Goal: Information Seeking & Learning: Learn about a topic

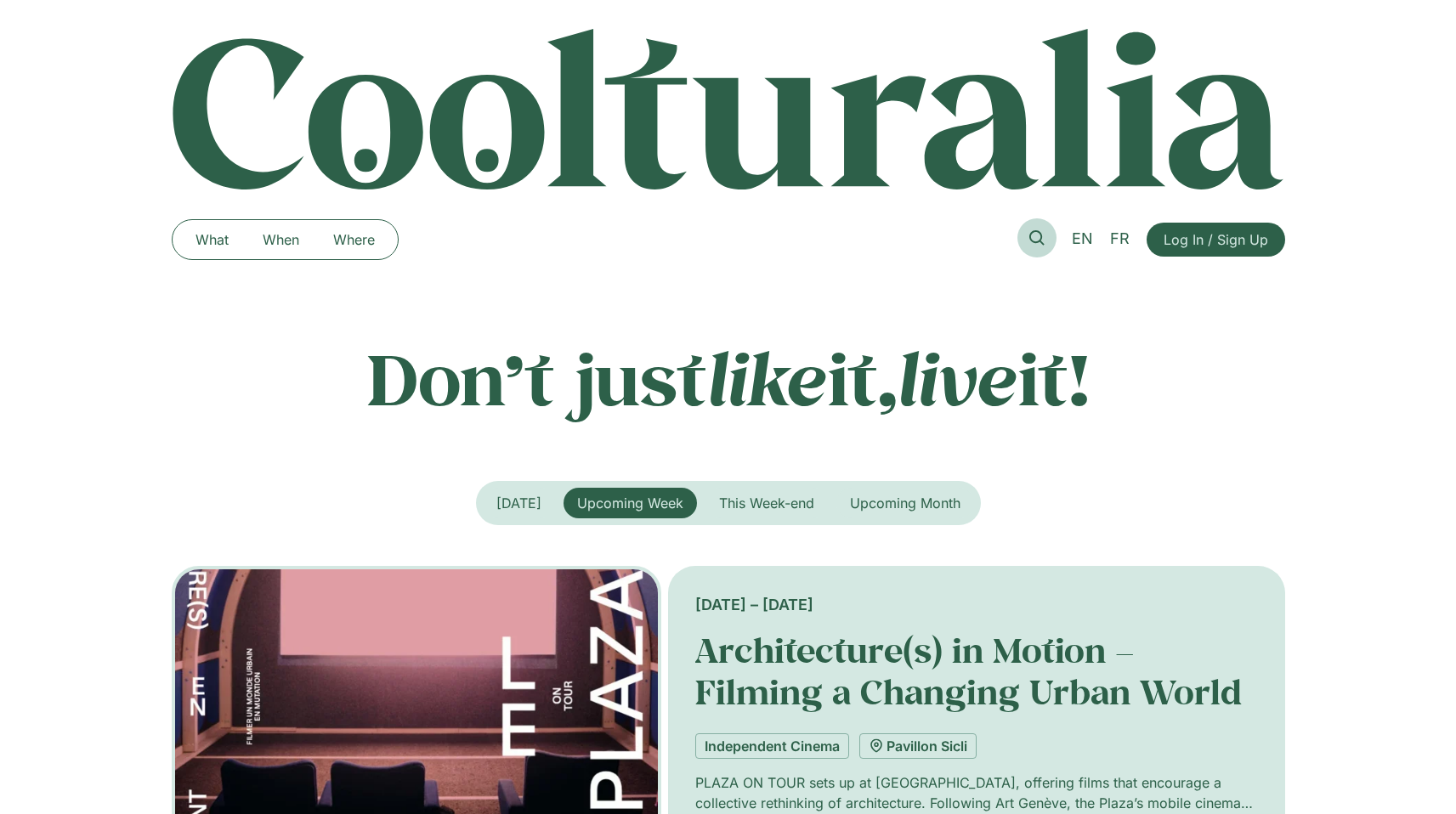
click at [1047, 241] on link at bounding box center [1037, 238] width 39 height 39
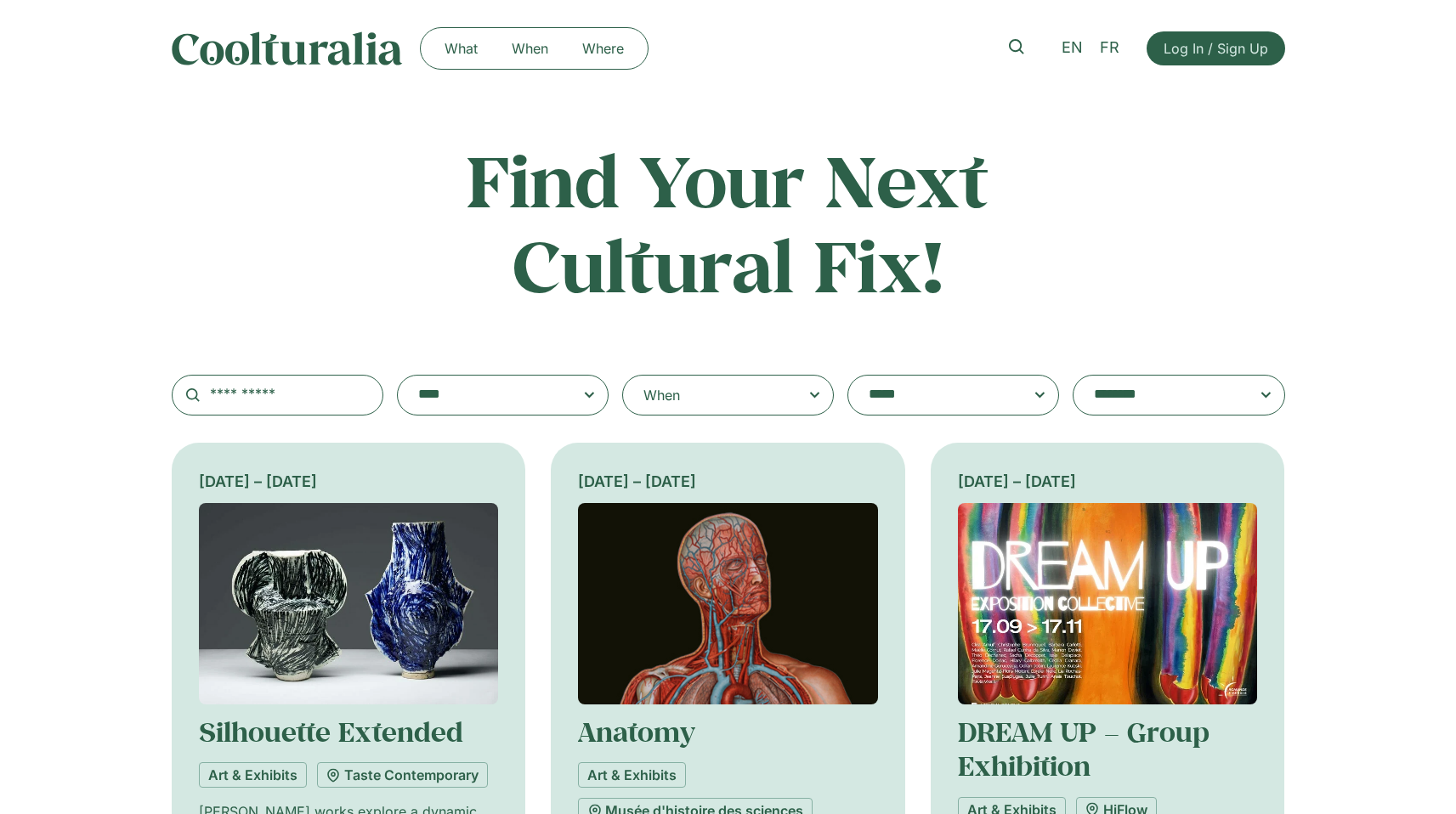
click at [689, 399] on div "When" at bounding box center [728, 395] width 212 height 41
click at [0, 0] on input "When" at bounding box center [0, 0] width 0 height 0
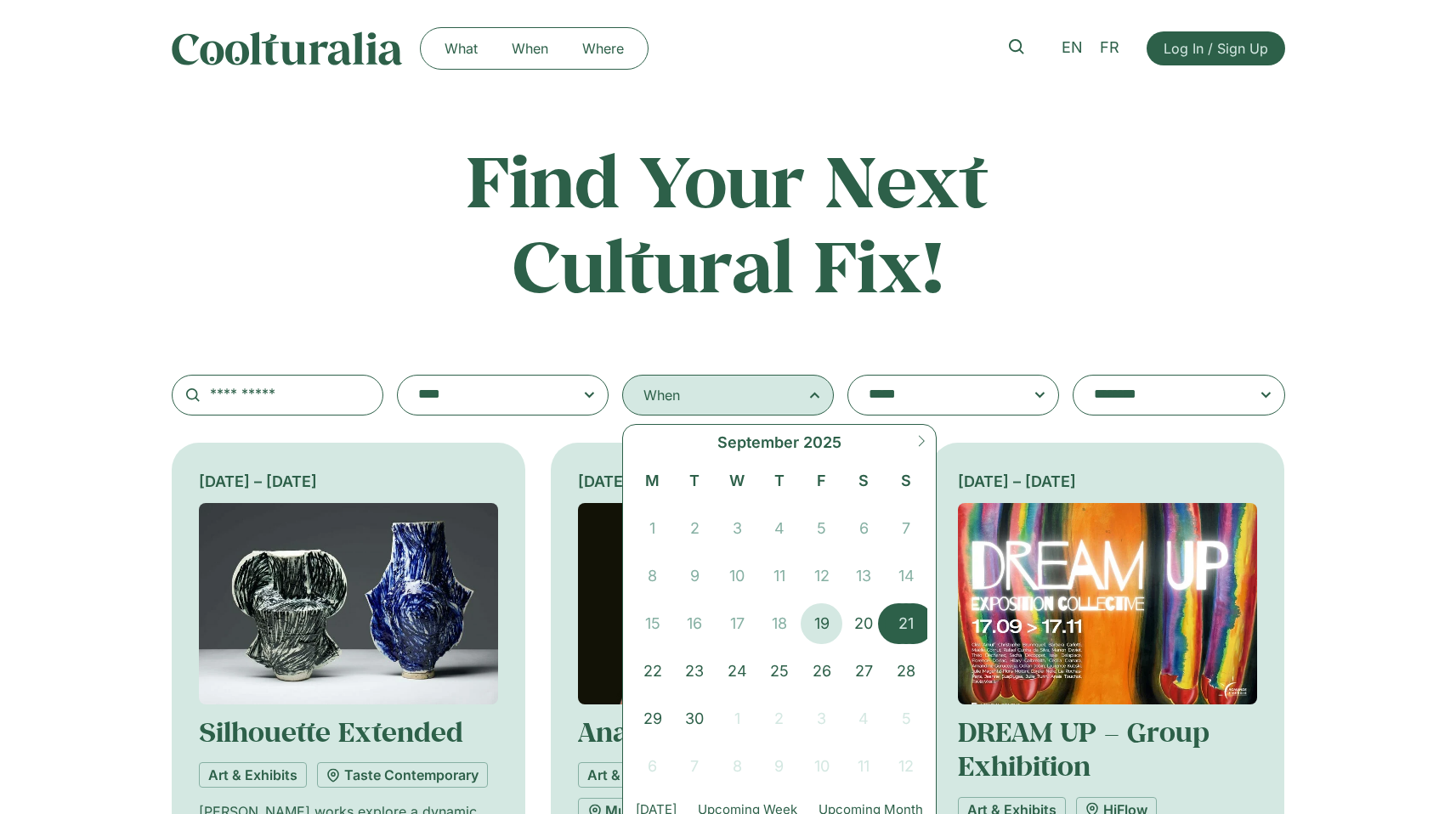
click at [899, 624] on span "21" at bounding box center [906, 623] width 43 height 41
click at [907, 614] on span "21" at bounding box center [906, 623] width 43 height 41
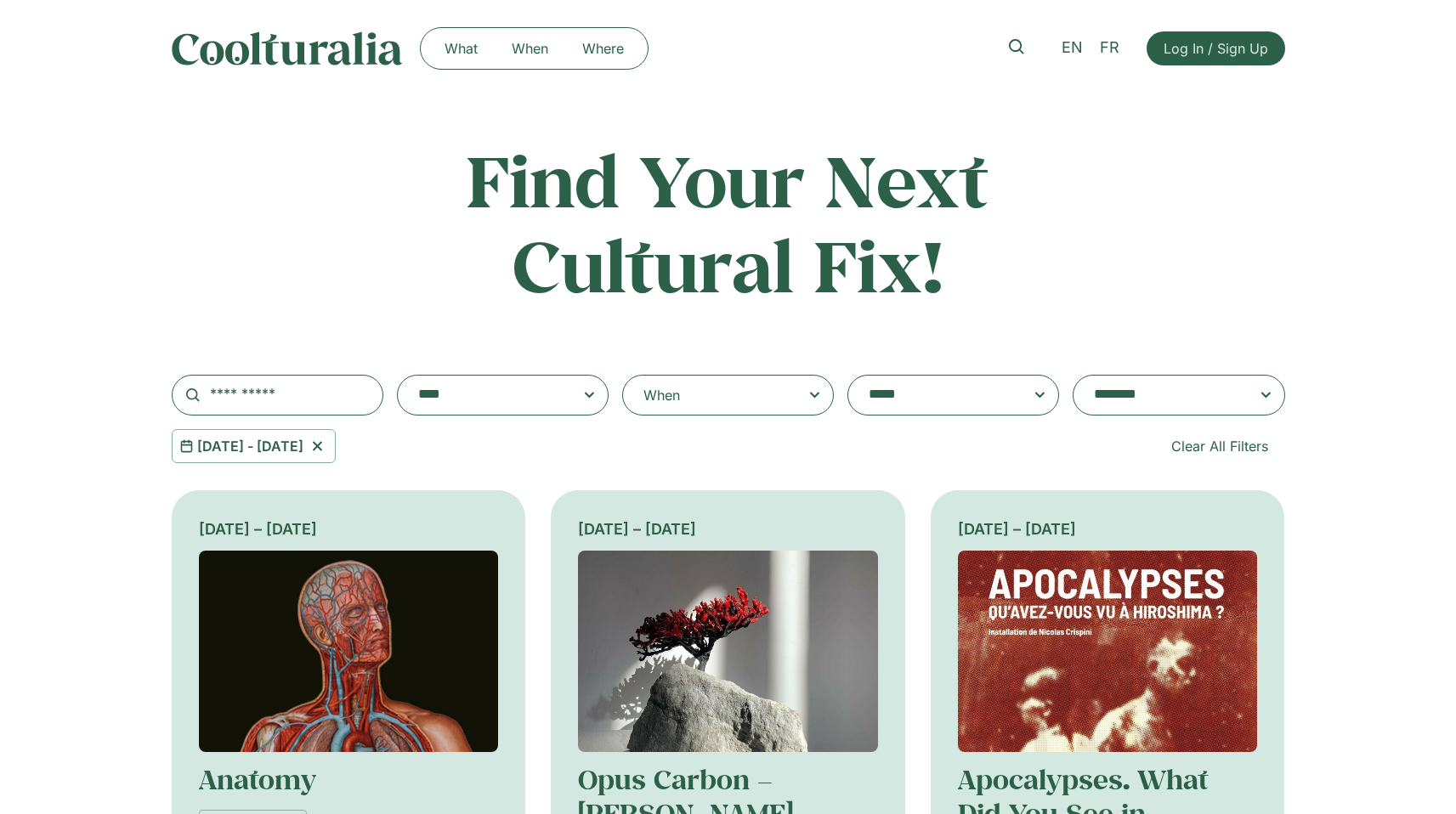
click at [554, 393] on textarea "**********" at bounding box center [486, 395] width 136 height 23
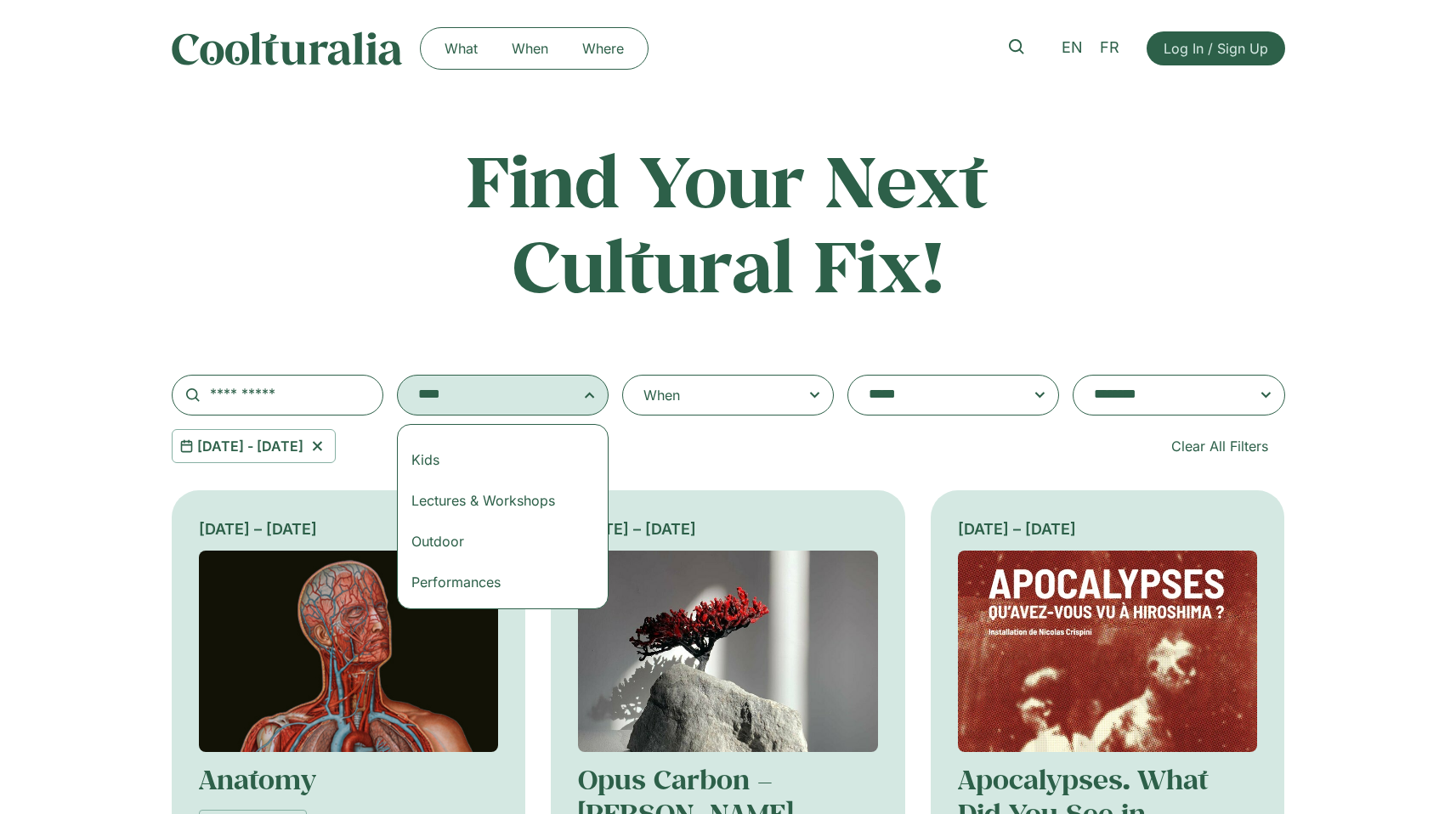
scroll to position [156, 0]
select select "***"
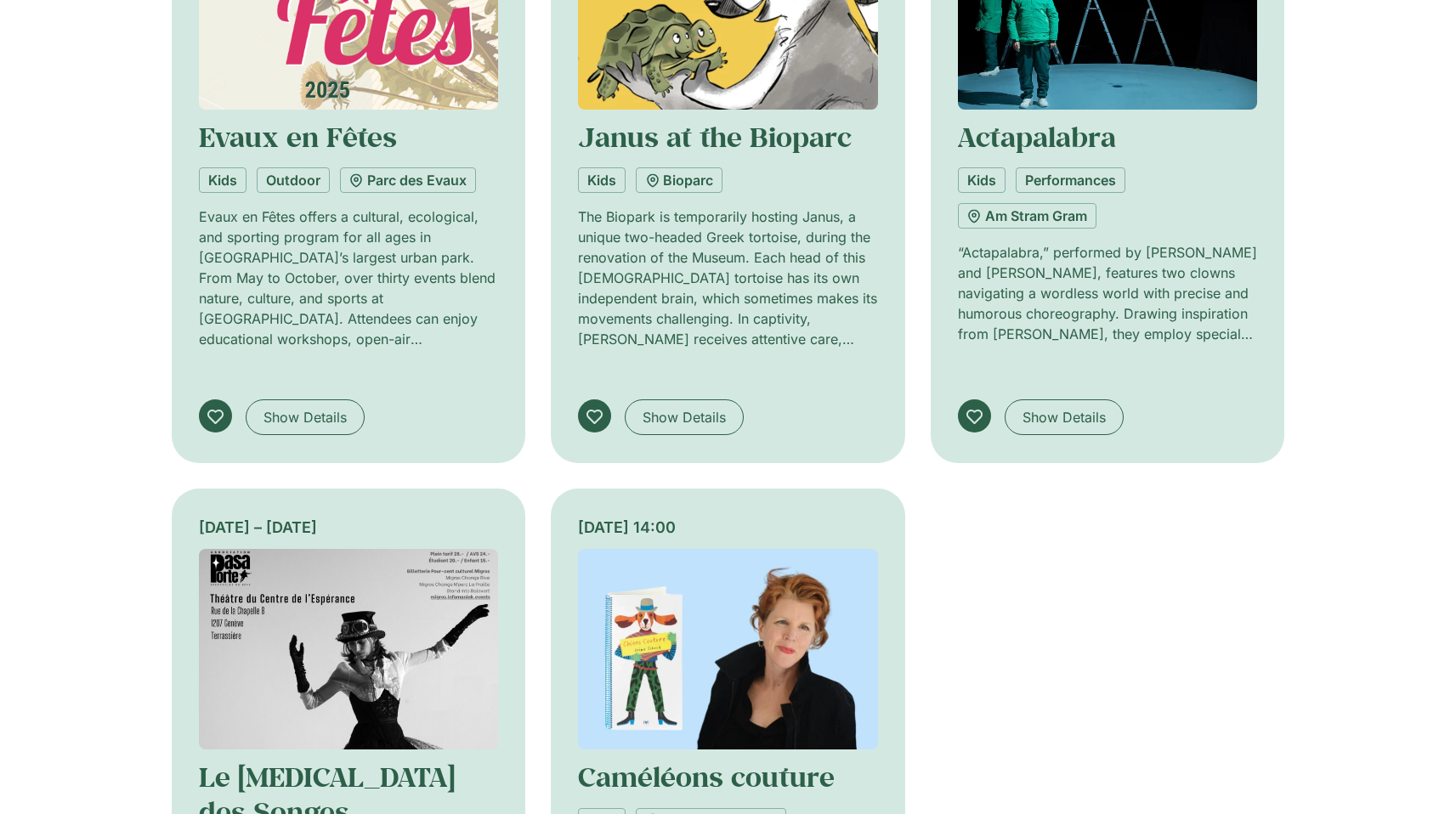
scroll to position [719, 0]
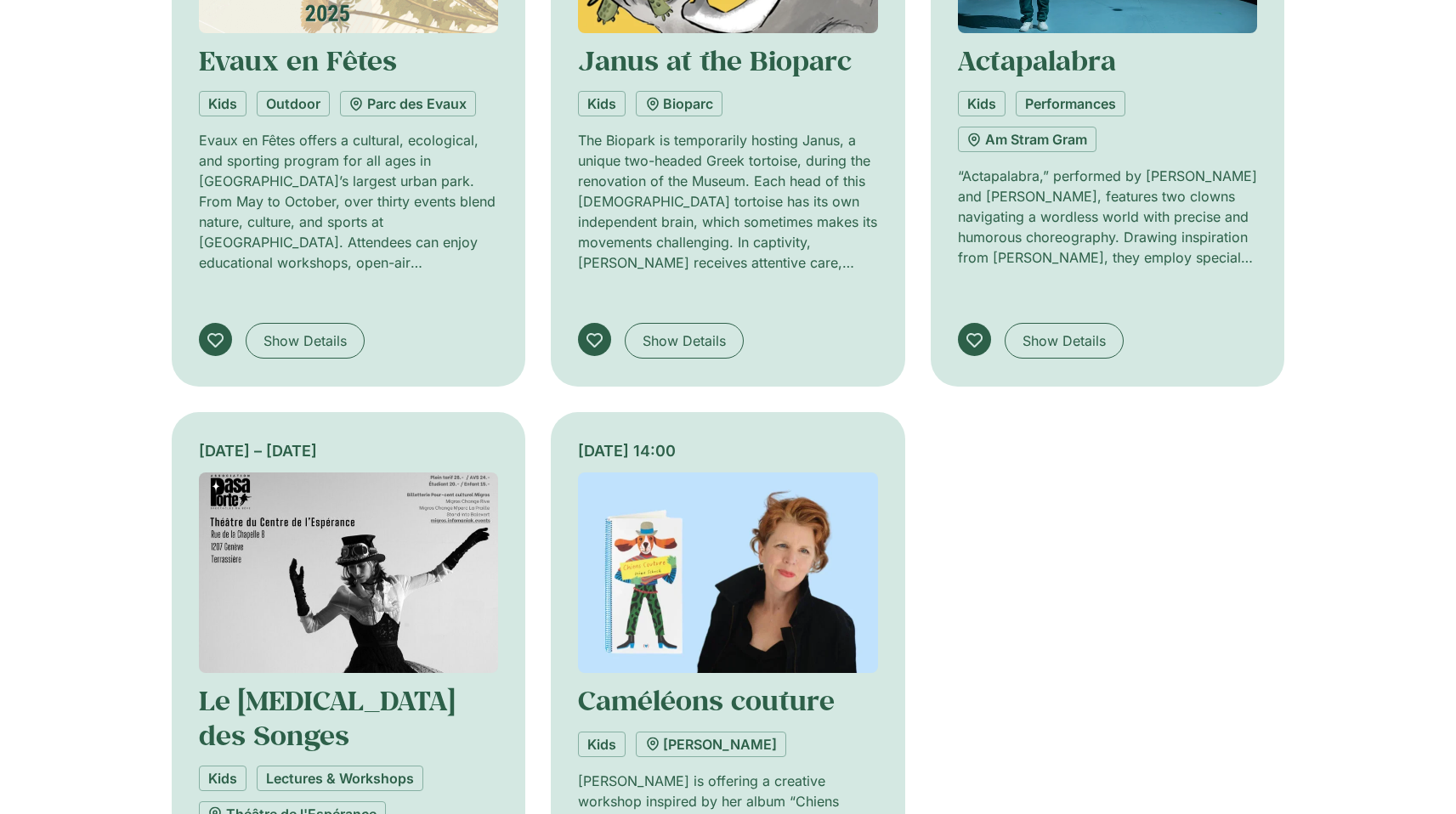
click at [1281, 503] on div "1 May – 1 November Evaux en Fêtes Kids Outdoor Parc des Evaux Evaux en Fêtes of…" at bounding box center [728, 399] width 1114 height 1255
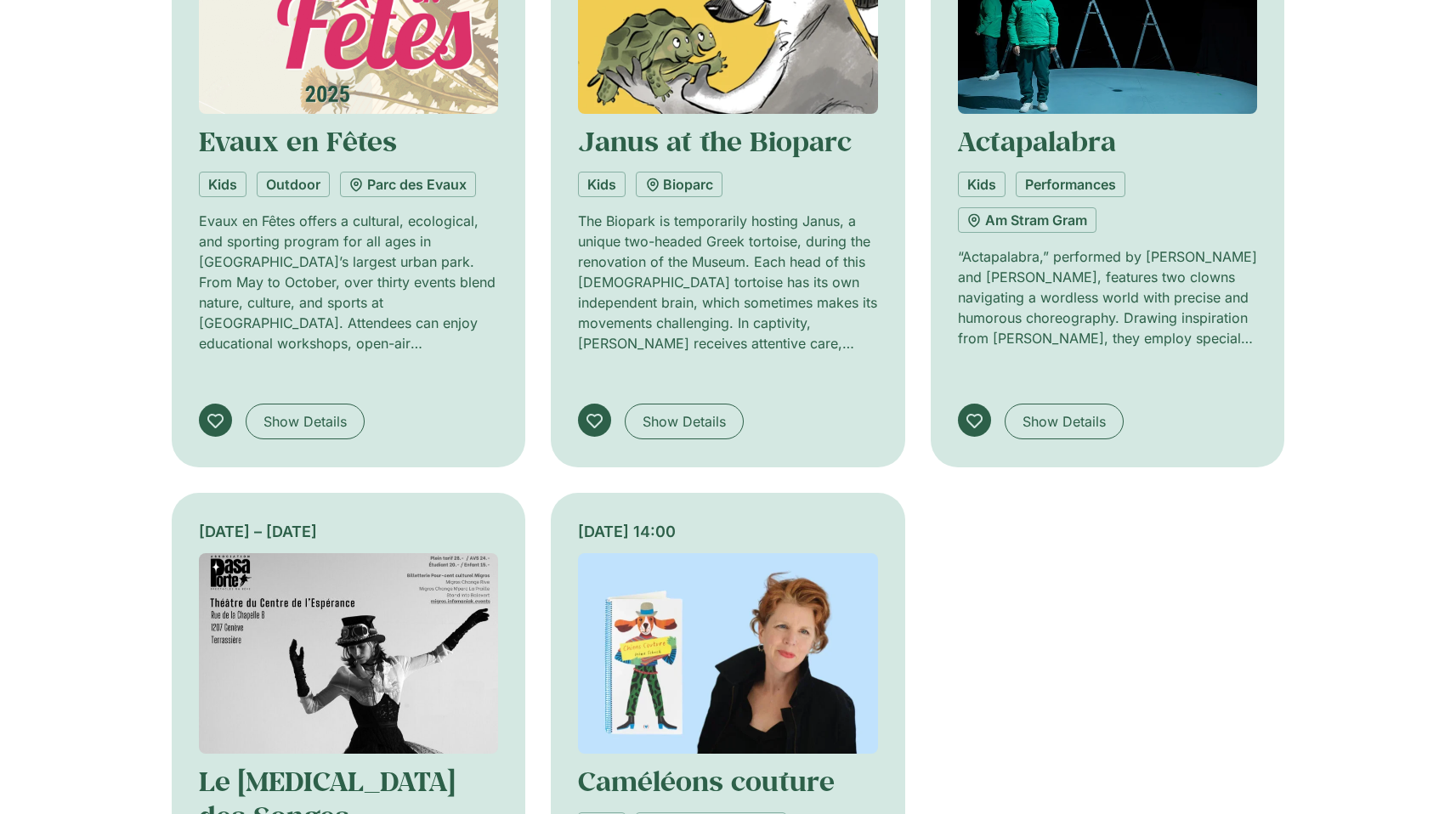
scroll to position [288, 0]
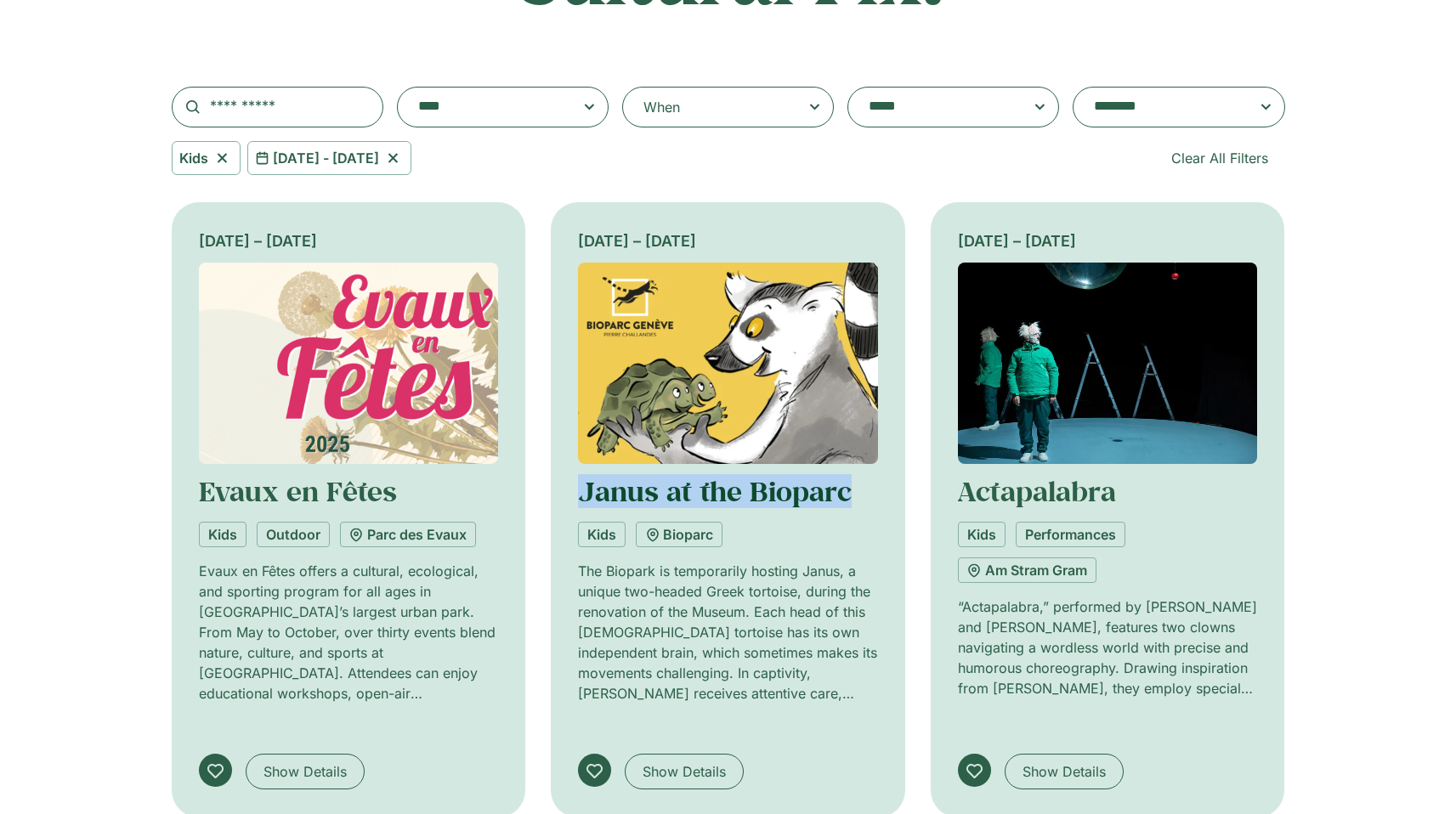
drag, startPoint x: 860, startPoint y: 496, endPoint x: 585, endPoint y: 482, distance: 275.4
click at [585, 482] on div "Janus at the Bioparc" at bounding box center [728, 490] width 300 height 34
copy link "Janus at the Bioparc"
drag, startPoint x: 787, startPoint y: 528, endPoint x: 780, endPoint y: 511, distance: 18.4
click at [787, 528] on div "Kids Bioparc" at bounding box center [728, 534] width 300 height 25
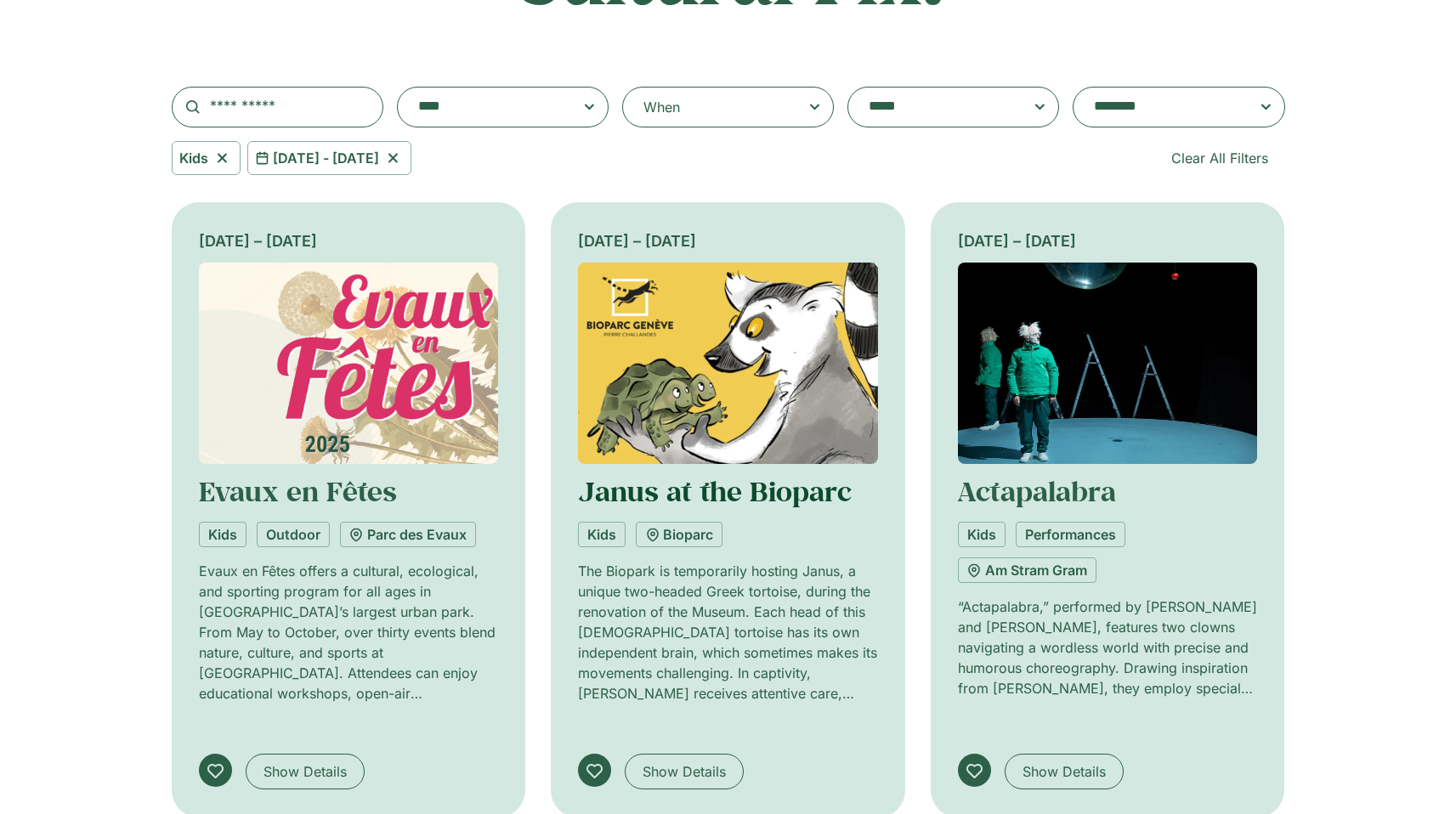
click at [774, 495] on link "Janus at the Bioparc" at bounding box center [715, 490] width 273 height 36
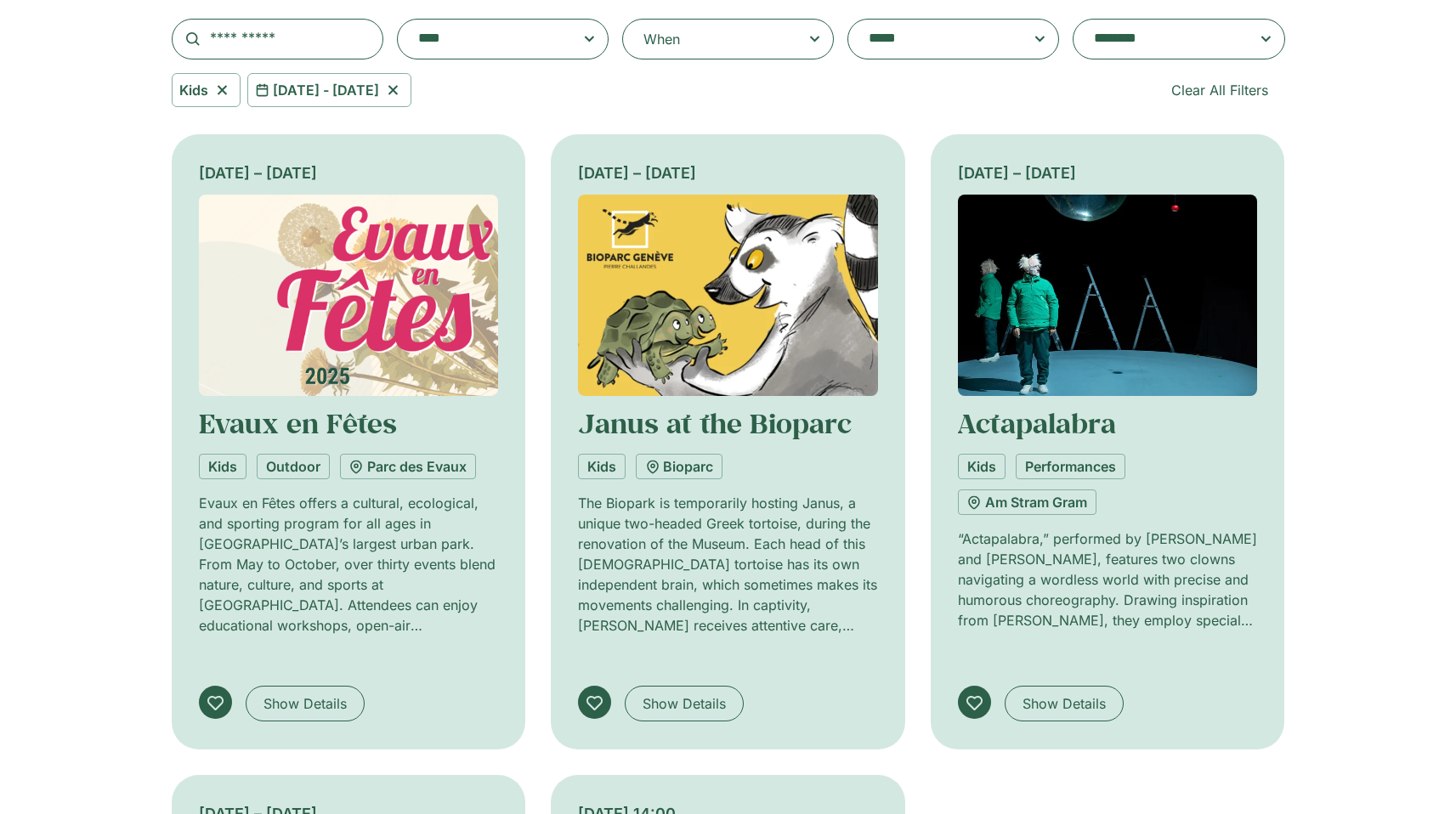
scroll to position [314, 0]
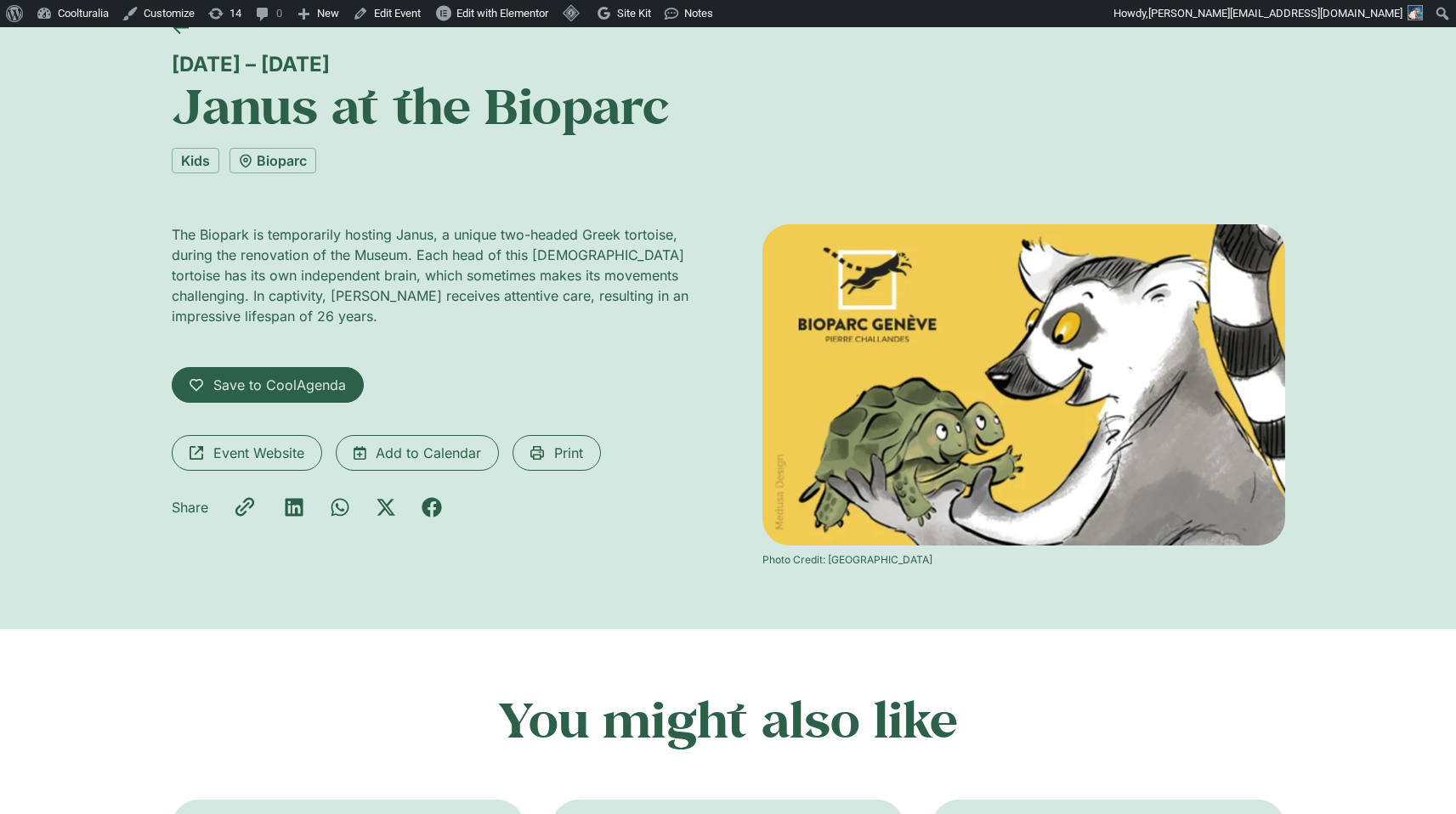
scroll to position [121, 0]
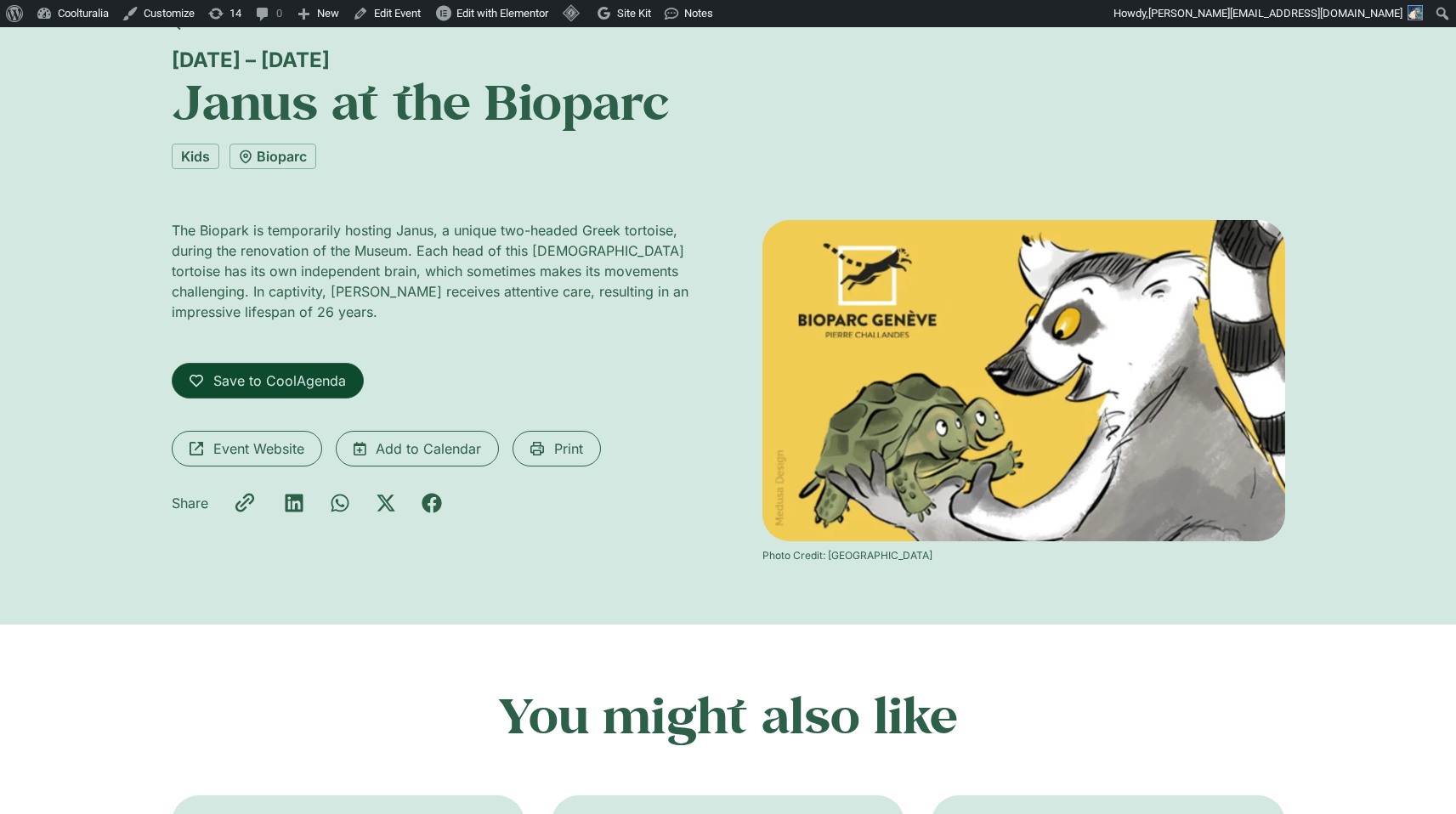
click at [298, 384] on span "Save to CoolAgenda" at bounding box center [280, 381] width 133 height 21
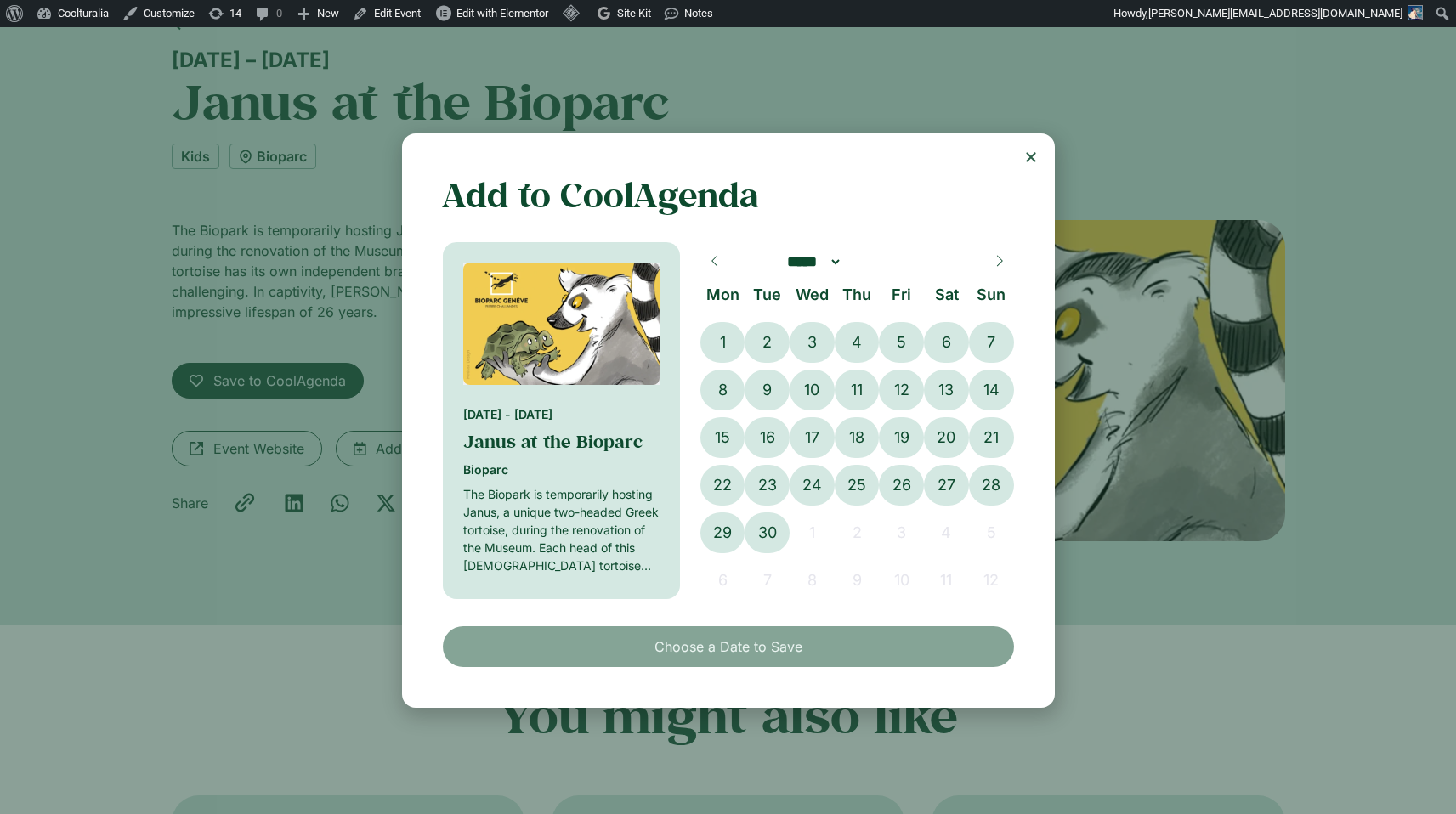
click at [999, 256] on icon at bounding box center [999, 261] width 6 height 11
select select "**"
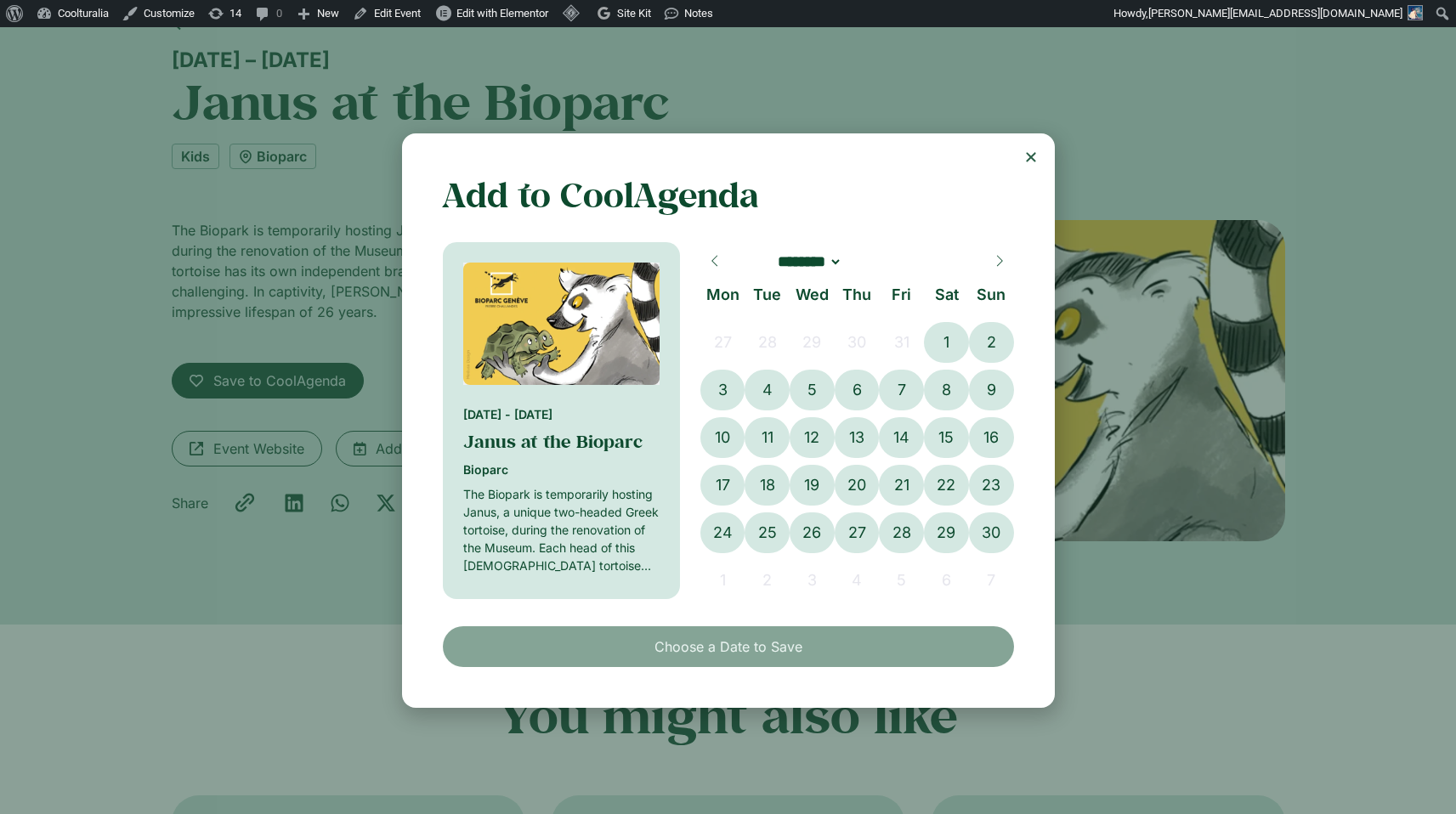
click at [1029, 152] on use "Close" at bounding box center [1031, 156] width 10 height 10
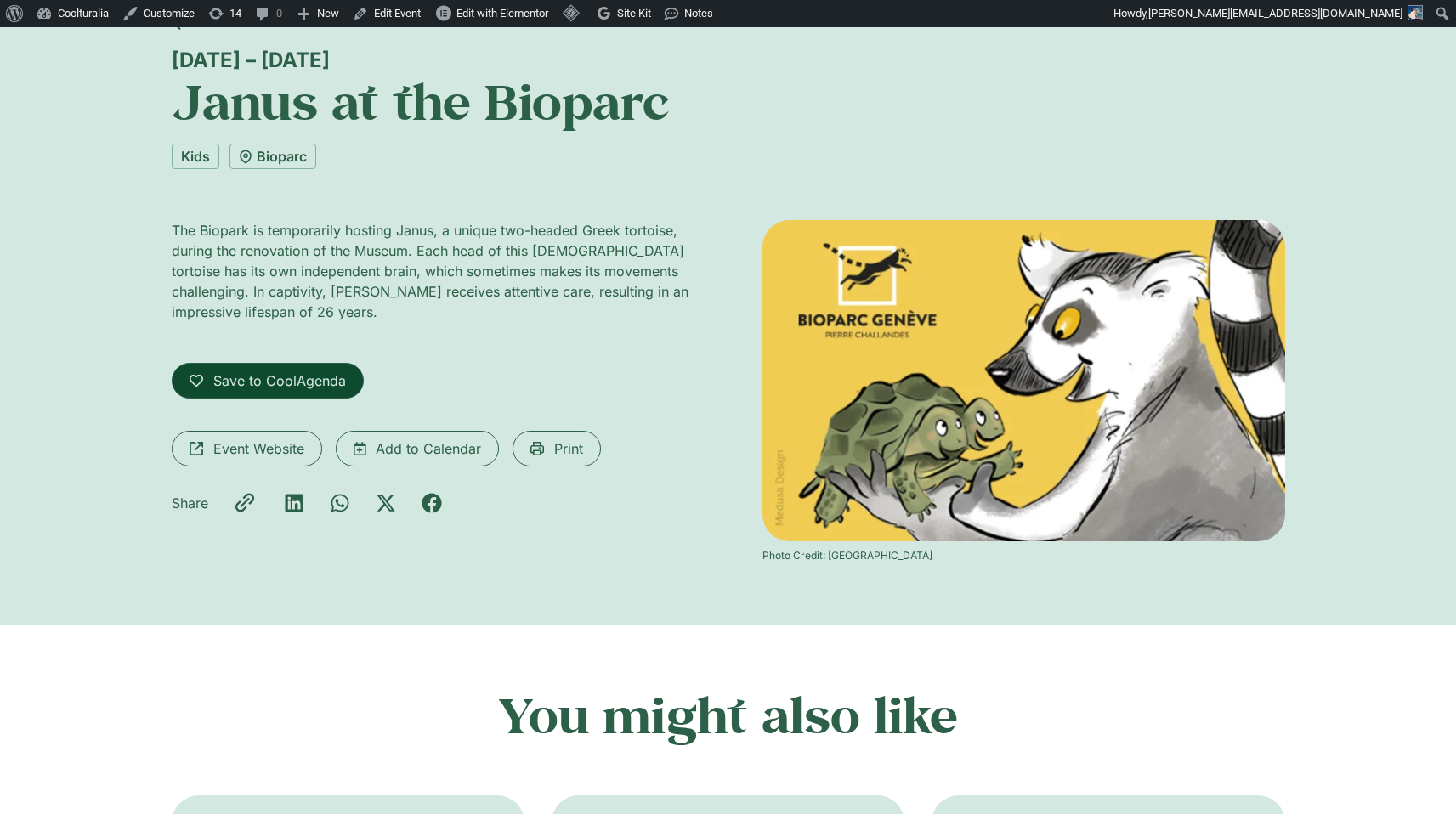
scroll to position [0, 0]
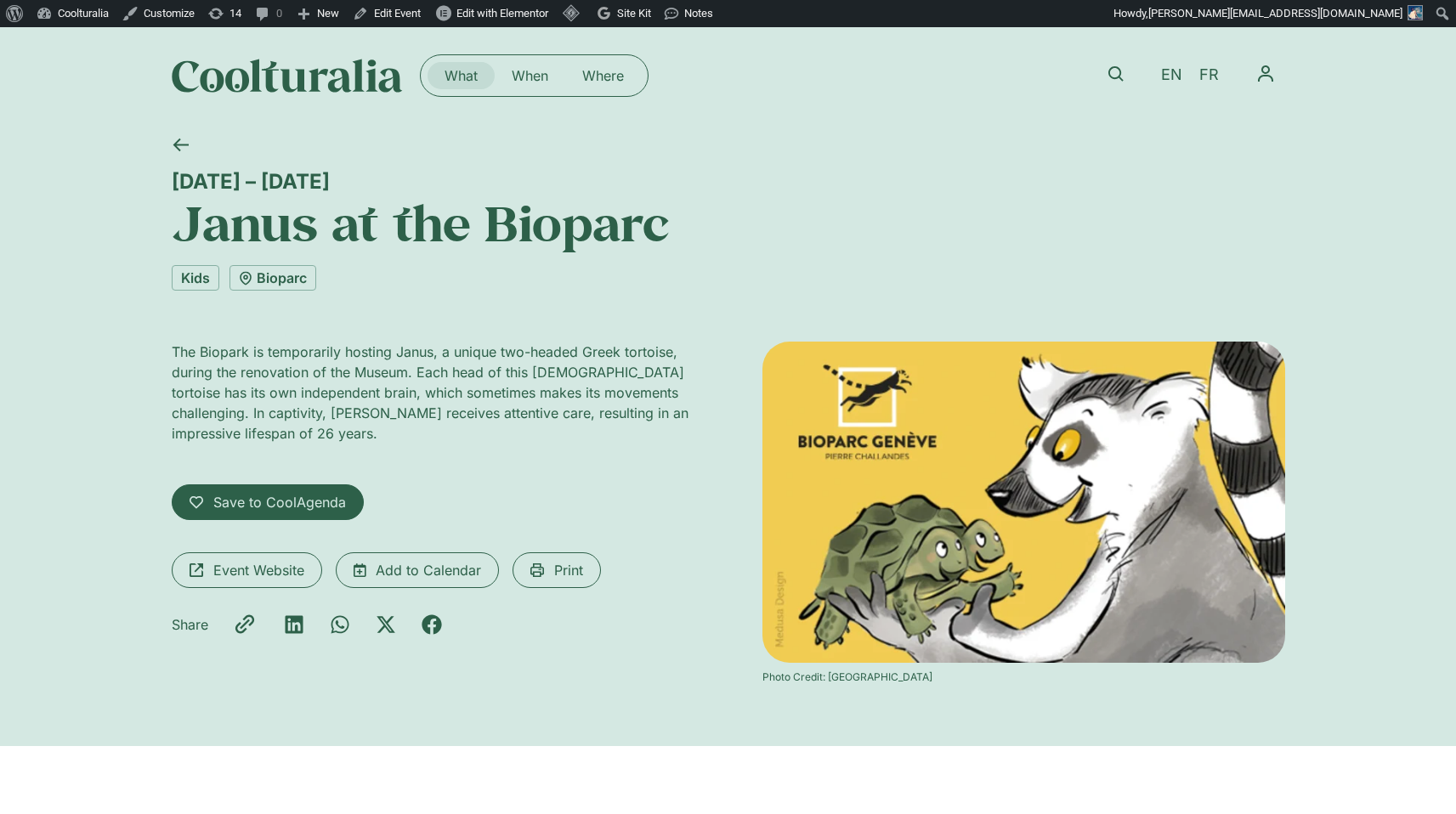
click at [478, 76] on link "What" at bounding box center [461, 75] width 67 height 27
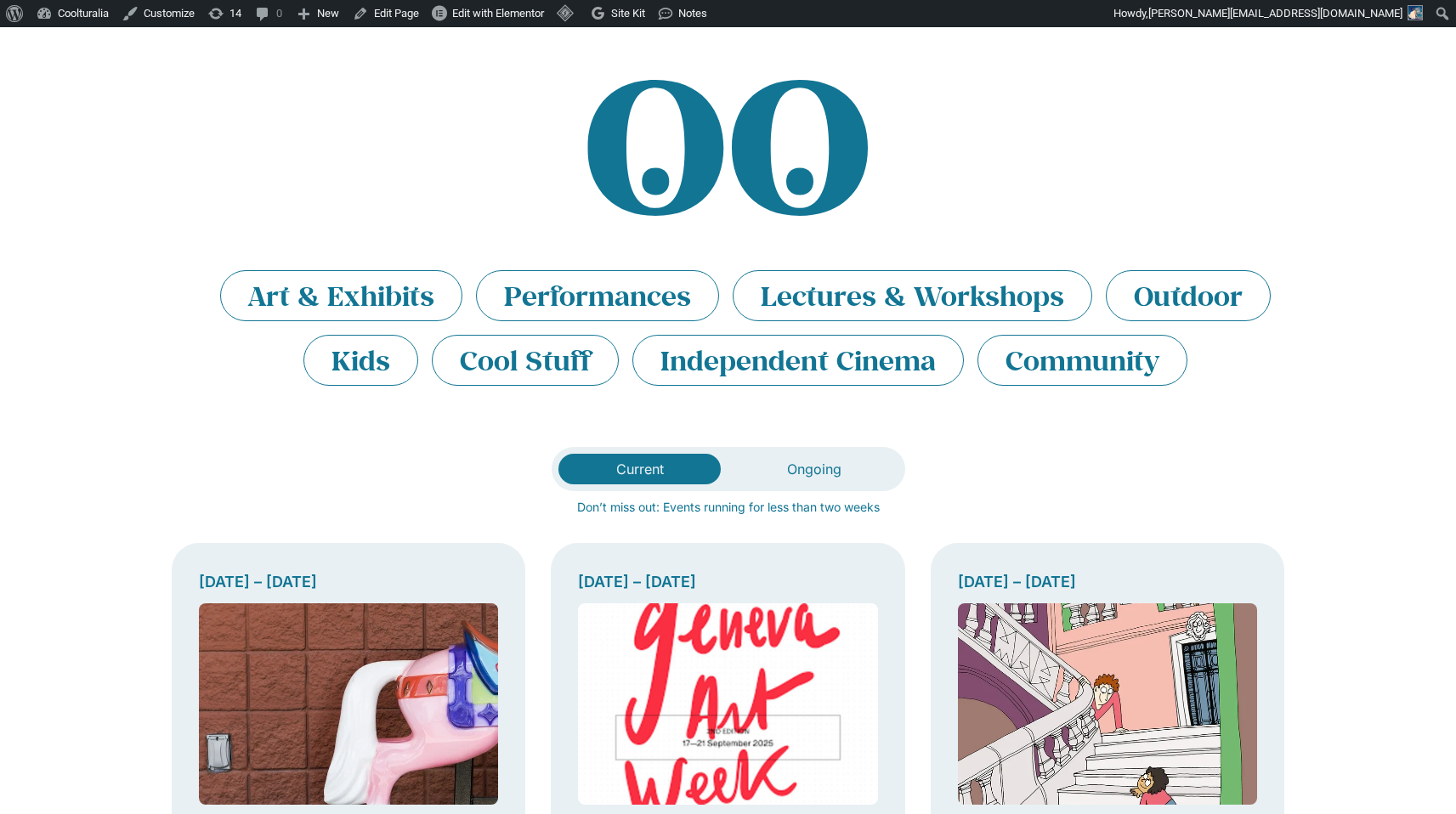
scroll to position [89, 0]
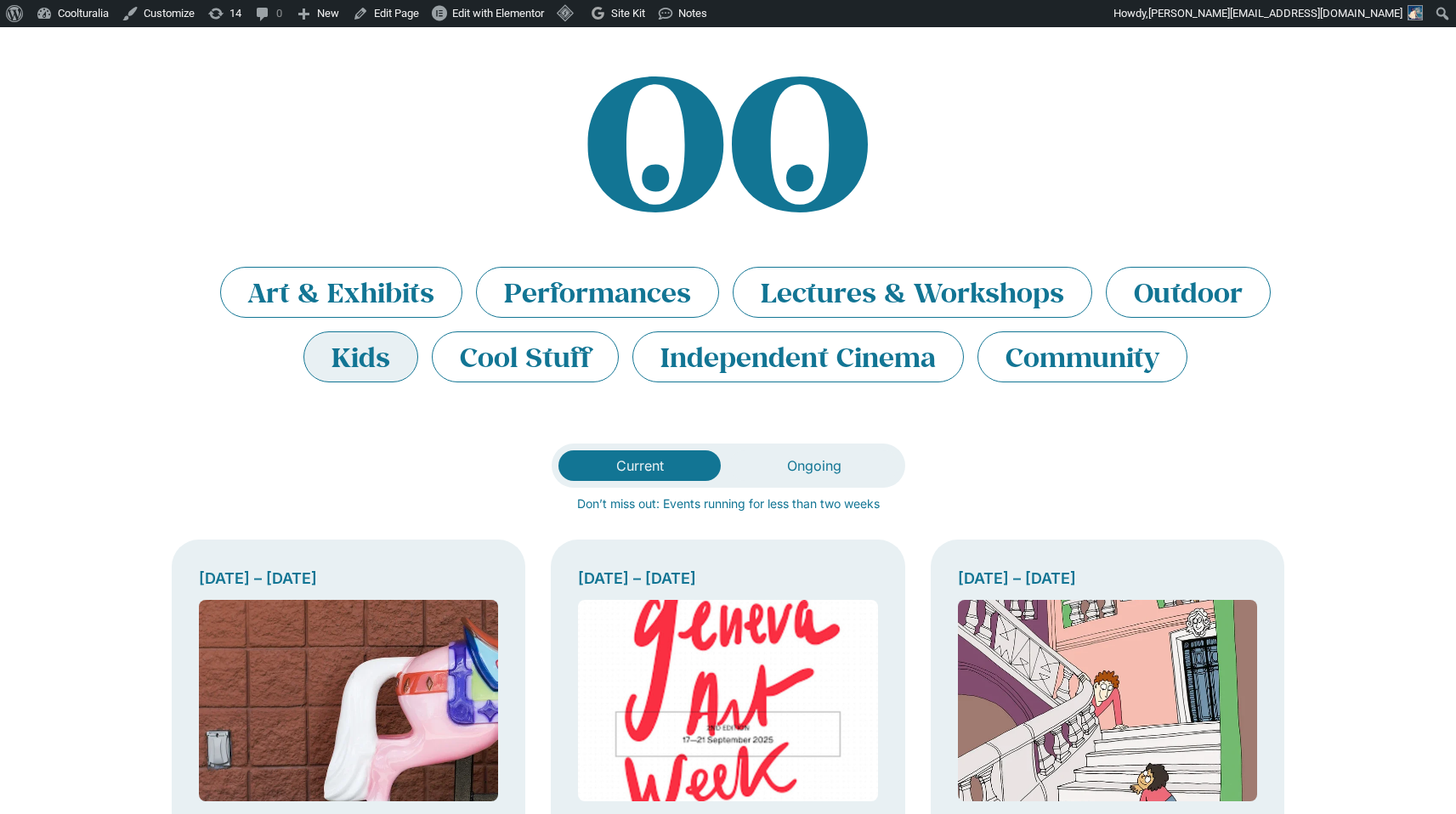
click at [359, 371] on li "Kids" at bounding box center [361, 357] width 115 height 51
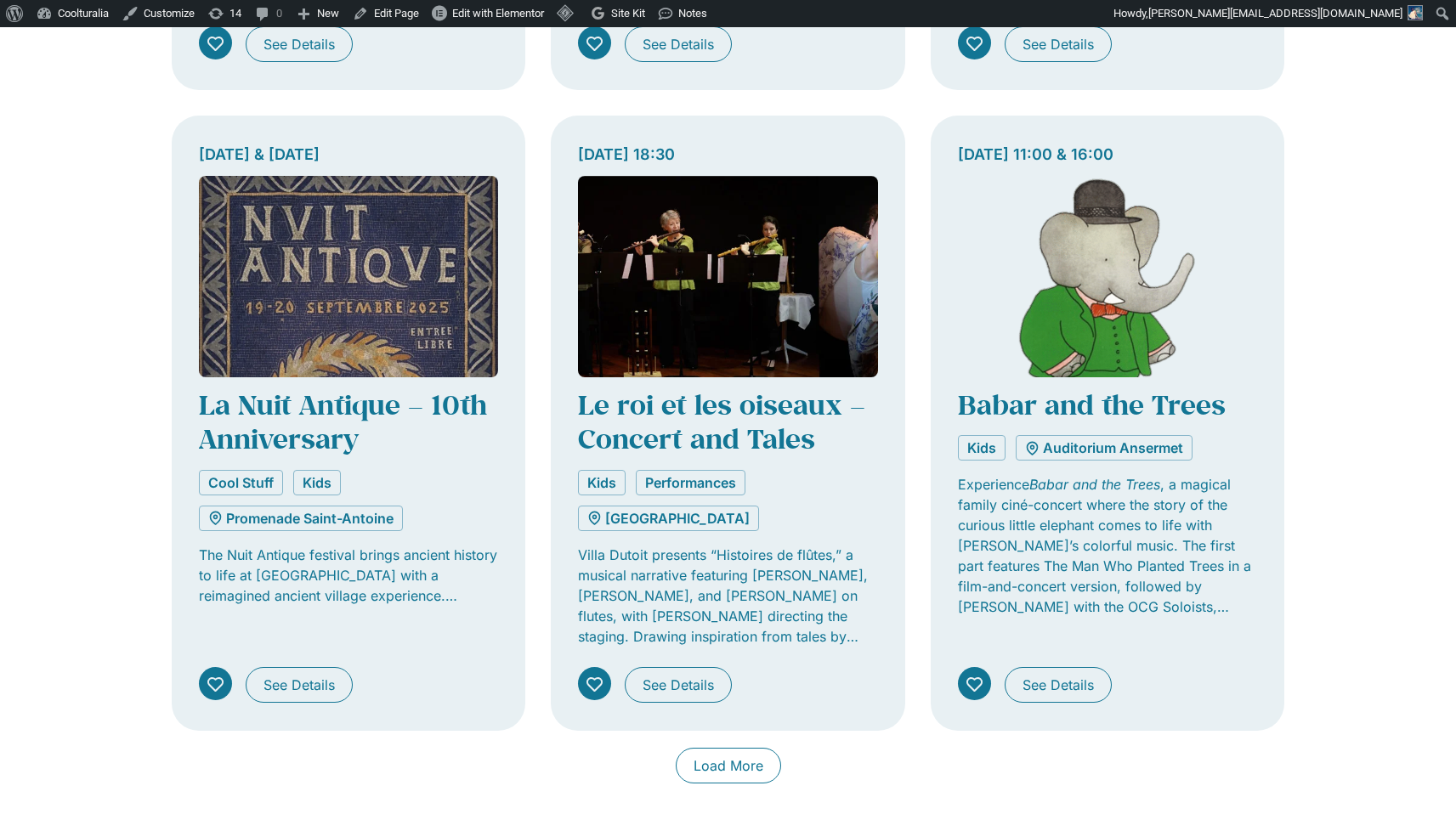
scroll to position [1152, 0]
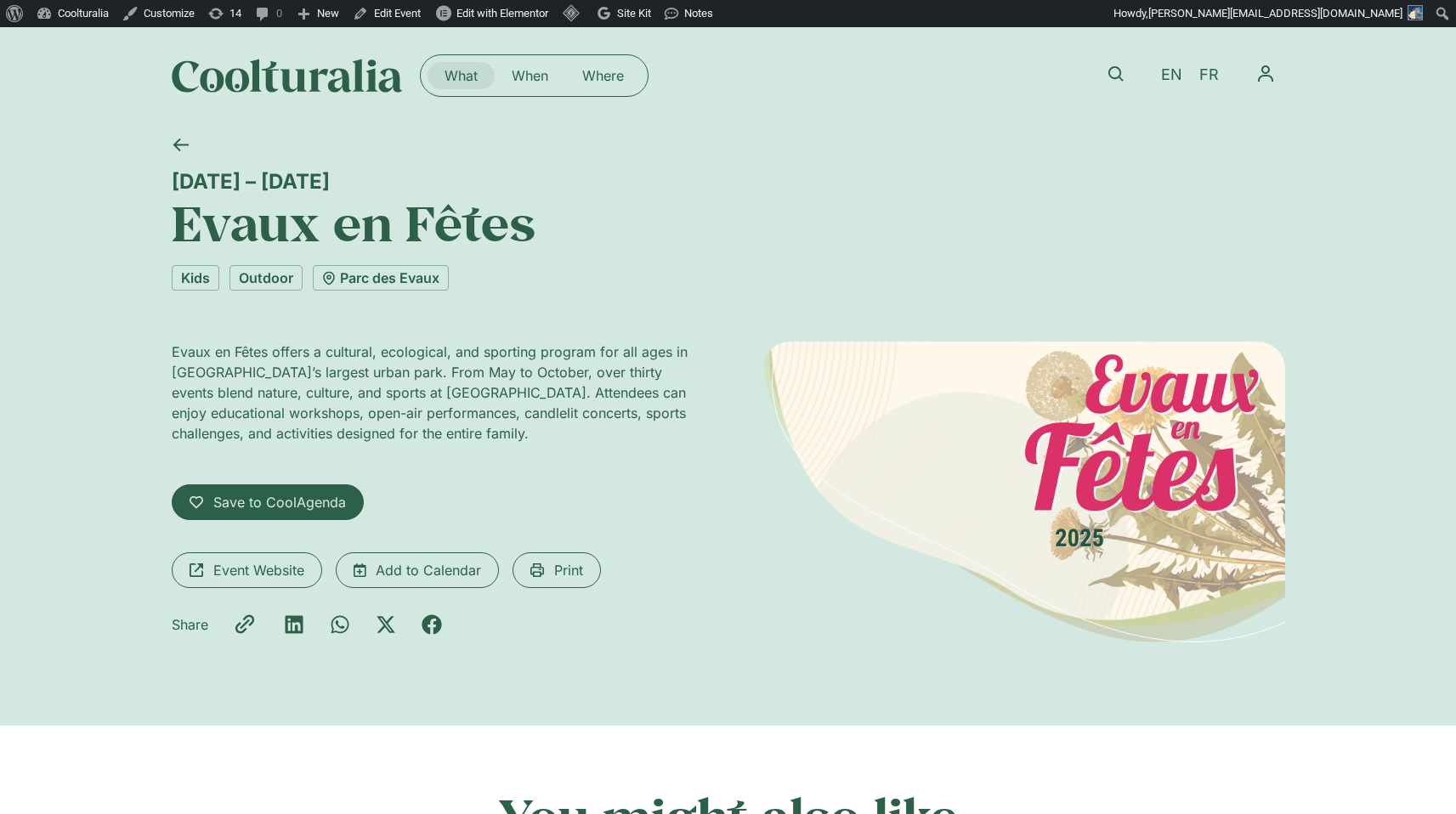
click at [470, 81] on link "What" at bounding box center [461, 75] width 67 height 27
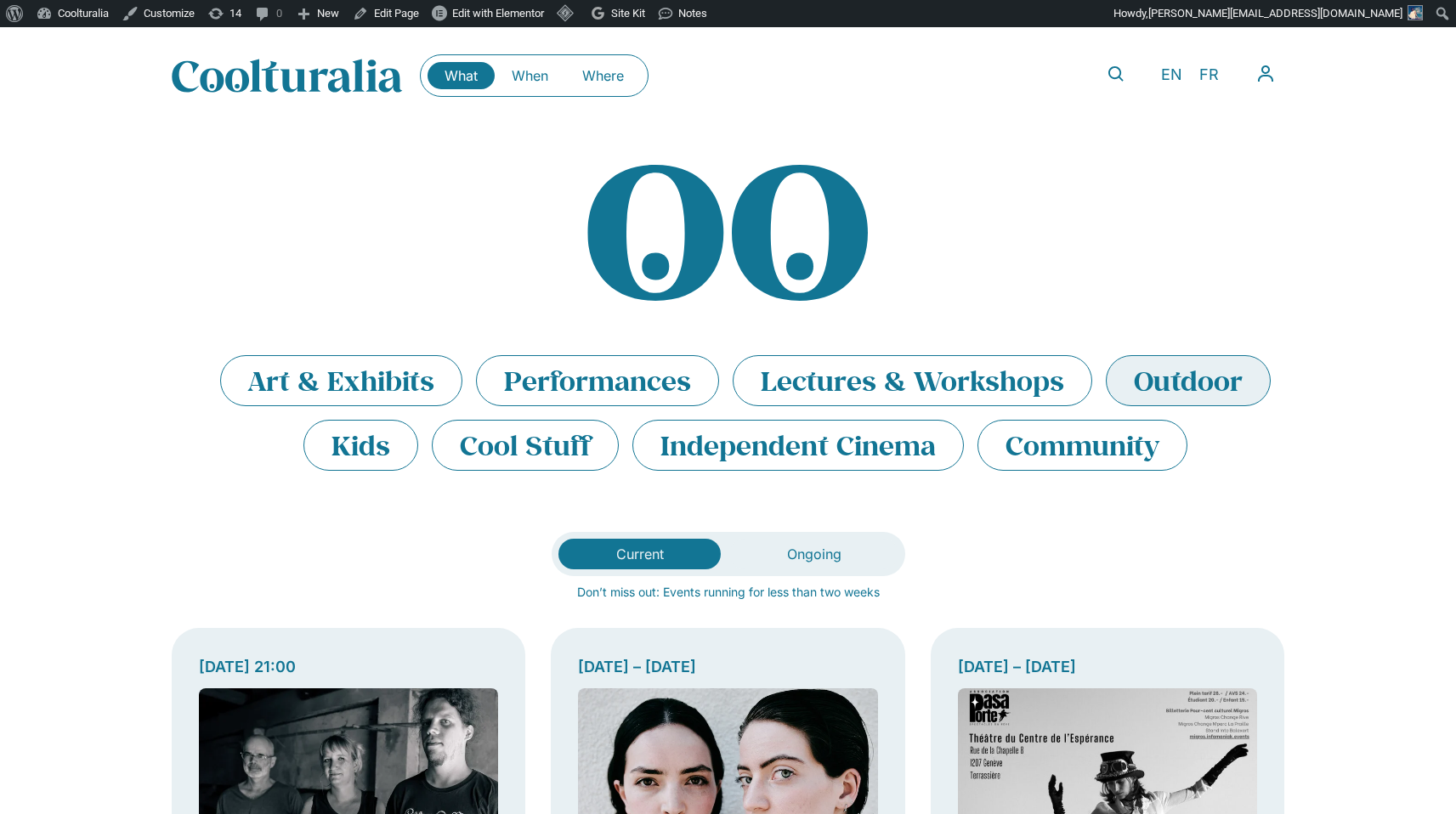
click at [1176, 379] on li "Outdoor" at bounding box center [1189, 380] width 165 height 51
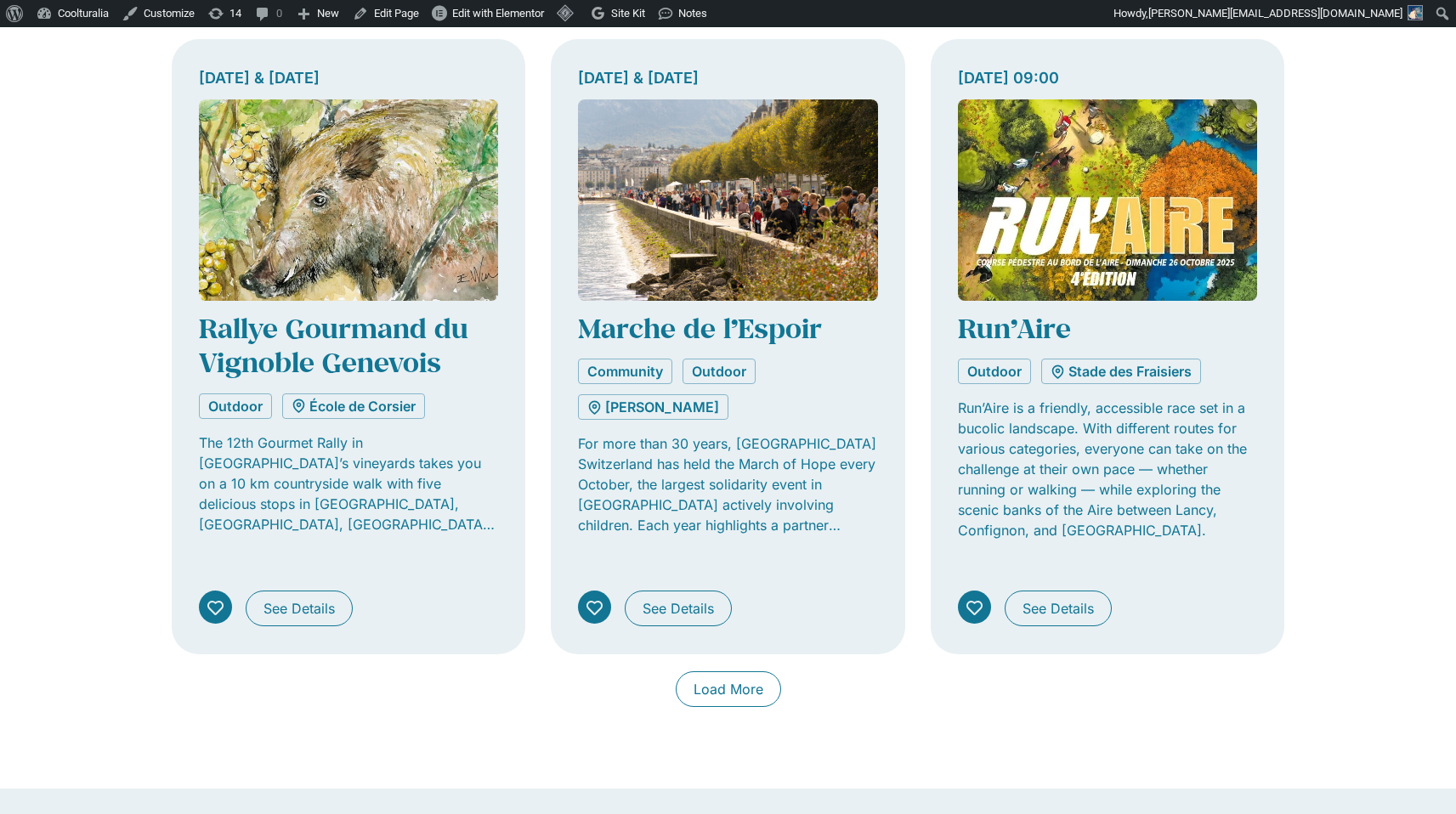
scroll to position [1231, 0]
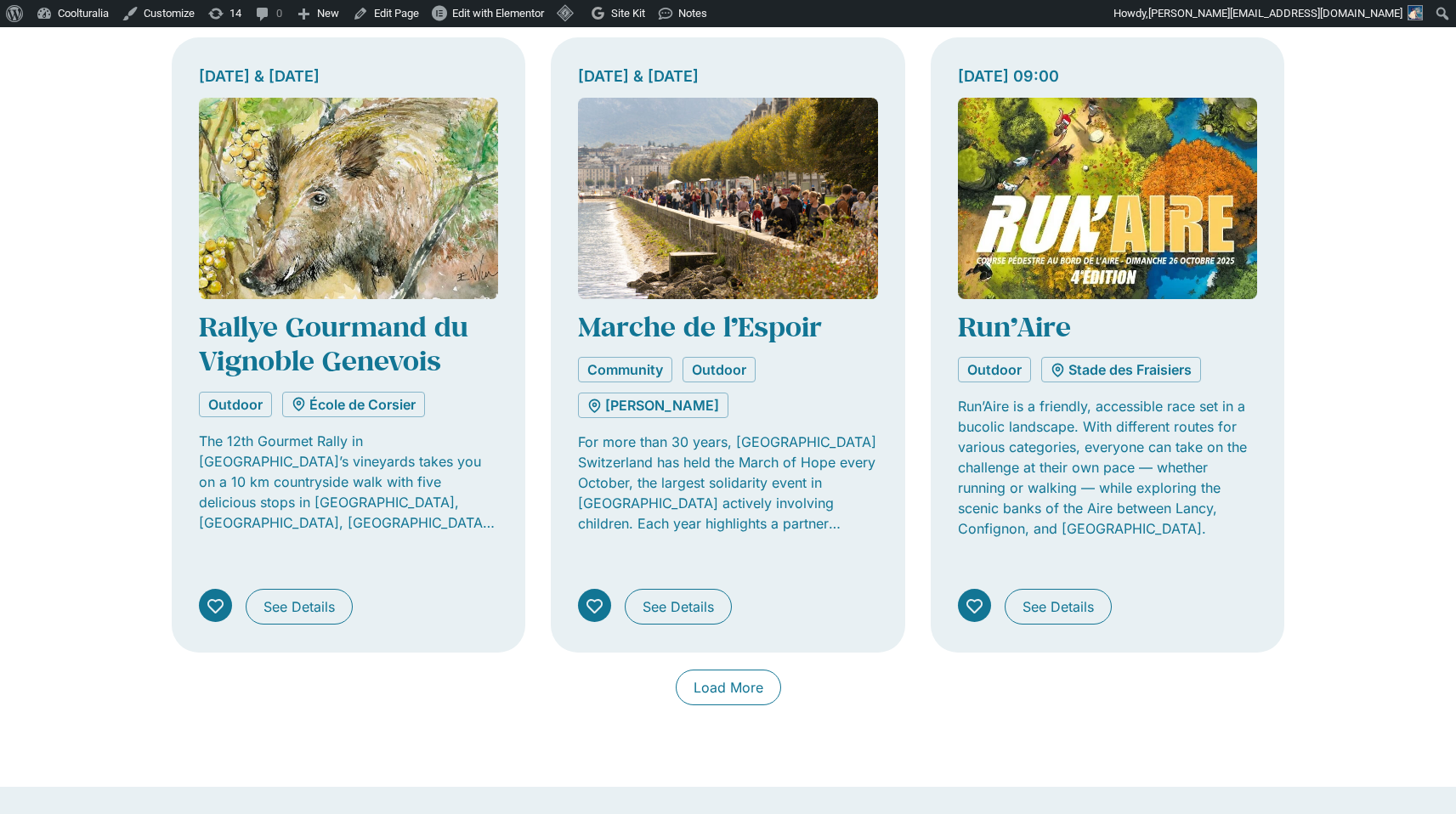
click at [1338, 565] on div "Current Ongoing Don’t miss out: Events running for less than two weeks 20 & 21 …" at bounding box center [728, 3] width 1456 height 1404
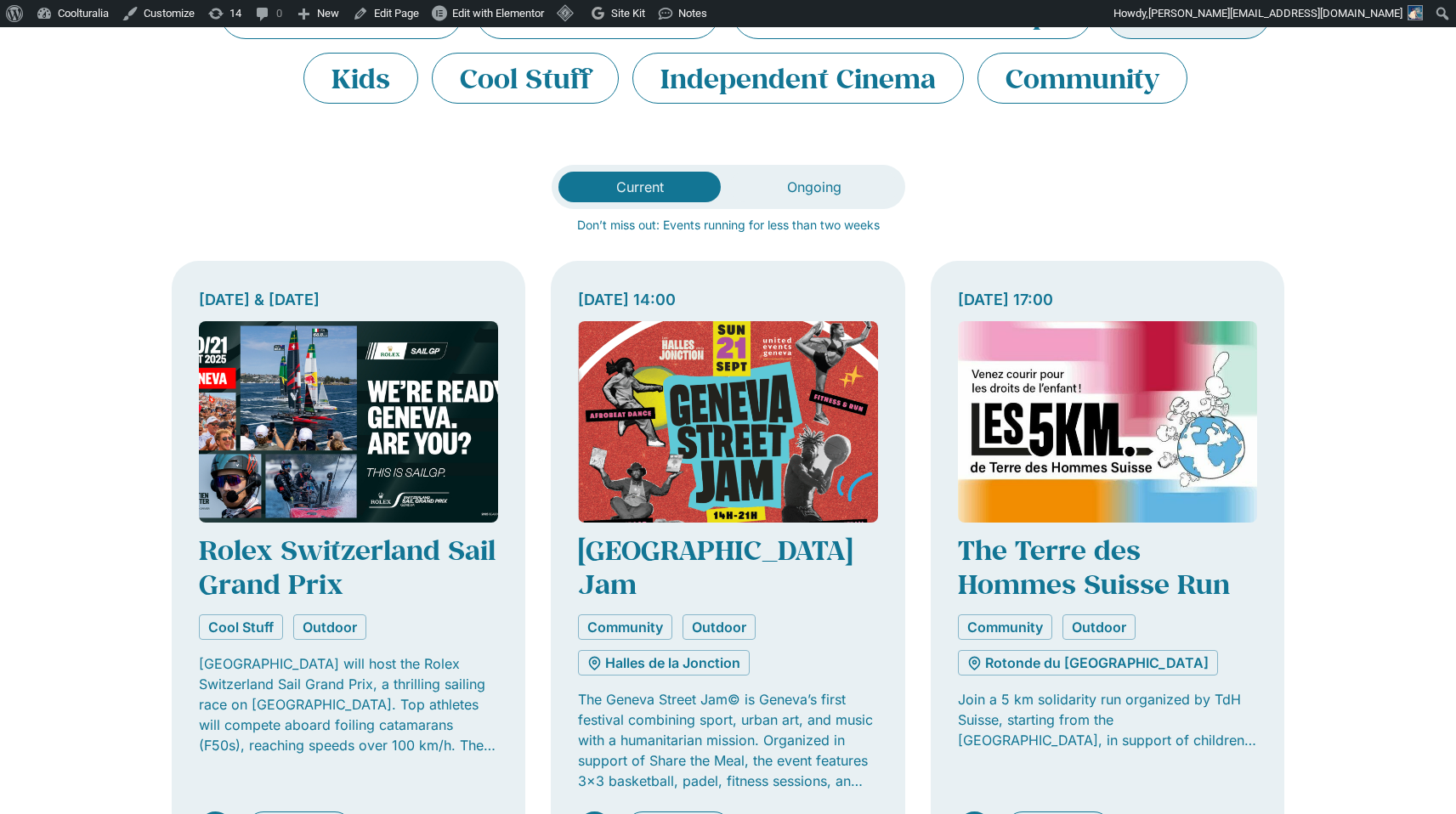
scroll to position [0, 0]
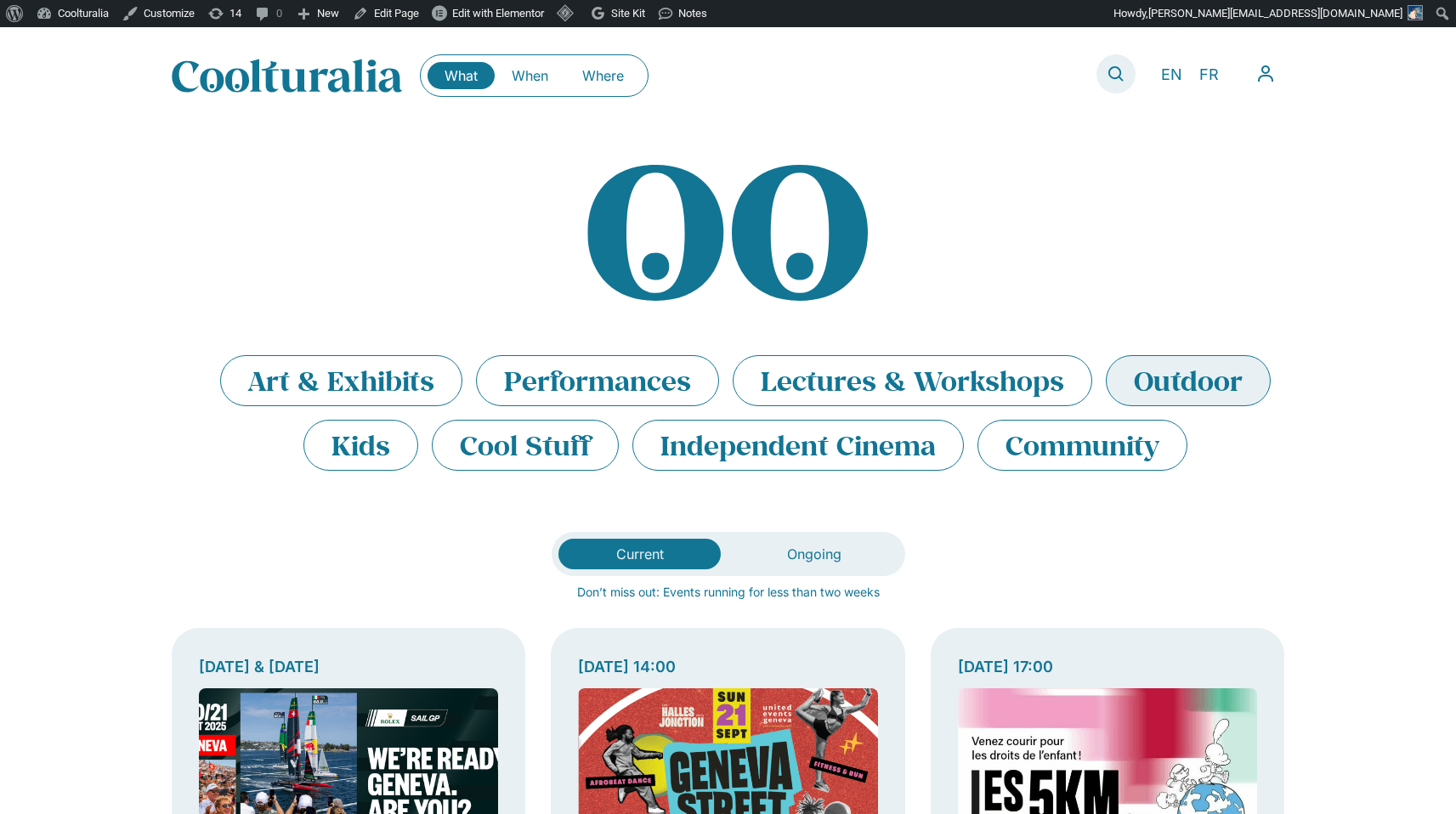
click at [1133, 79] on link at bounding box center [1116, 74] width 39 height 39
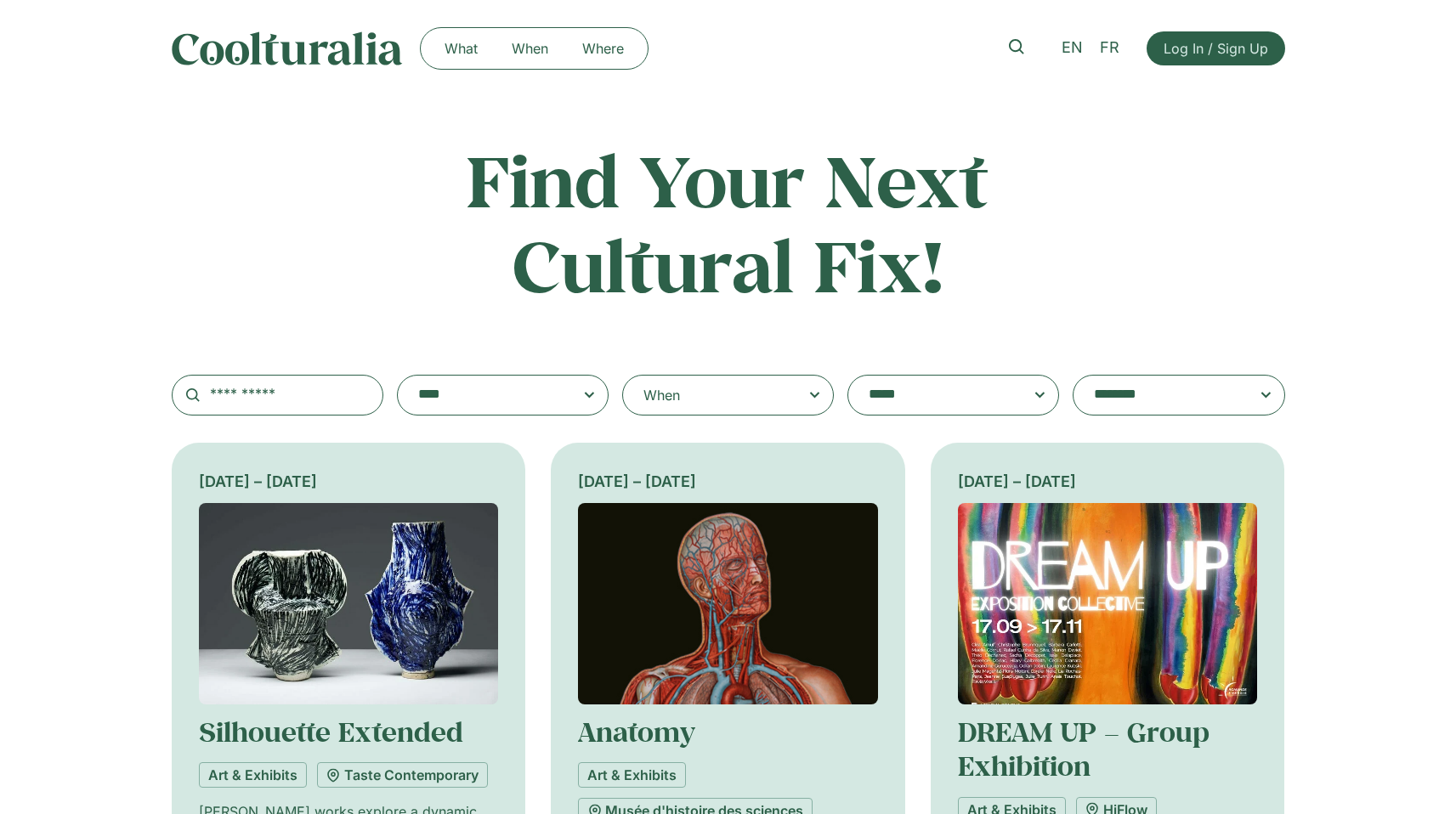
click at [578, 397] on span at bounding box center [503, 395] width 183 height 23
click at [398, 376] on select "**********" at bounding box center [397, 375] width 1 height 1
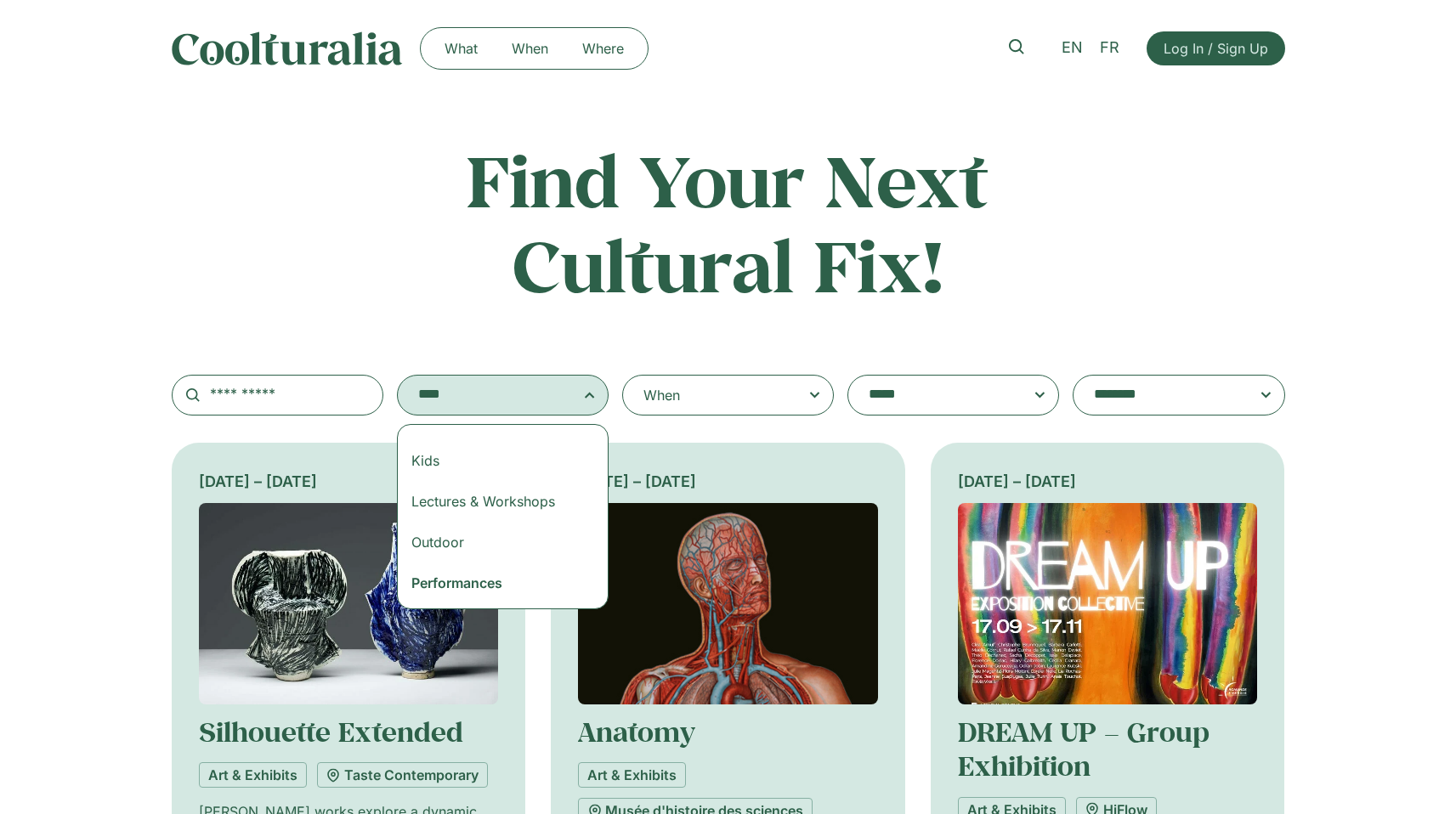
scroll to position [156, 0]
select select "***"
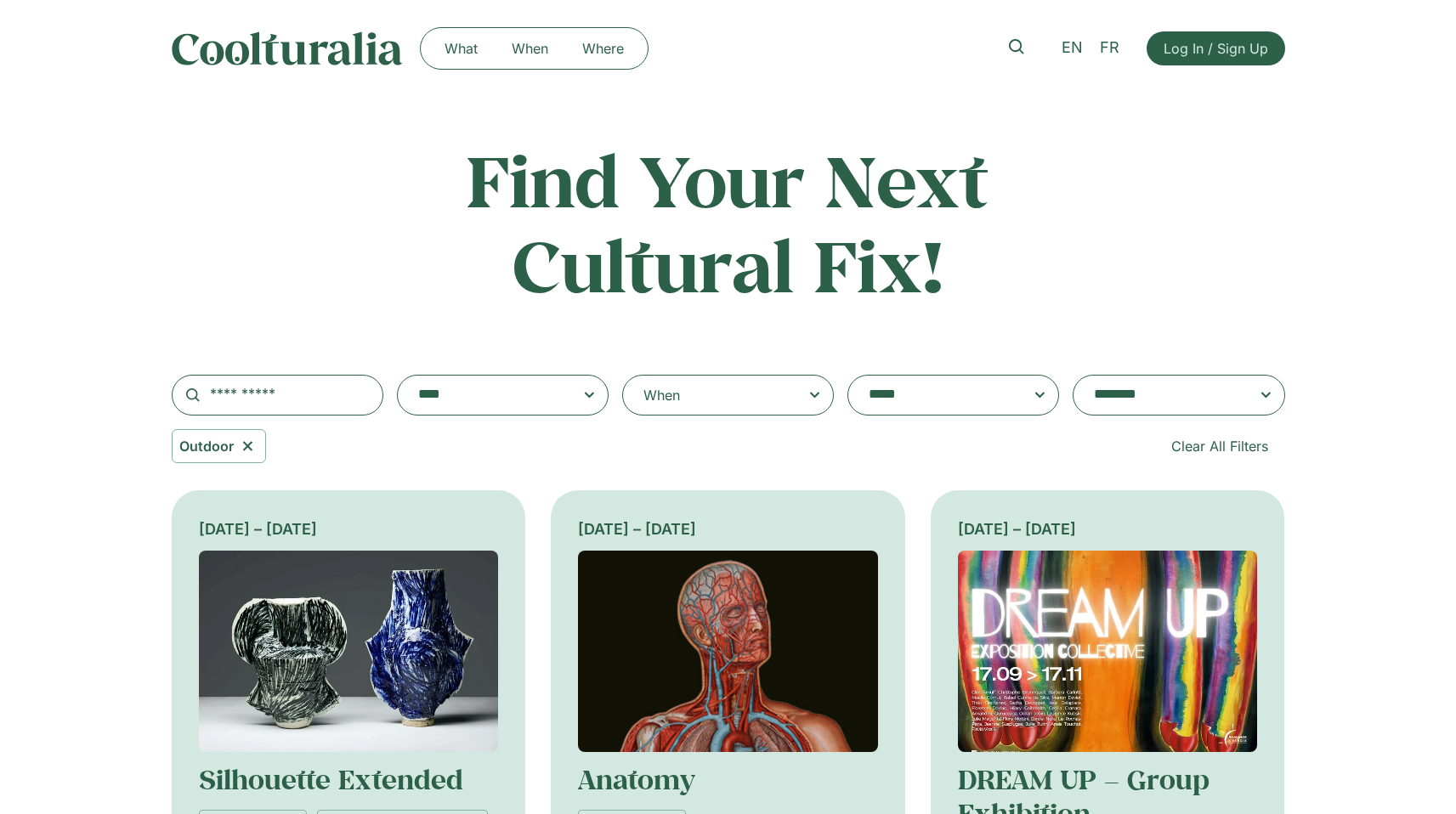
scroll to position [98, 0]
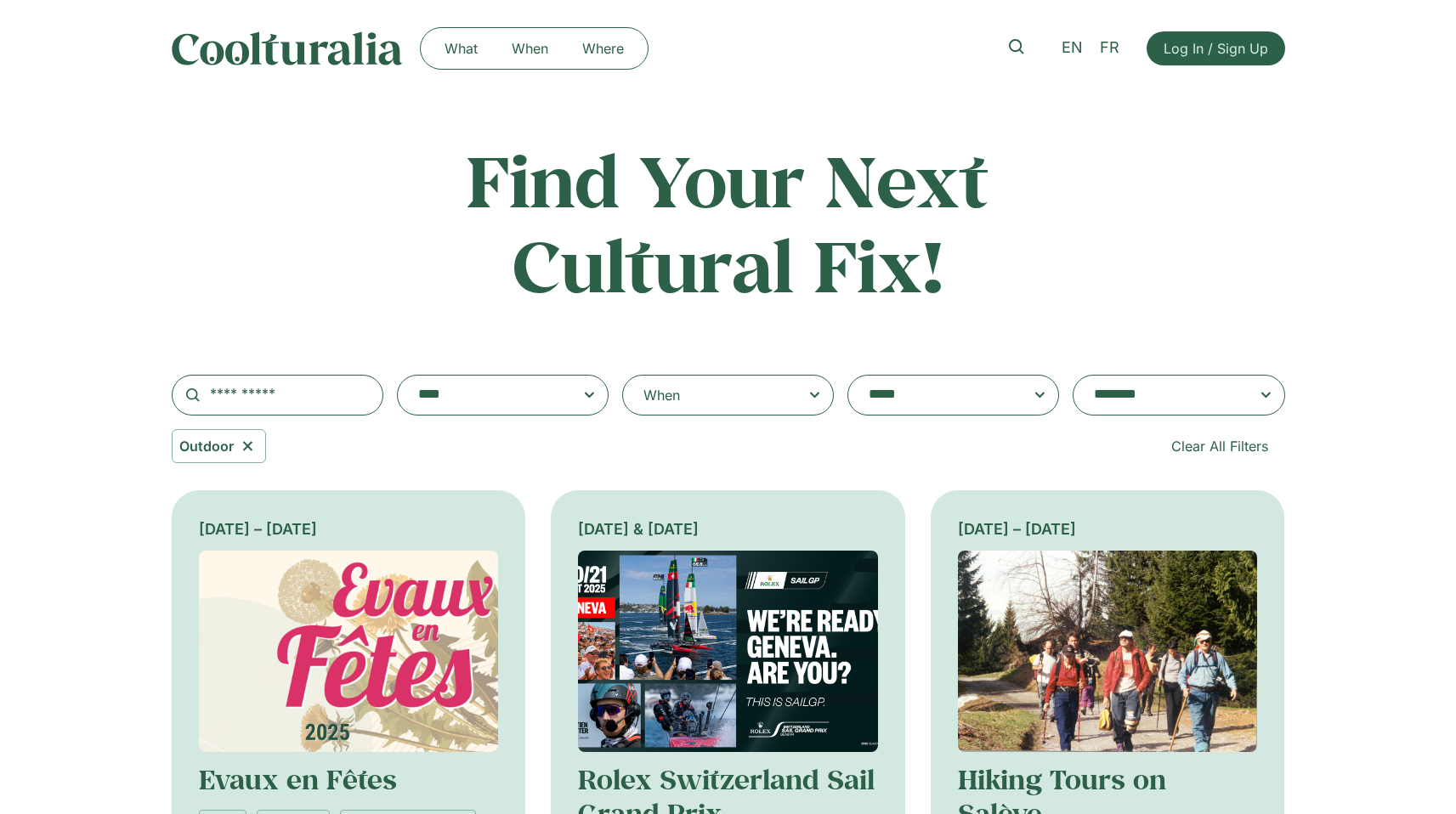
click at [687, 398] on div "When" at bounding box center [728, 395] width 212 height 41
click at [0, 0] on input "When" at bounding box center [0, 0] width 0 height 0
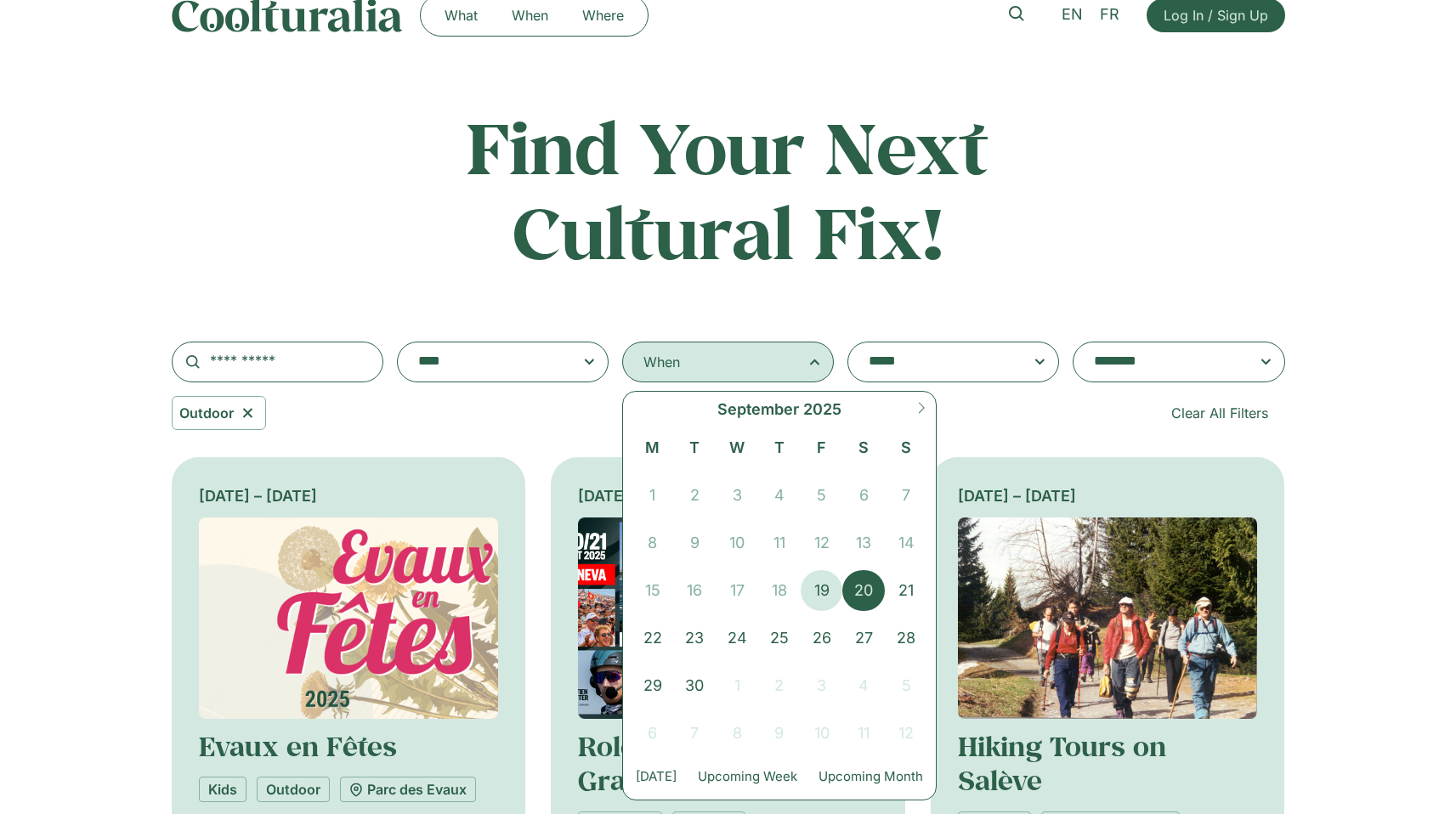
scroll to position [35, 0]
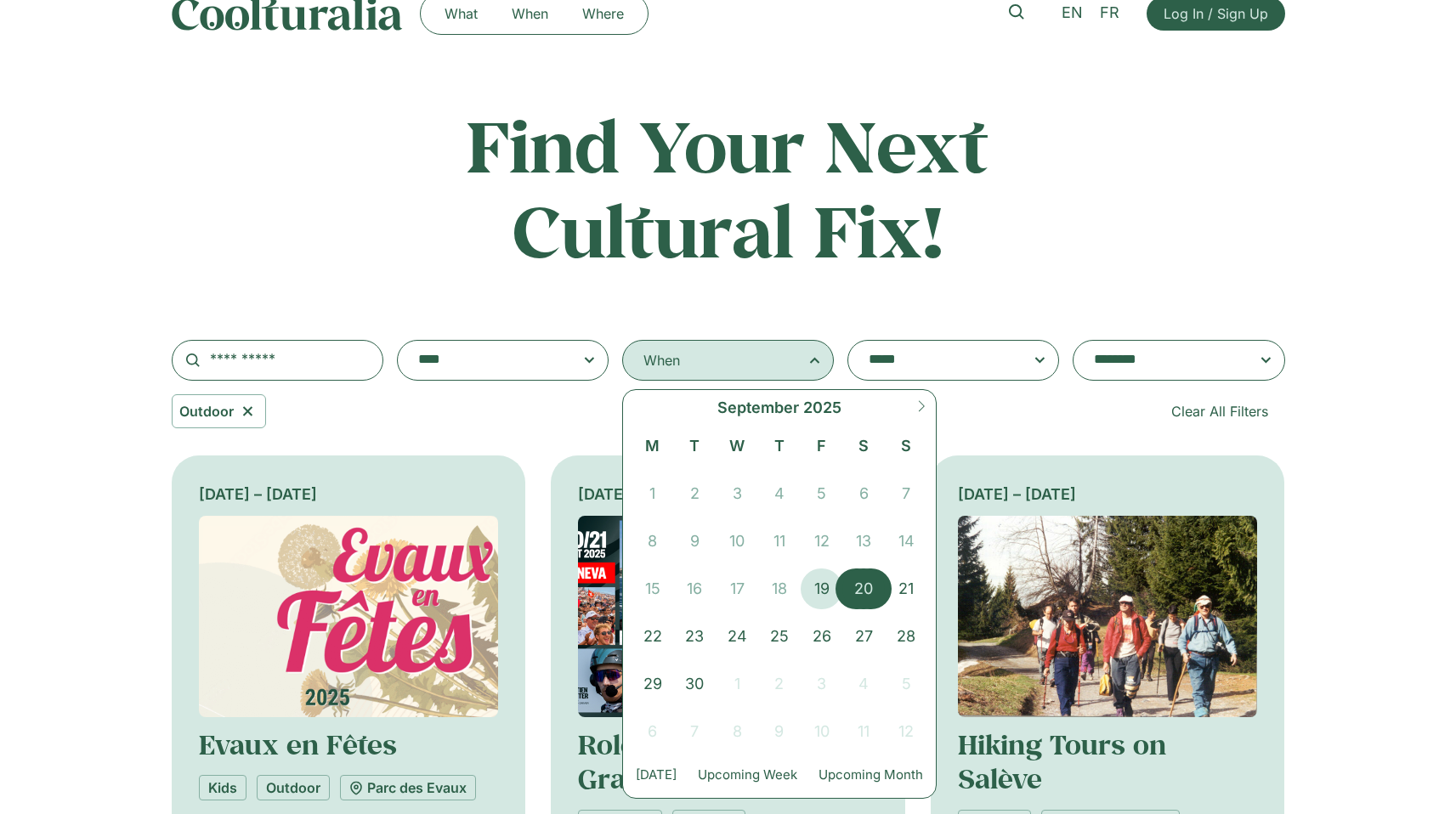
click at [878, 581] on span "20" at bounding box center [863, 588] width 43 height 41
click at [905, 587] on span "21" at bounding box center [906, 588] width 43 height 41
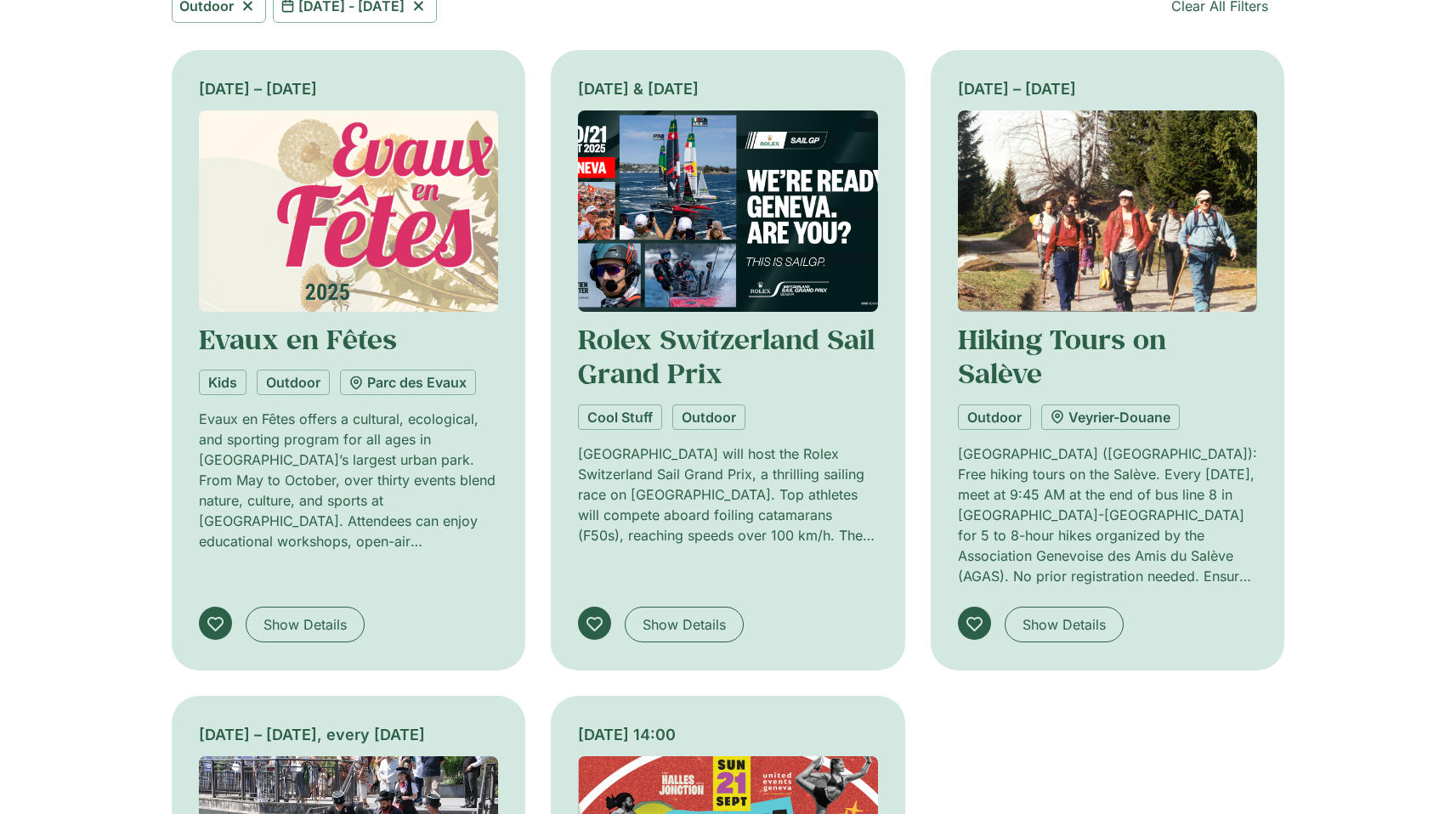
scroll to position [411, 0]
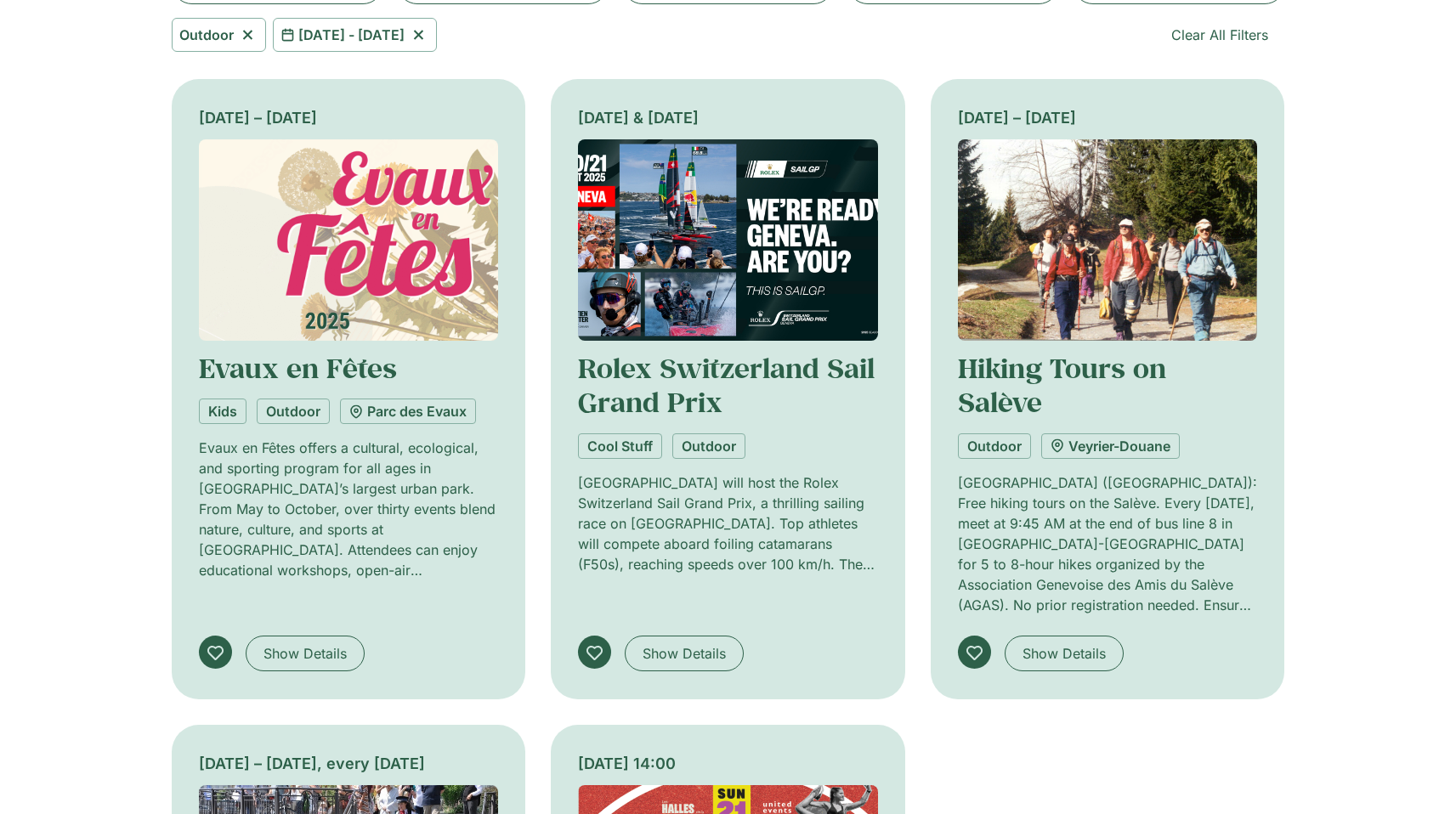
drag, startPoint x: 198, startPoint y: 118, endPoint x: 346, endPoint y: 112, distance: 148.1
click at [346, 112] on div "[DATE] – [DATE]" at bounding box center [349, 117] width 300 height 23
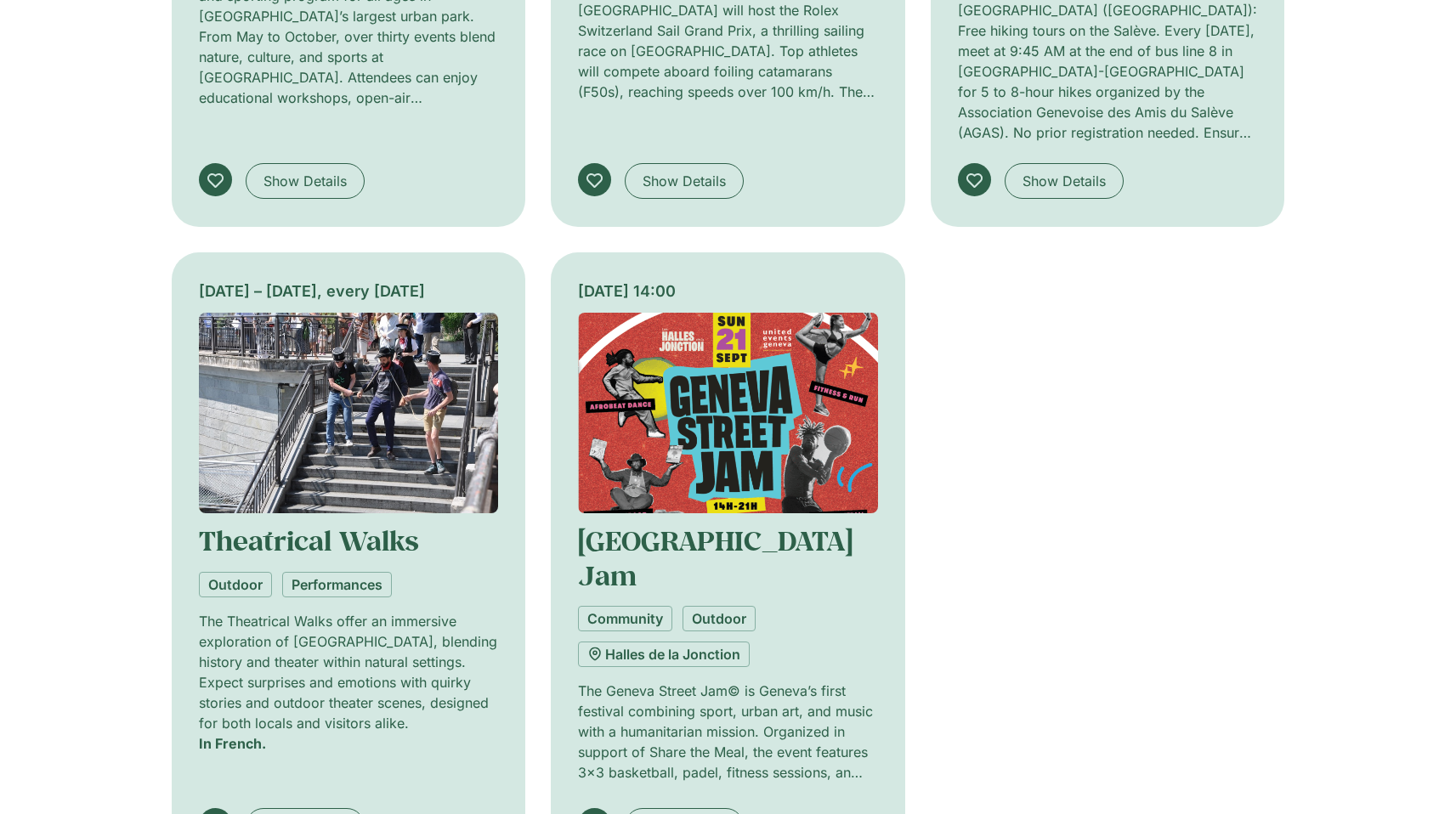
scroll to position [887, 0]
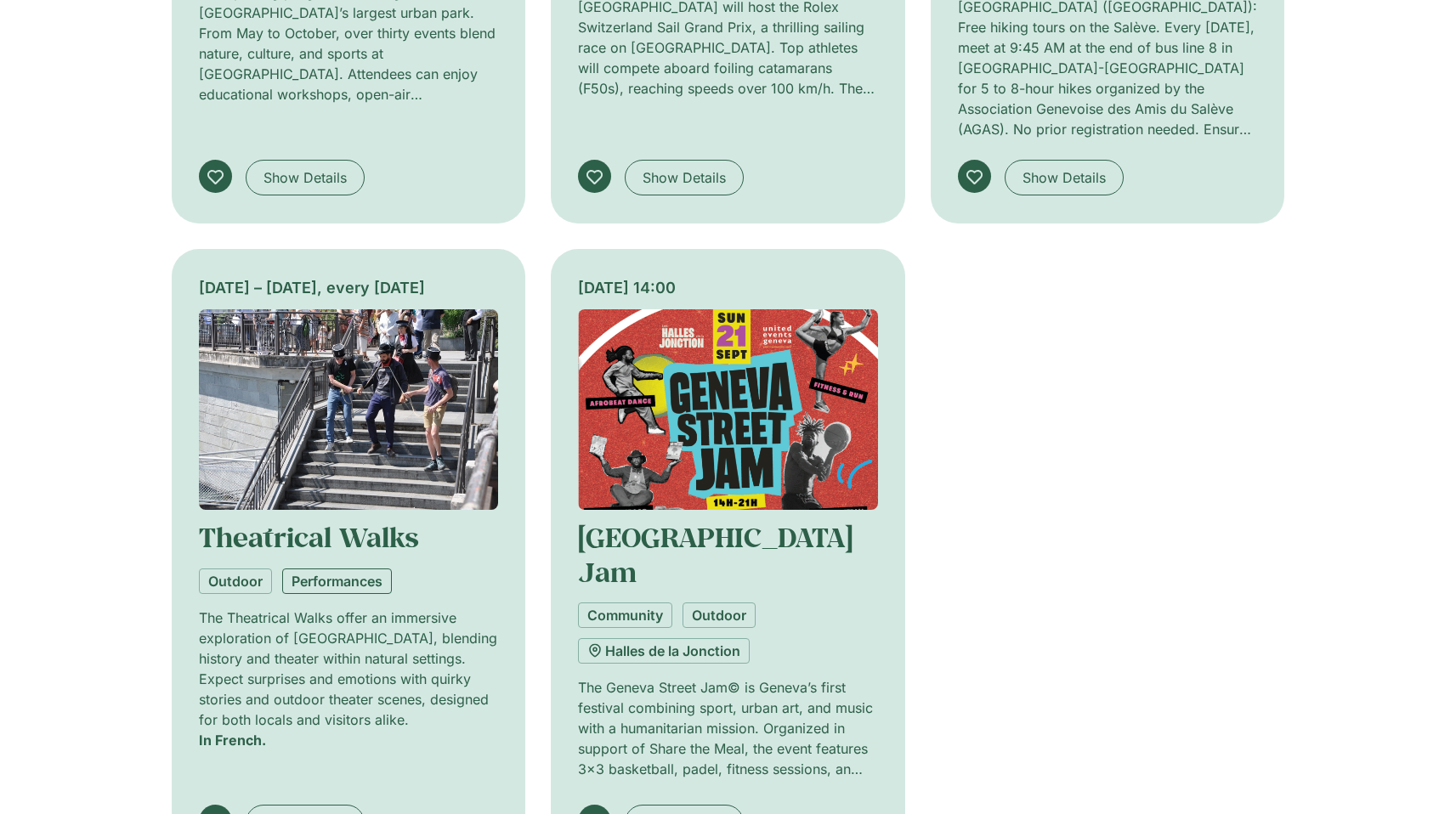
click at [361, 568] on link "Performances" at bounding box center [337, 581] width 109 height 25
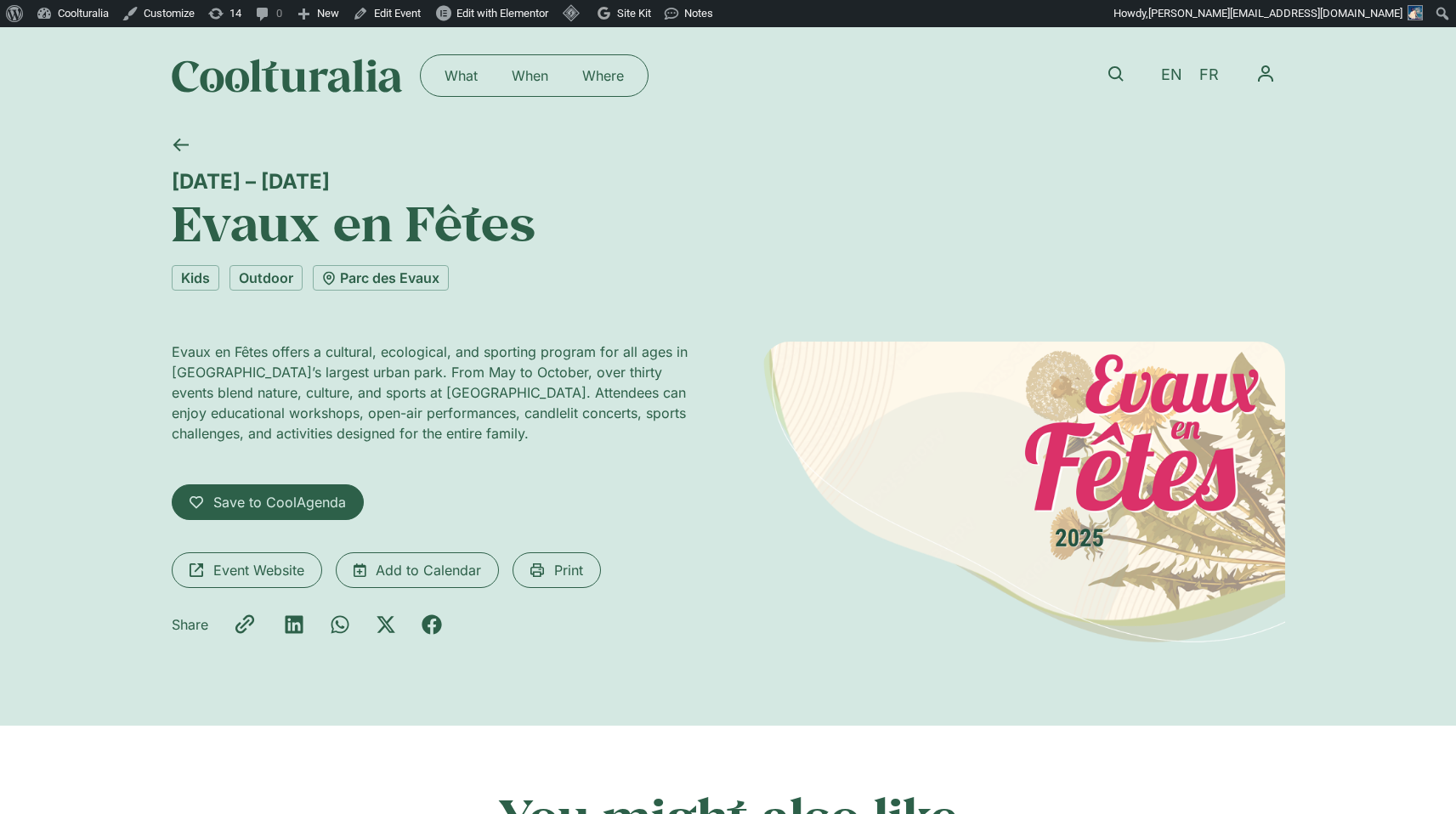
drag, startPoint x: 174, startPoint y: 181, endPoint x: 378, endPoint y: 177, distance: 204.0
click at [378, 177] on div "[DATE] – [DATE]" at bounding box center [728, 181] width 1114 height 24
click at [183, 184] on div "[DATE] – [DATE]" at bounding box center [728, 181] width 1114 height 24
click at [325, 176] on div "[DATE] – [DATE]" at bounding box center [728, 181] width 1114 height 24
click at [269, 498] on span "Save to CoolAgenda" at bounding box center [280, 502] width 133 height 21
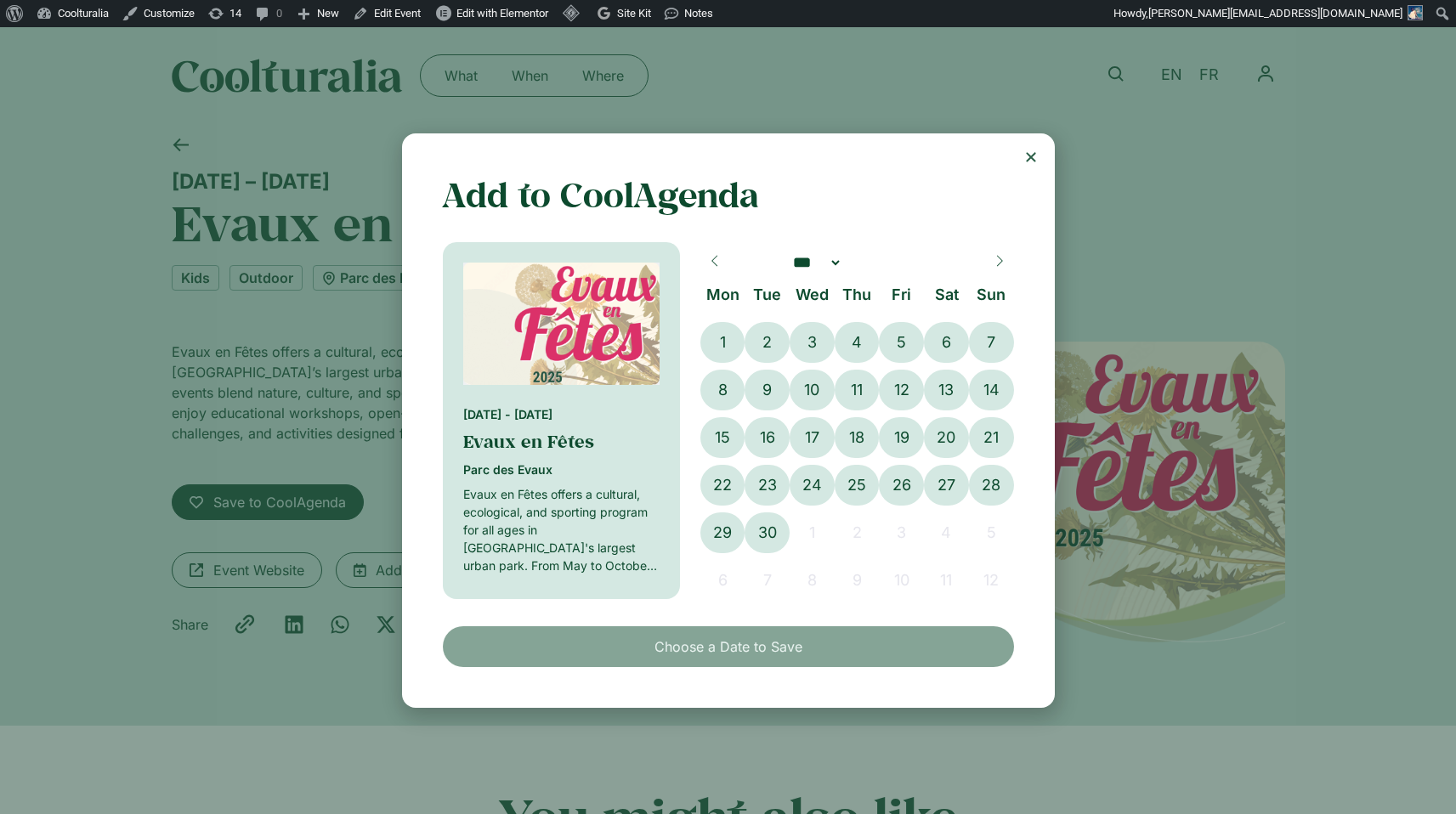
click at [999, 263] on icon at bounding box center [999, 261] width 6 height 11
click at [999, 263] on icon at bounding box center [1000, 261] width 12 height 12
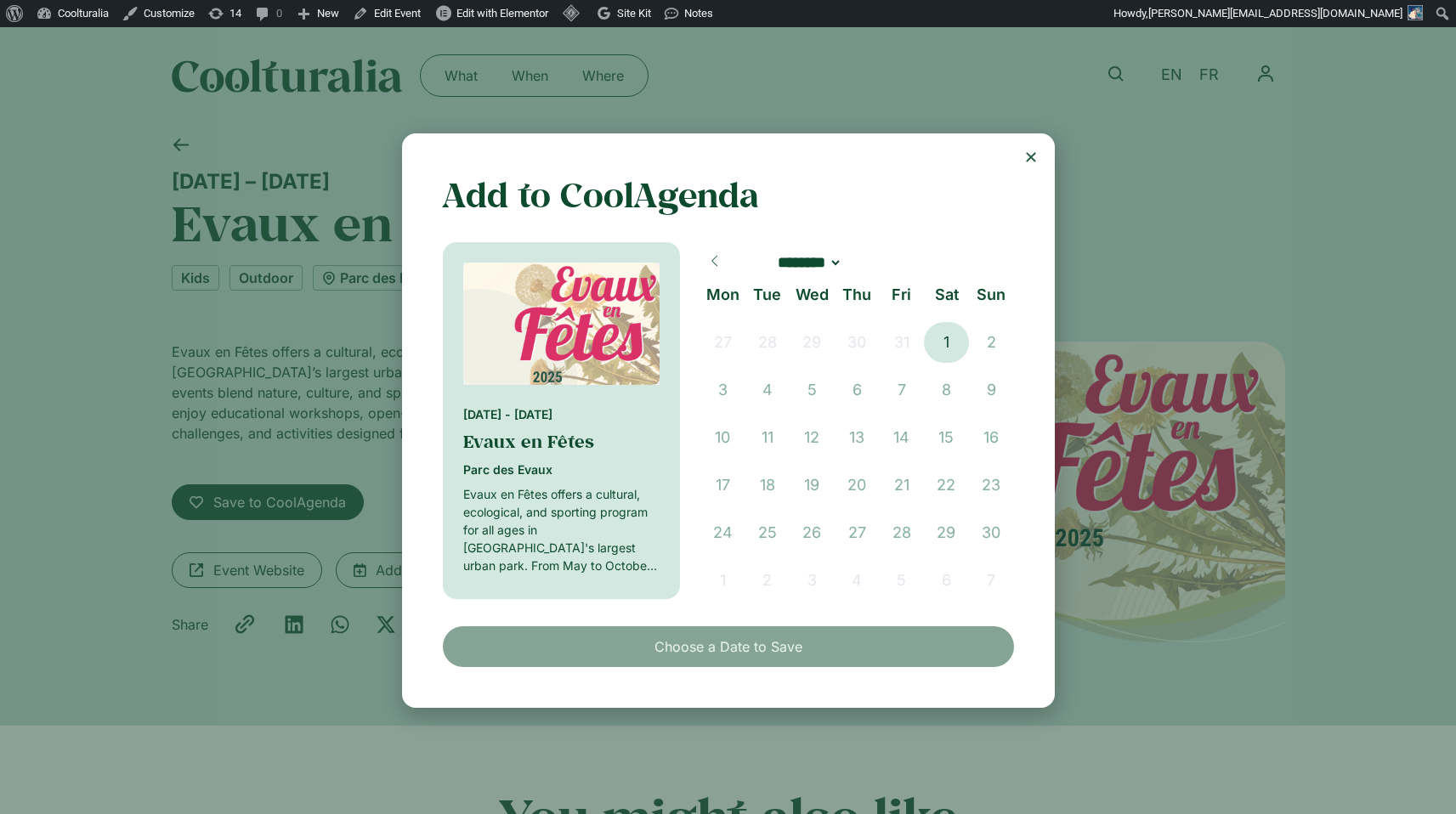
click at [717, 263] on icon at bounding box center [715, 261] width 12 height 12
select select "*"
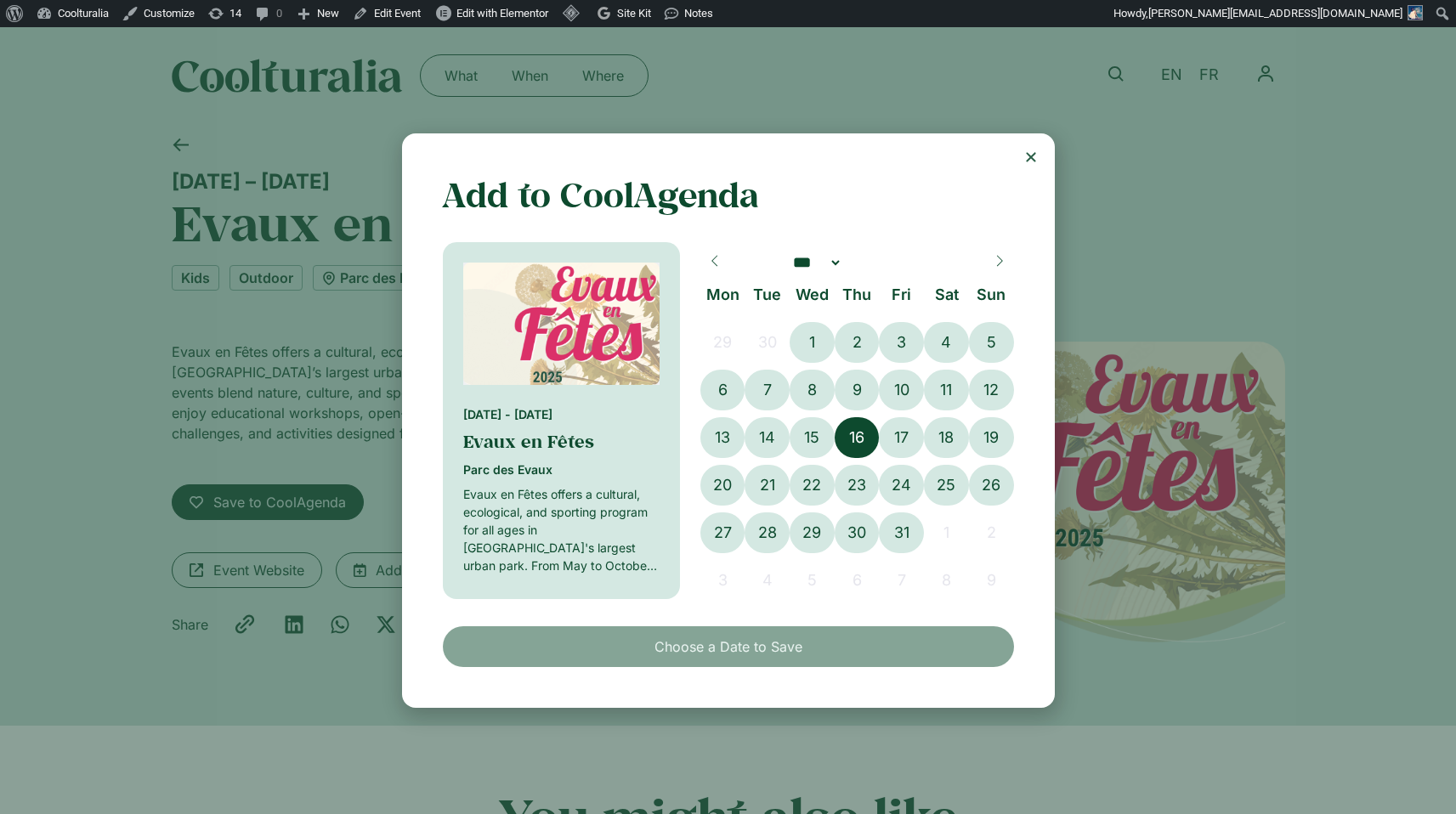
click at [866, 448] on span "16" at bounding box center [858, 437] width 45 height 41
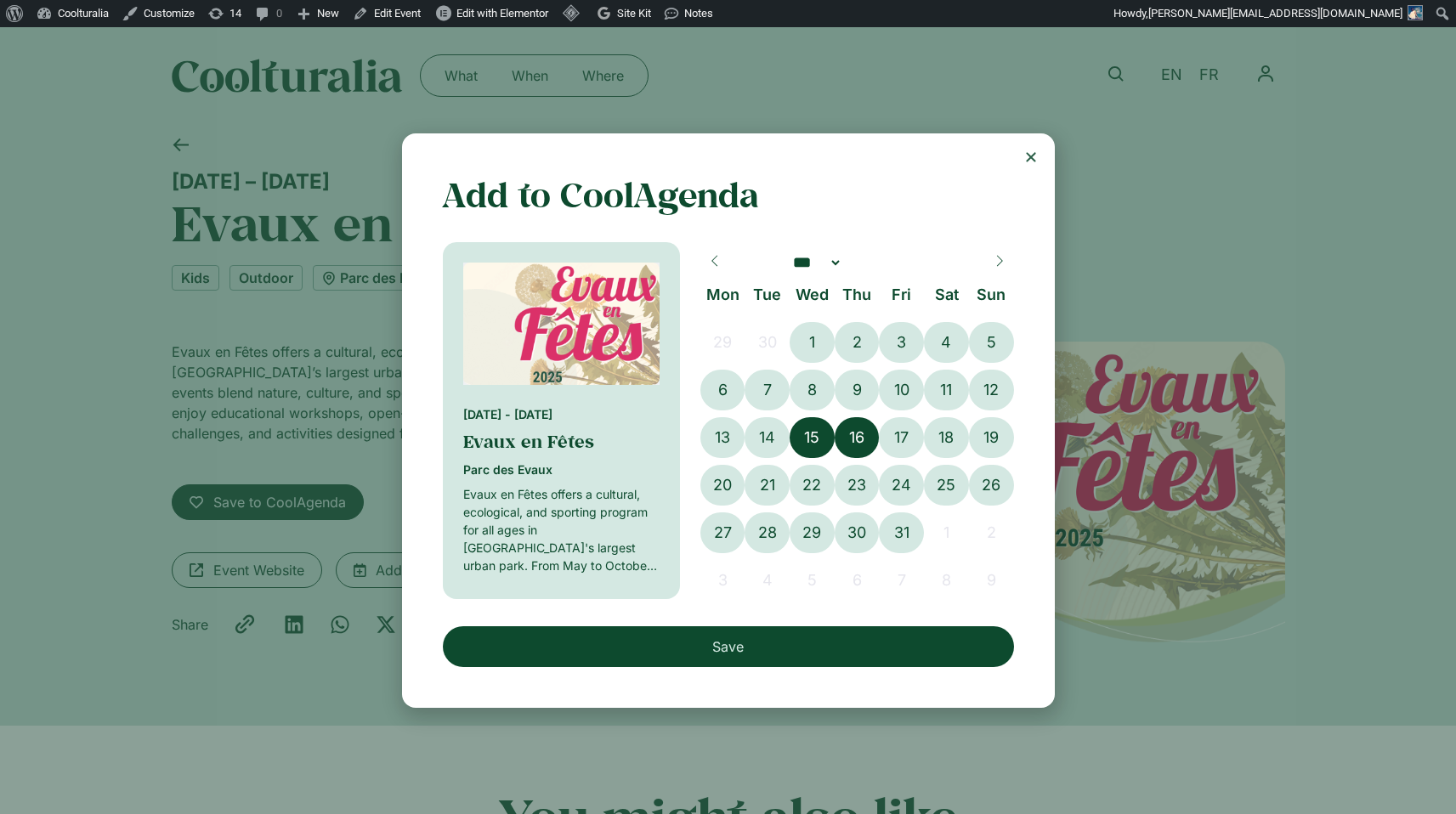
click at [819, 440] on span "15" at bounding box center [813, 437] width 45 height 41
click at [1026, 156] on icon "Close" at bounding box center [1031, 157] width 14 height 14
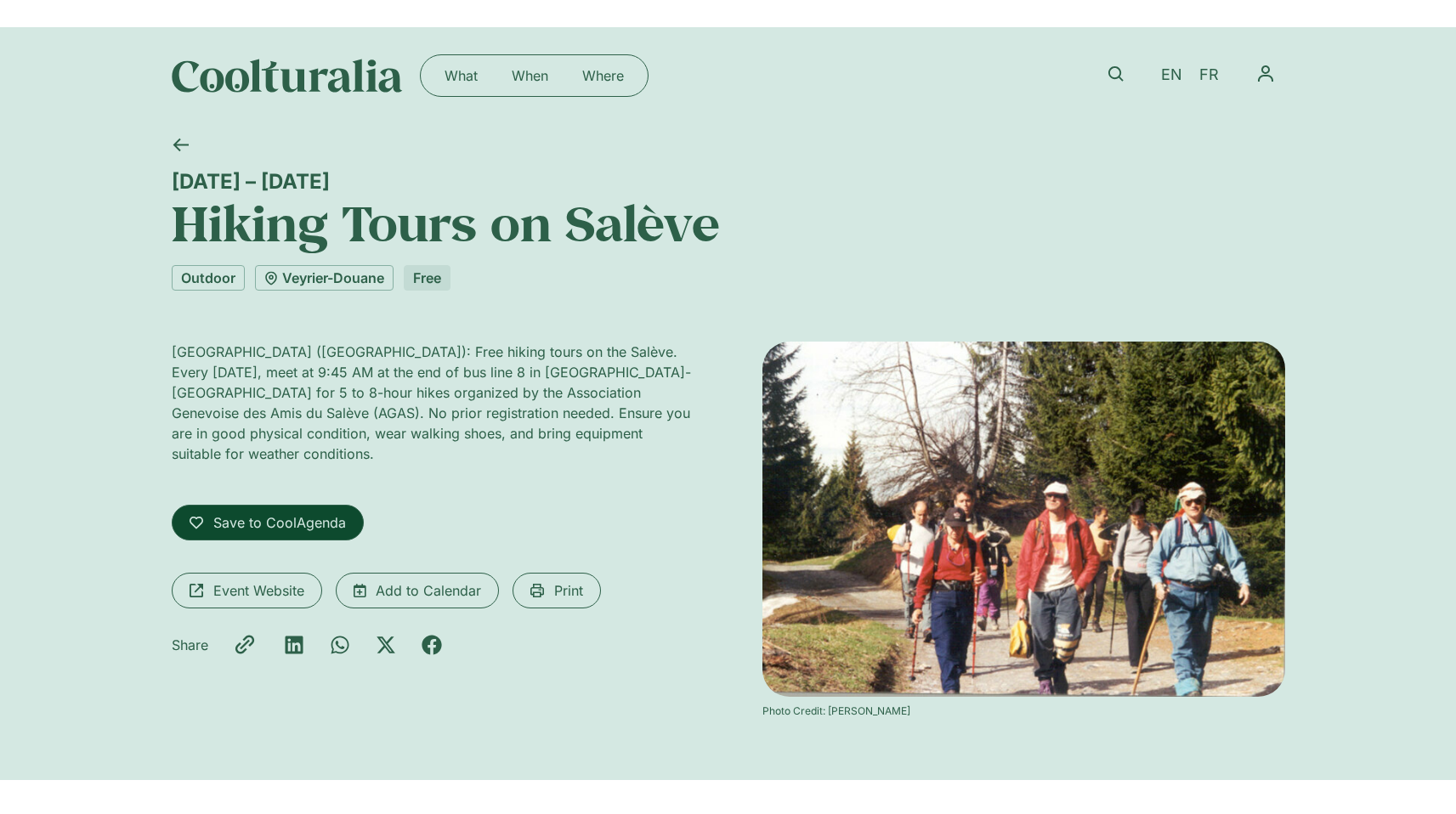
click at [315, 512] on span "Save to CoolAgenda" at bounding box center [280, 522] width 133 height 21
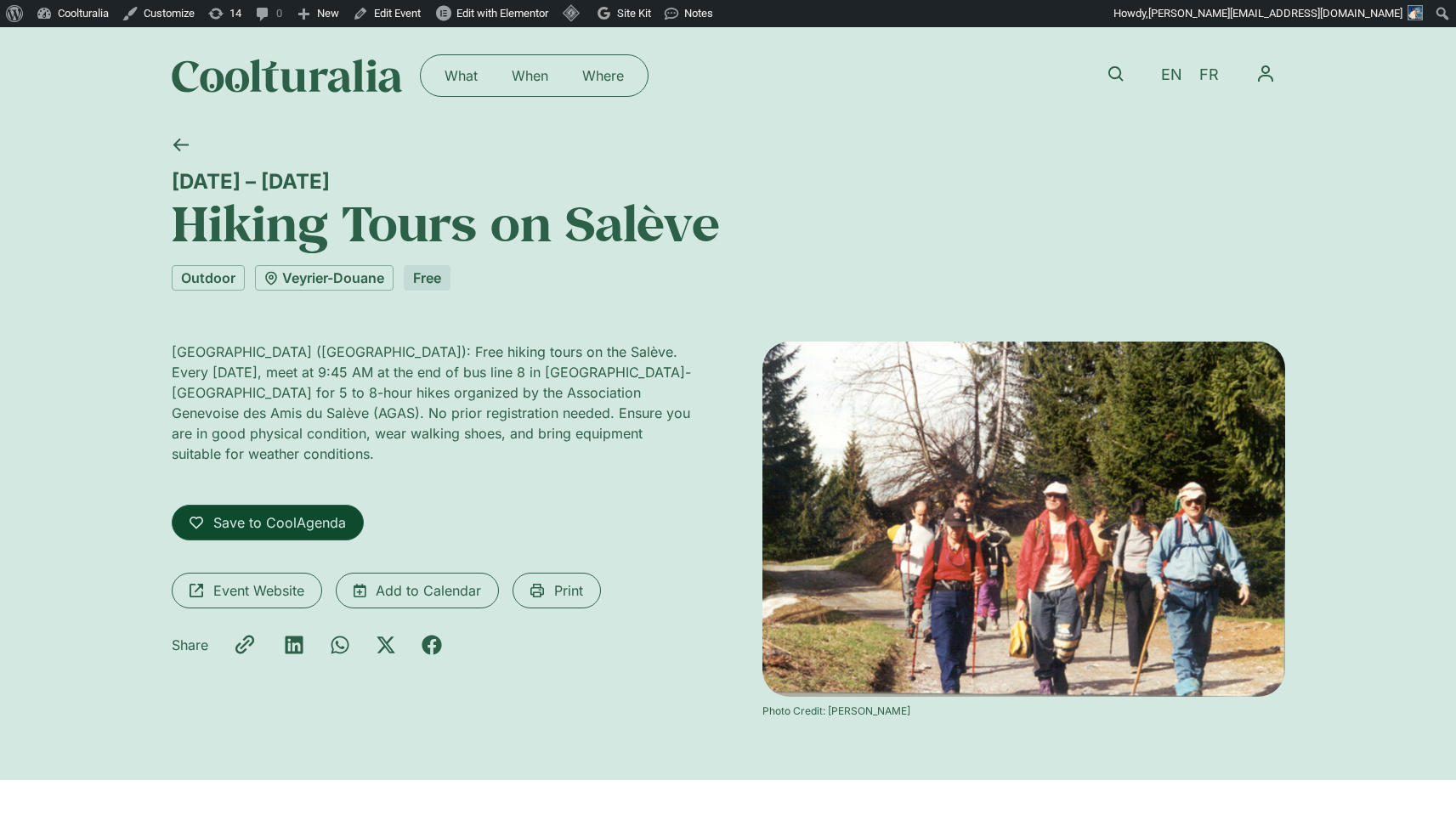
click at [306, 512] on span "Save to CoolAgenda" at bounding box center [280, 522] width 133 height 21
select select "*"
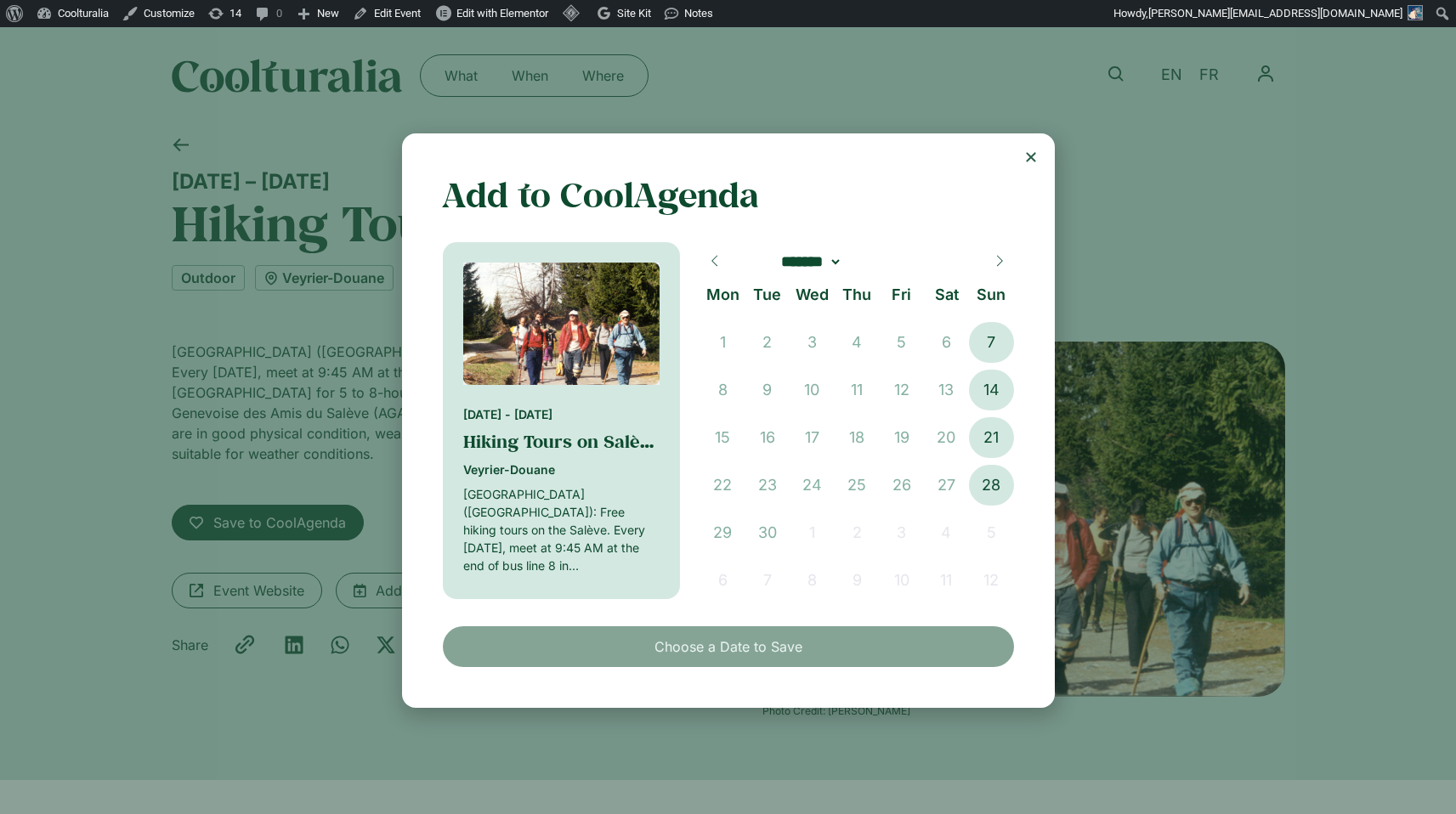
click at [1029, 154] on use "Close" at bounding box center [1031, 156] width 10 height 10
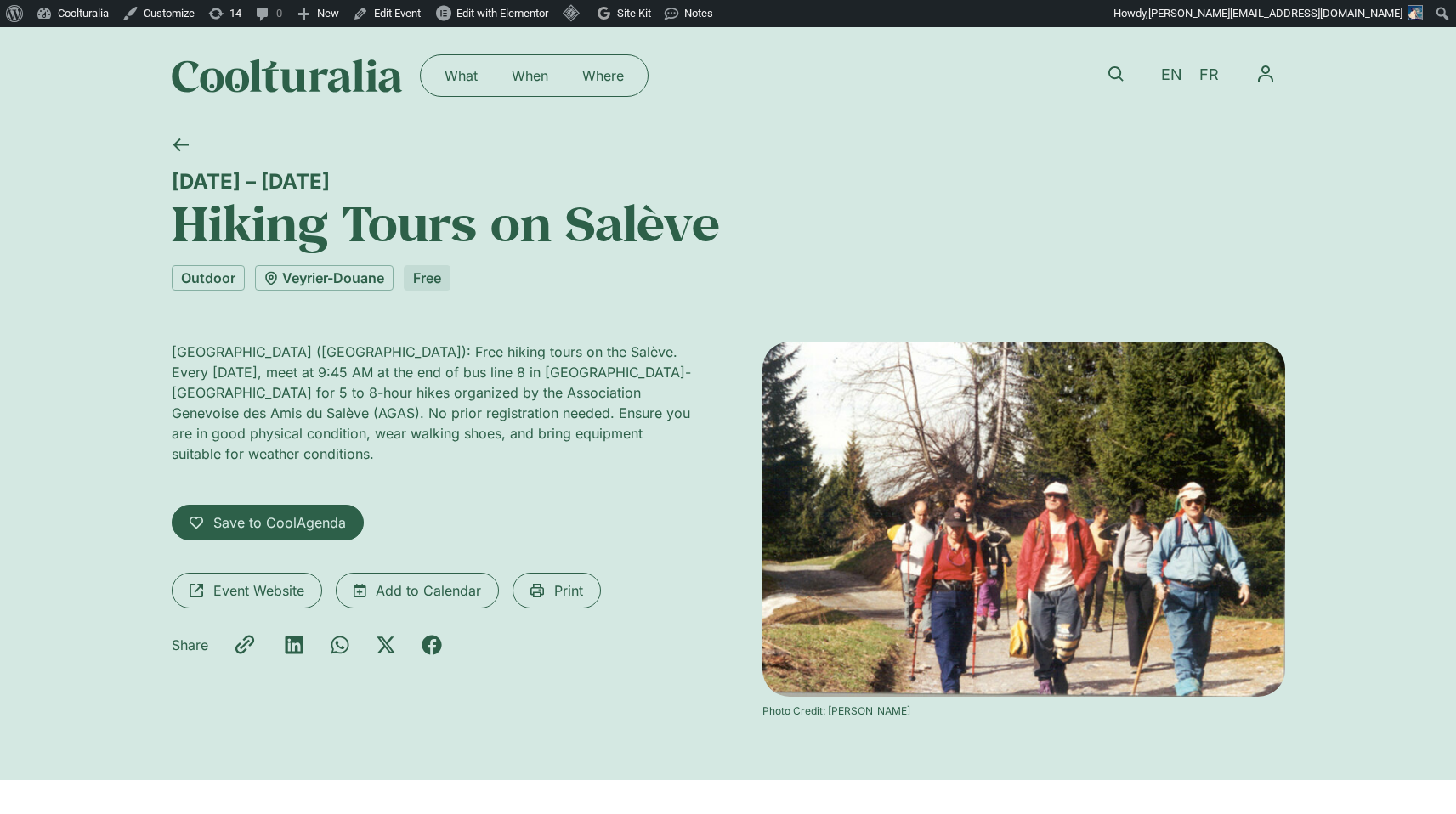
drag, startPoint x: 175, startPoint y: 180, endPoint x: 520, endPoint y: 179, distance: 345.0
click at [520, 179] on div "[DATE] – [DATE]" at bounding box center [728, 181] width 1114 height 24
click at [298, 512] on span "Save to CoolAgenda" at bounding box center [280, 522] width 133 height 21
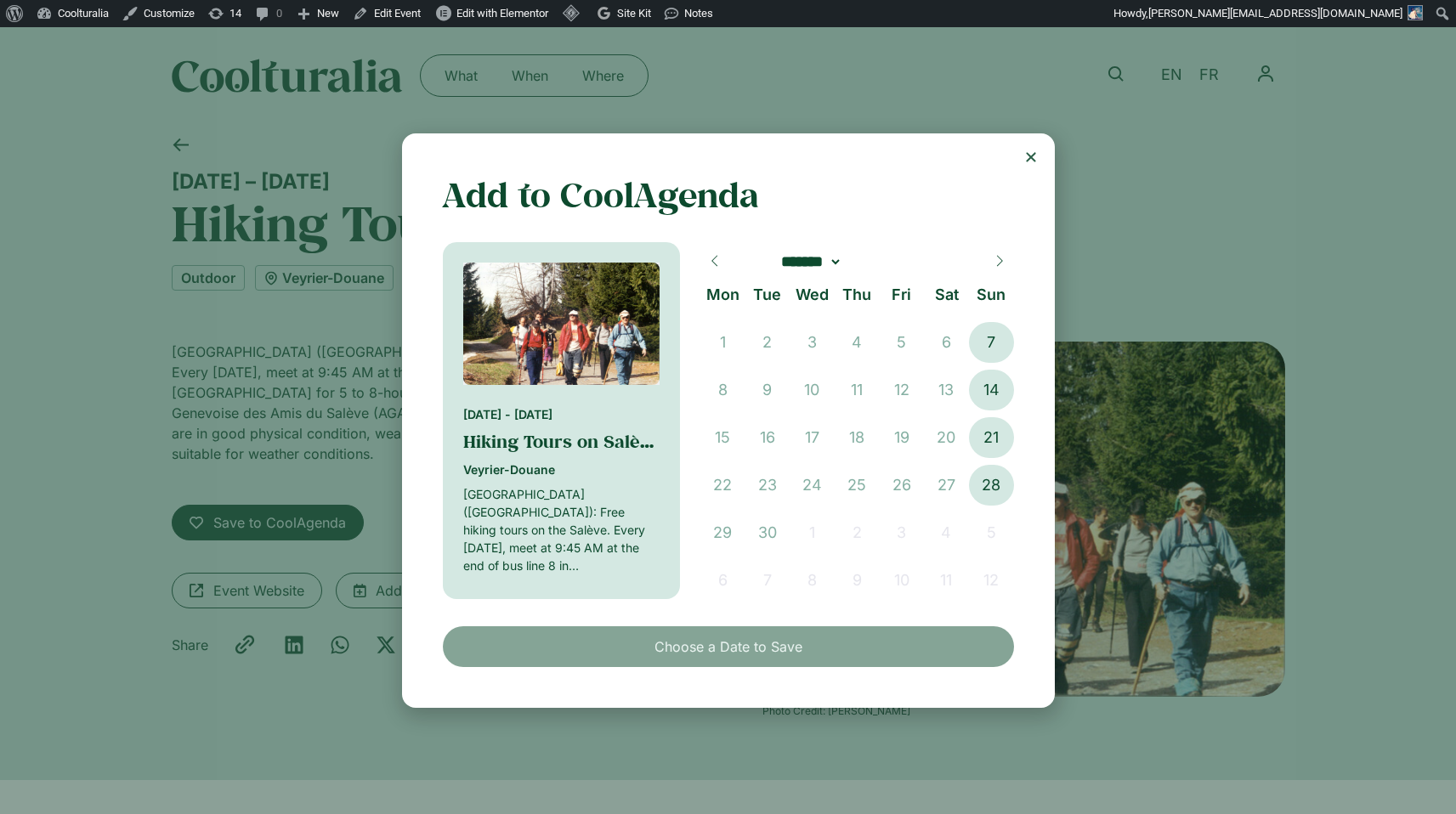
click at [998, 258] on icon at bounding box center [1000, 261] width 12 height 12
click at [996, 260] on icon at bounding box center [1000, 261] width 12 height 12
click at [1038, 143] on div "Add to CoolAgenda In your CoolAgenda [DATE] - [DATE] Hiking Tours on Salève Vey…" at bounding box center [728, 421] width 653 height 575
click at [715, 264] on icon at bounding box center [715, 261] width 12 height 12
click at [715, 260] on icon at bounding box center [715, 261] width 12 height 12
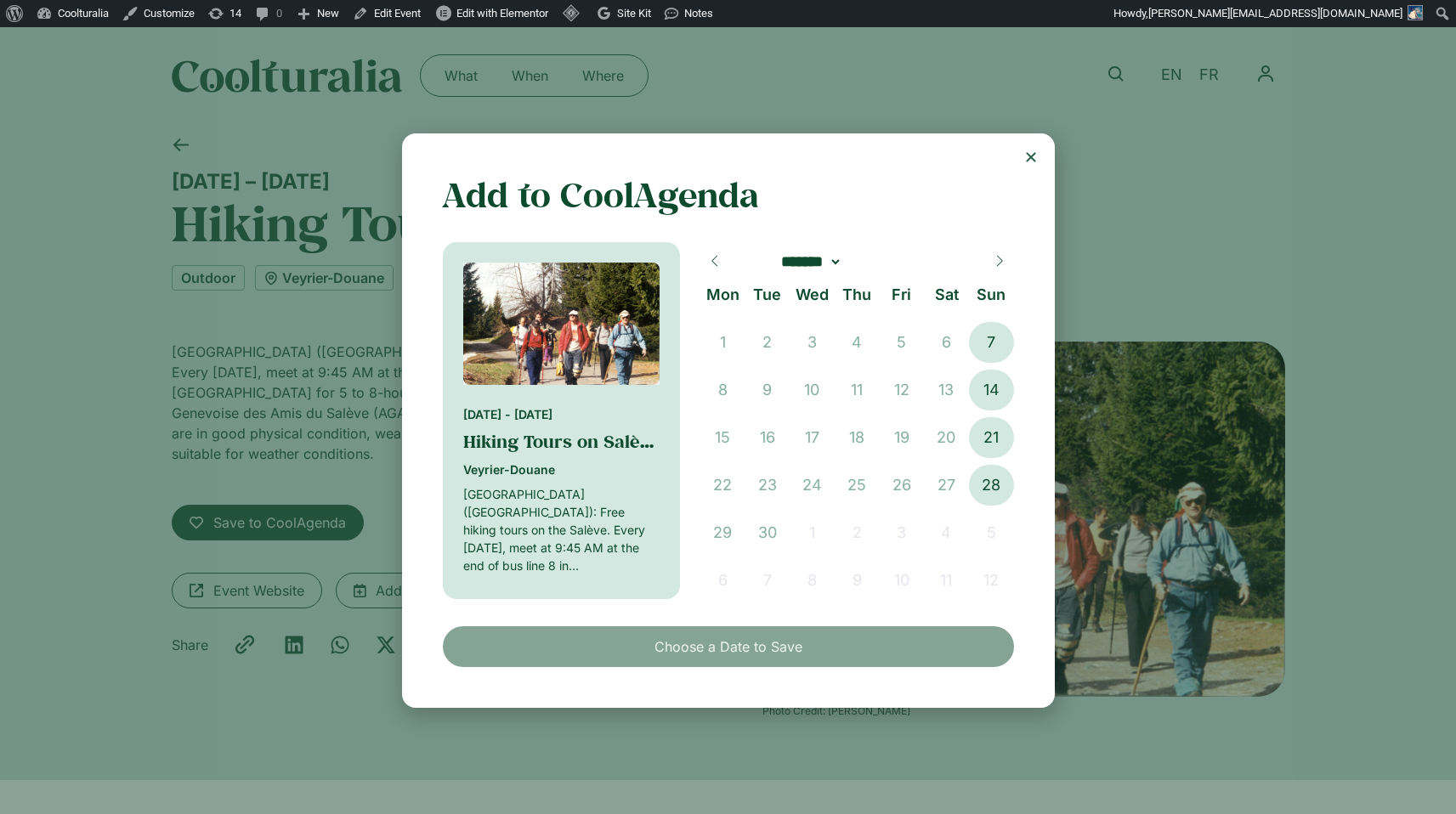
click at [998, 262] on icon at bounding box center [1000, 261] width 12 height 12
select select "**"
click at [998, 262] on div "******* ******** ***** ***** *** **** **** ****** ********* ******* ******** **…" at bounding box center [857, 258] width 313 height 29
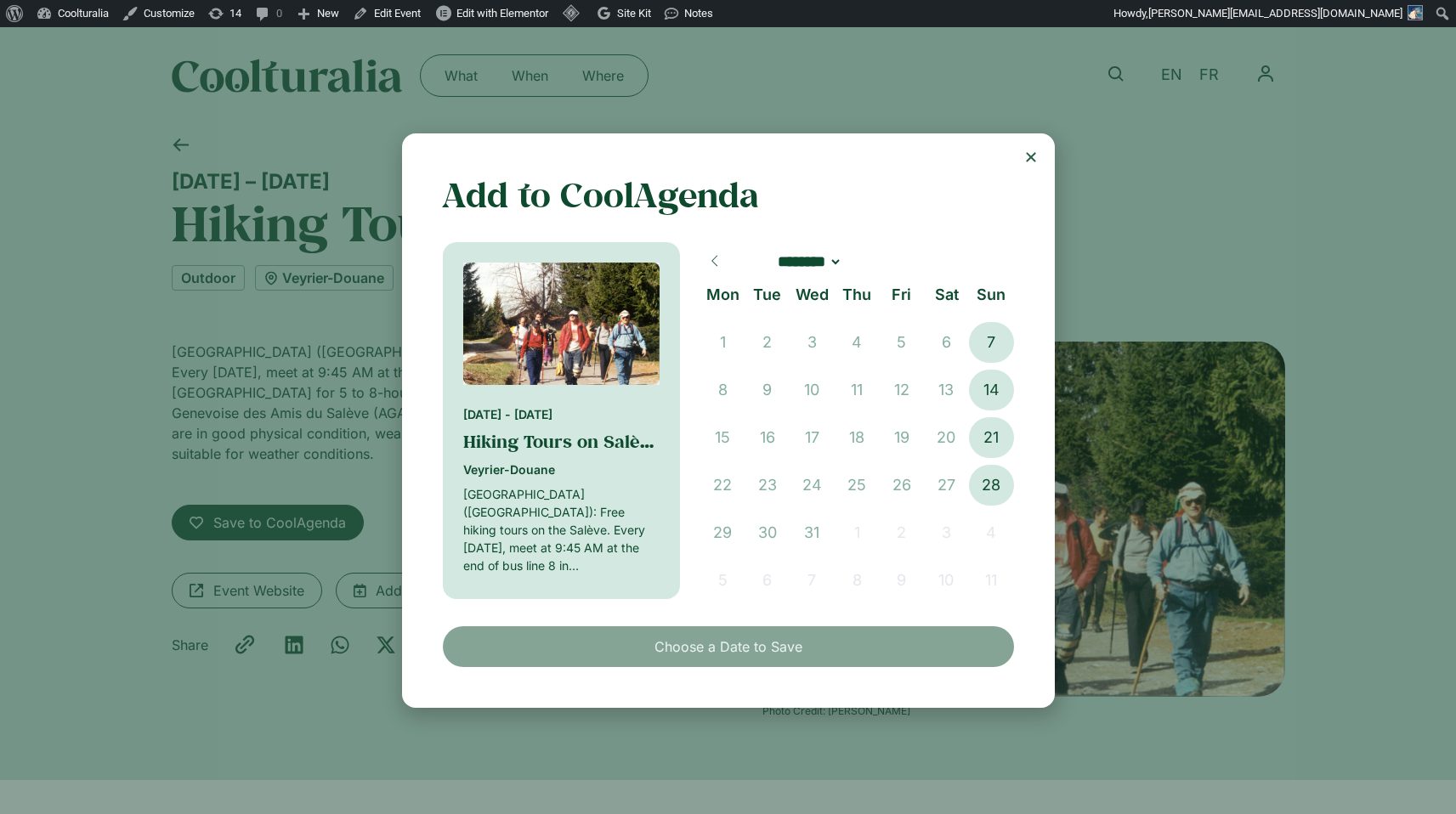
click at [1023, 165] on div "Add to CoolAgenda In your CoolAgenda 14 May 2023 - 28 December 2025 Hiking Tour…" at bounding box center [728, 421] width 653 height 575
click at [1033, 156] on icon "Close" at bounding box center [1031, 157] width 14 height 14
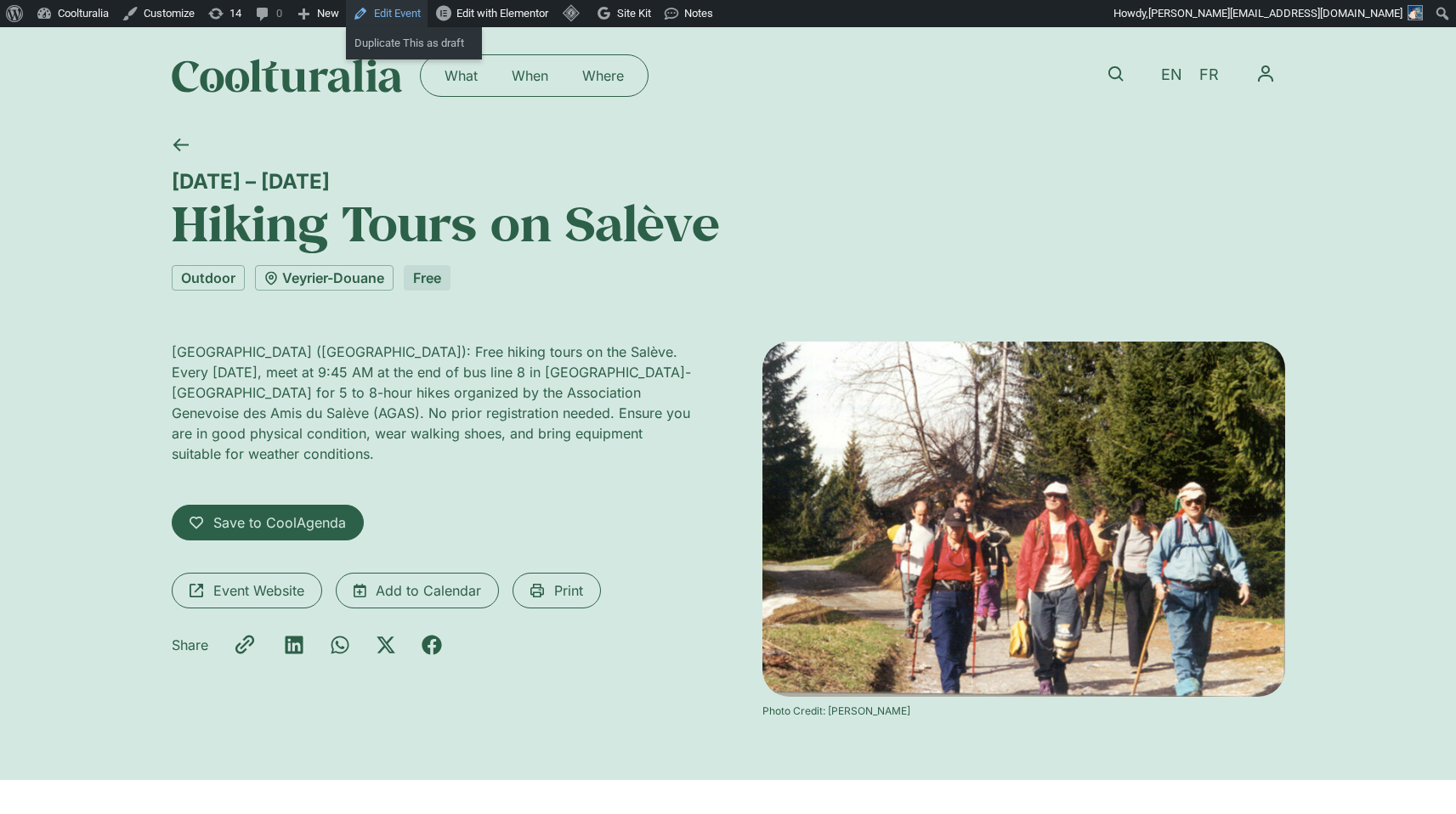
click at [393, 10] on link "Edit Event" at bounding box center [387, 13] width 82 height 27
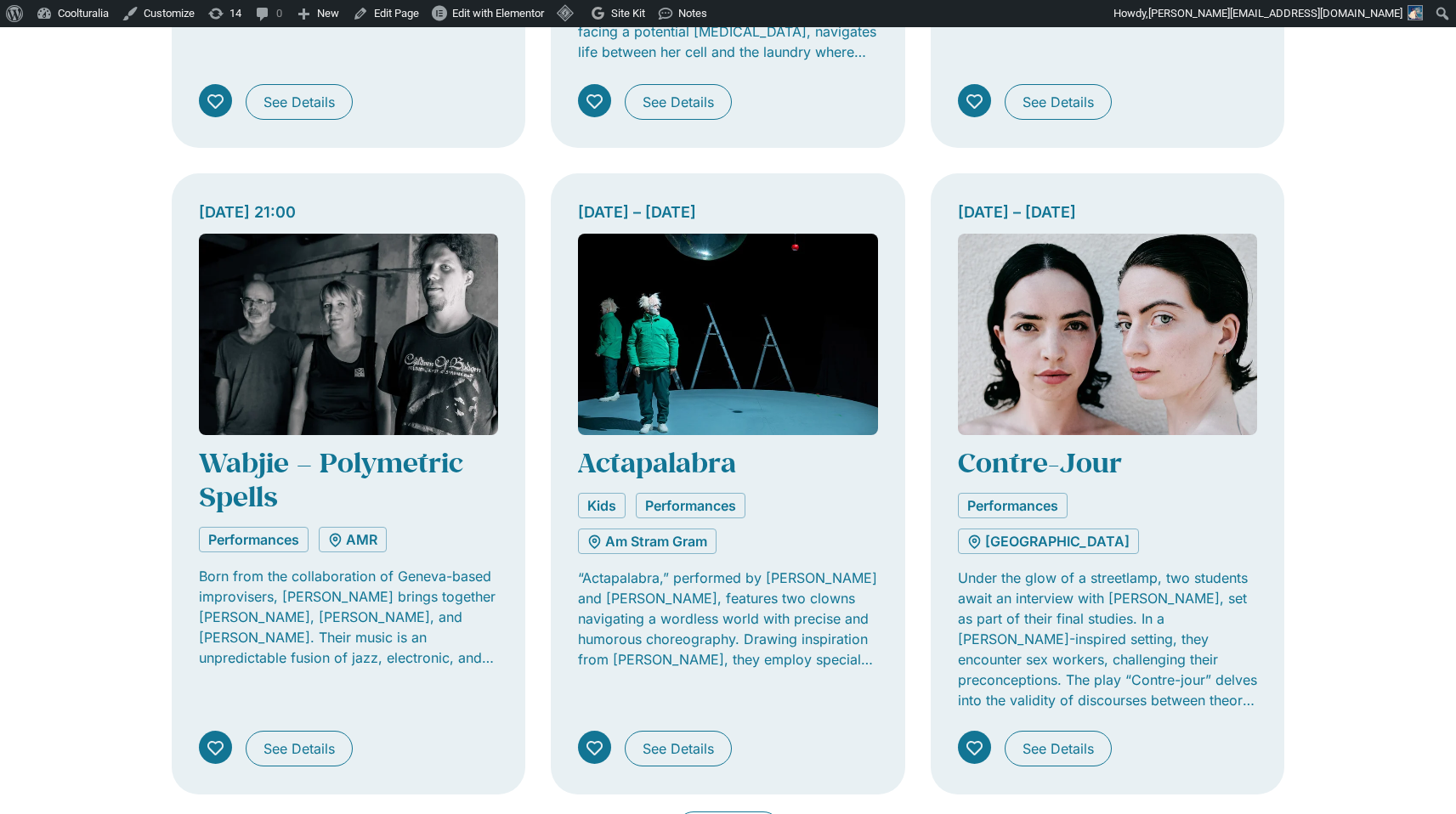
scroll to position [1439, 0]
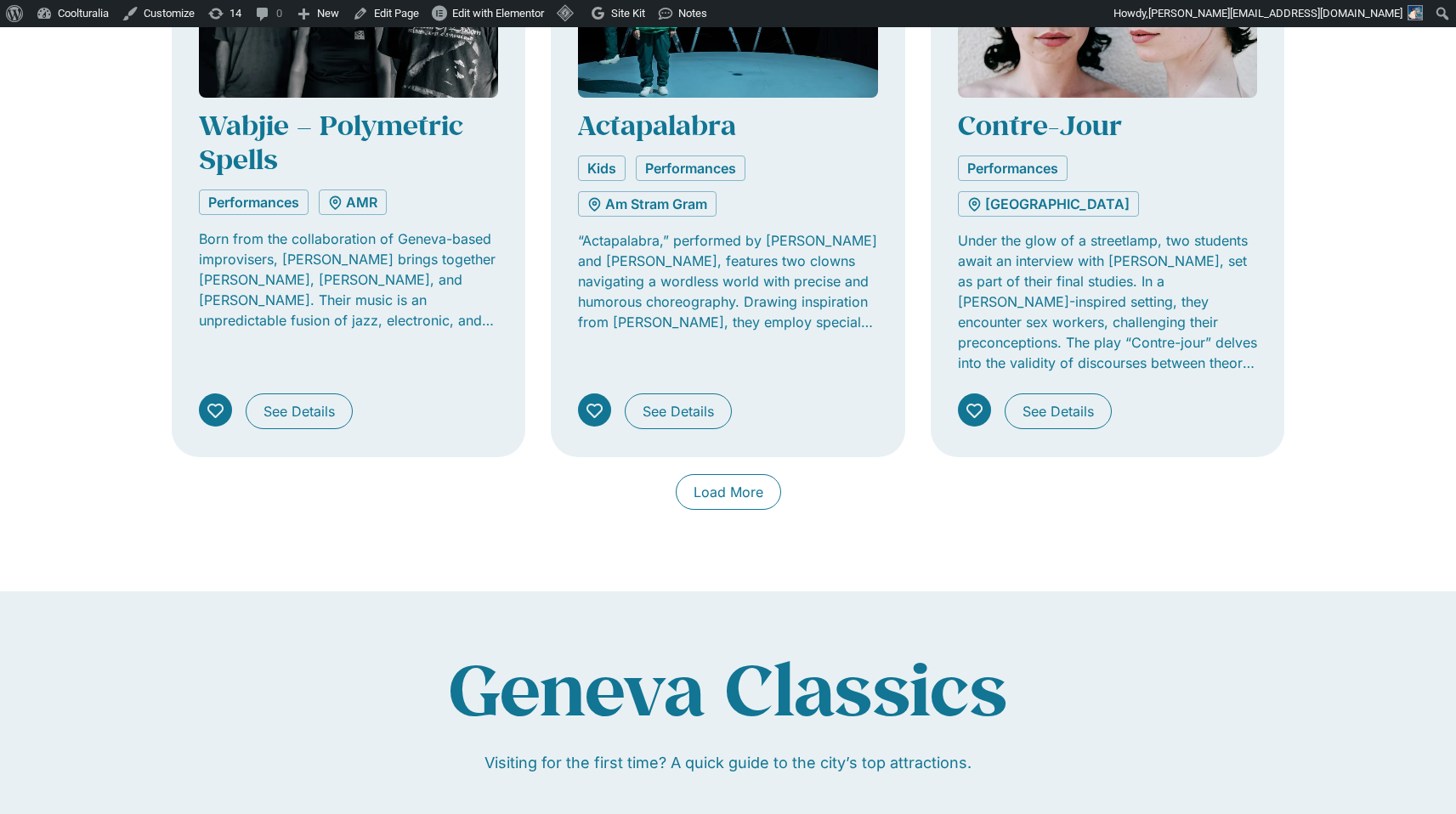
click at [736, 482] on span "Load More" at bounding box center [728, 492] width 69 height 21
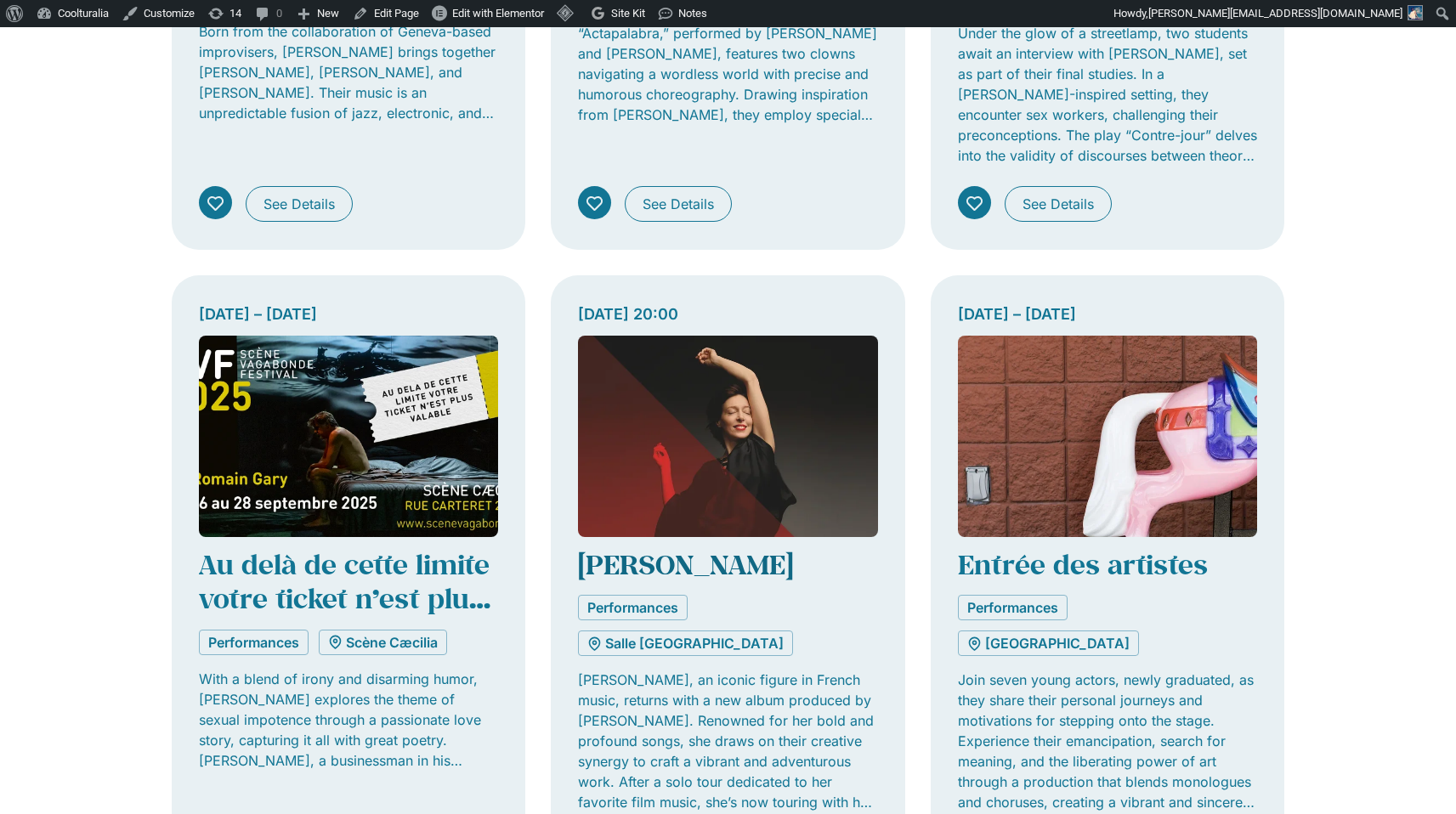
scroll to position [1667, 0]
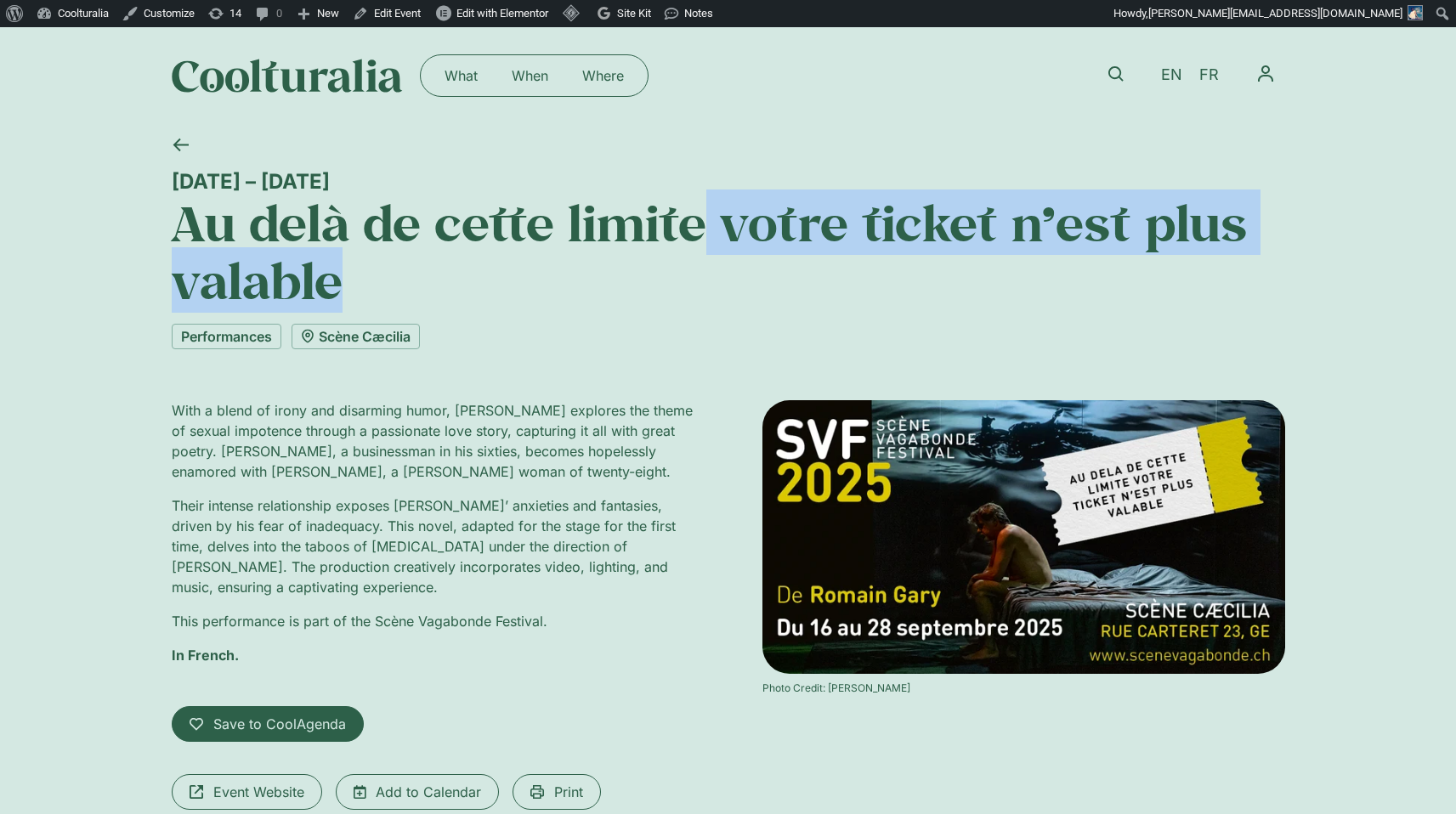
drag, startPoint x: 700, startPoint y: 225, endPoint x: 840, endPoint y: 292, distance: 155.2
click at [840, 292] on h1 "Au delà de cette limite votre ticket n’est plus valable" at bounding box center [728, 252] width 1114 height 116
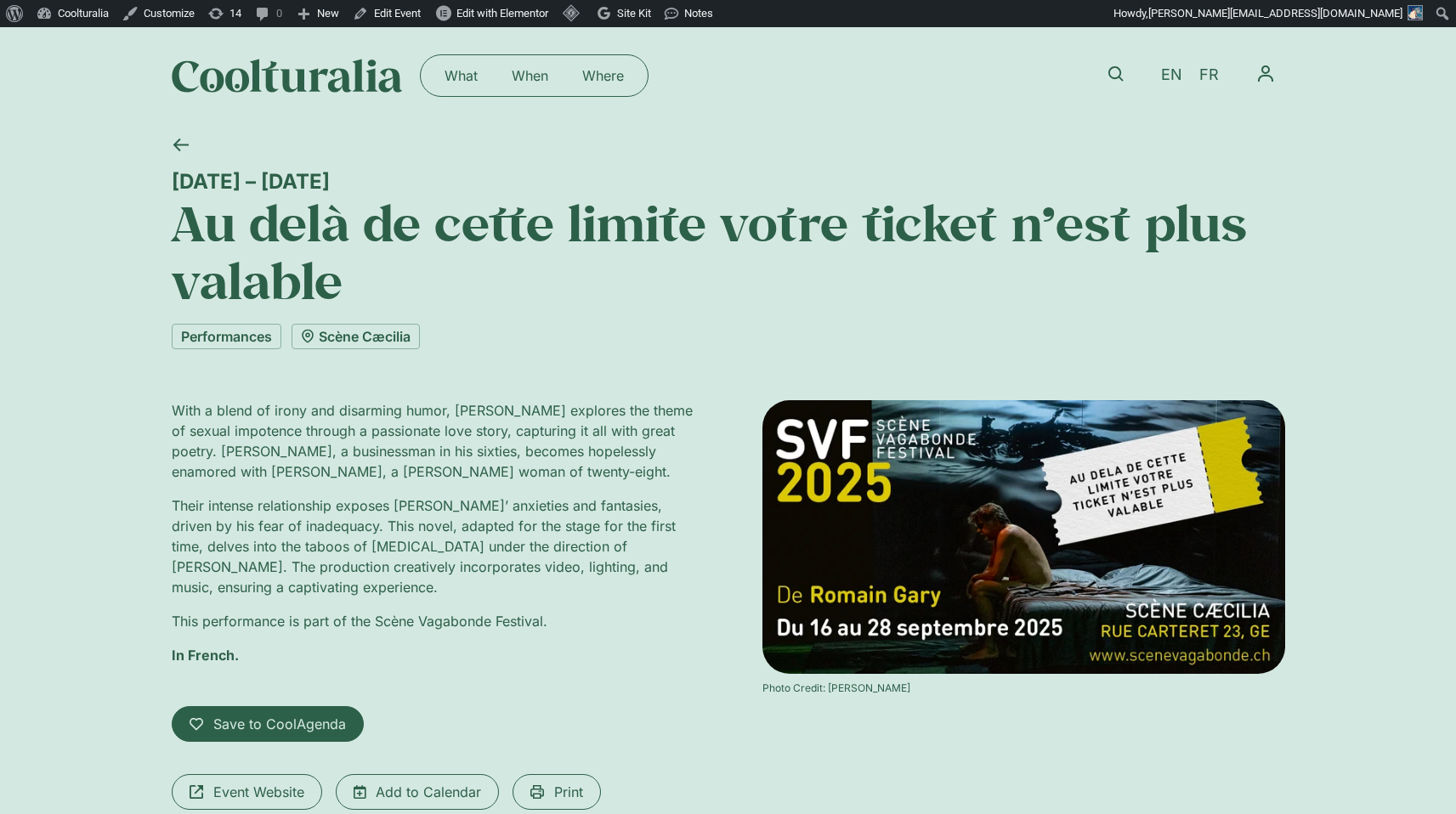
click at [669, 227] on h1 "Au delà de cette limite votre ticket n’est plus valable" at bounding box center [728, 252] width 1114 height 116
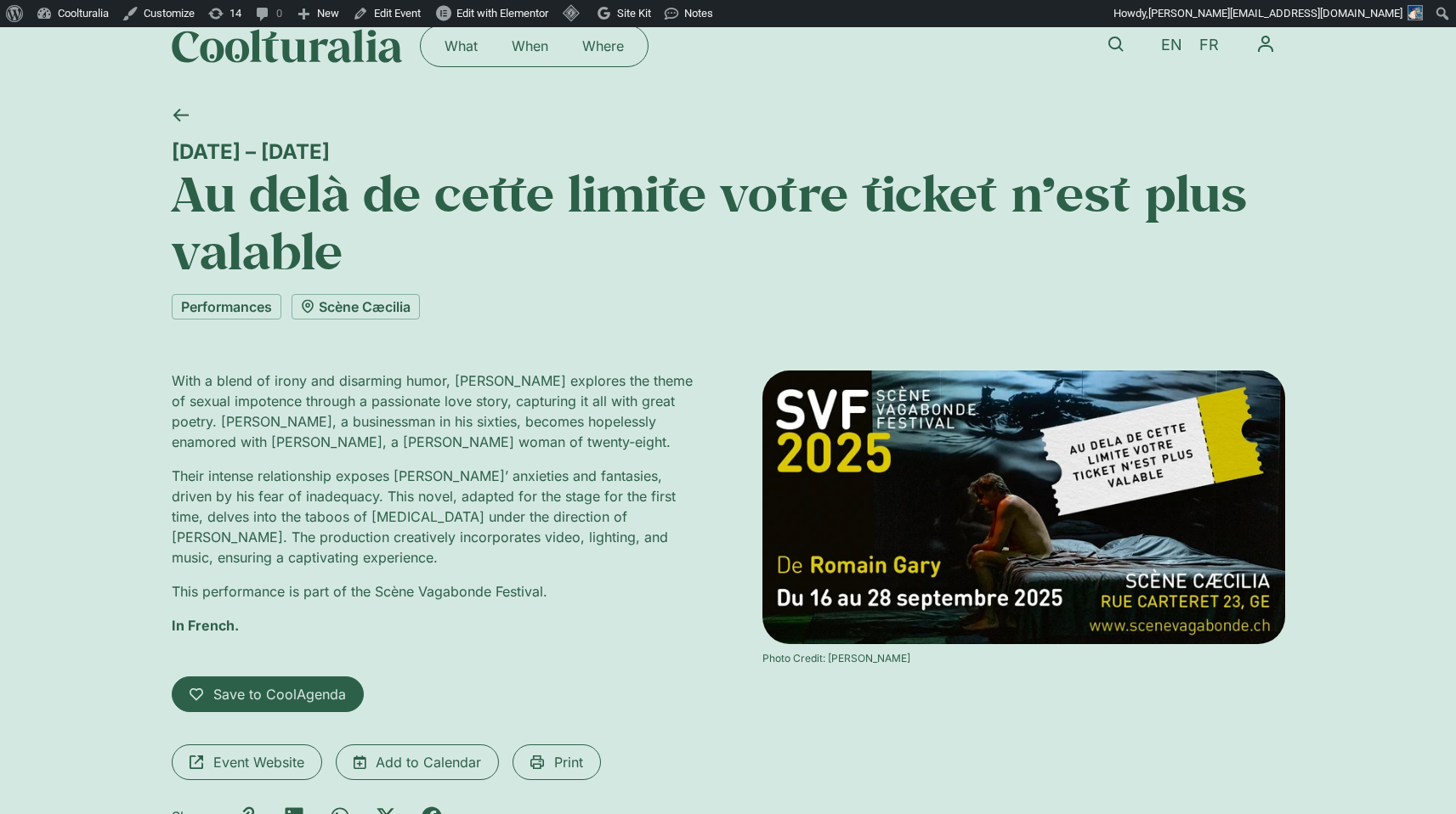
scroll to position [30, 0]
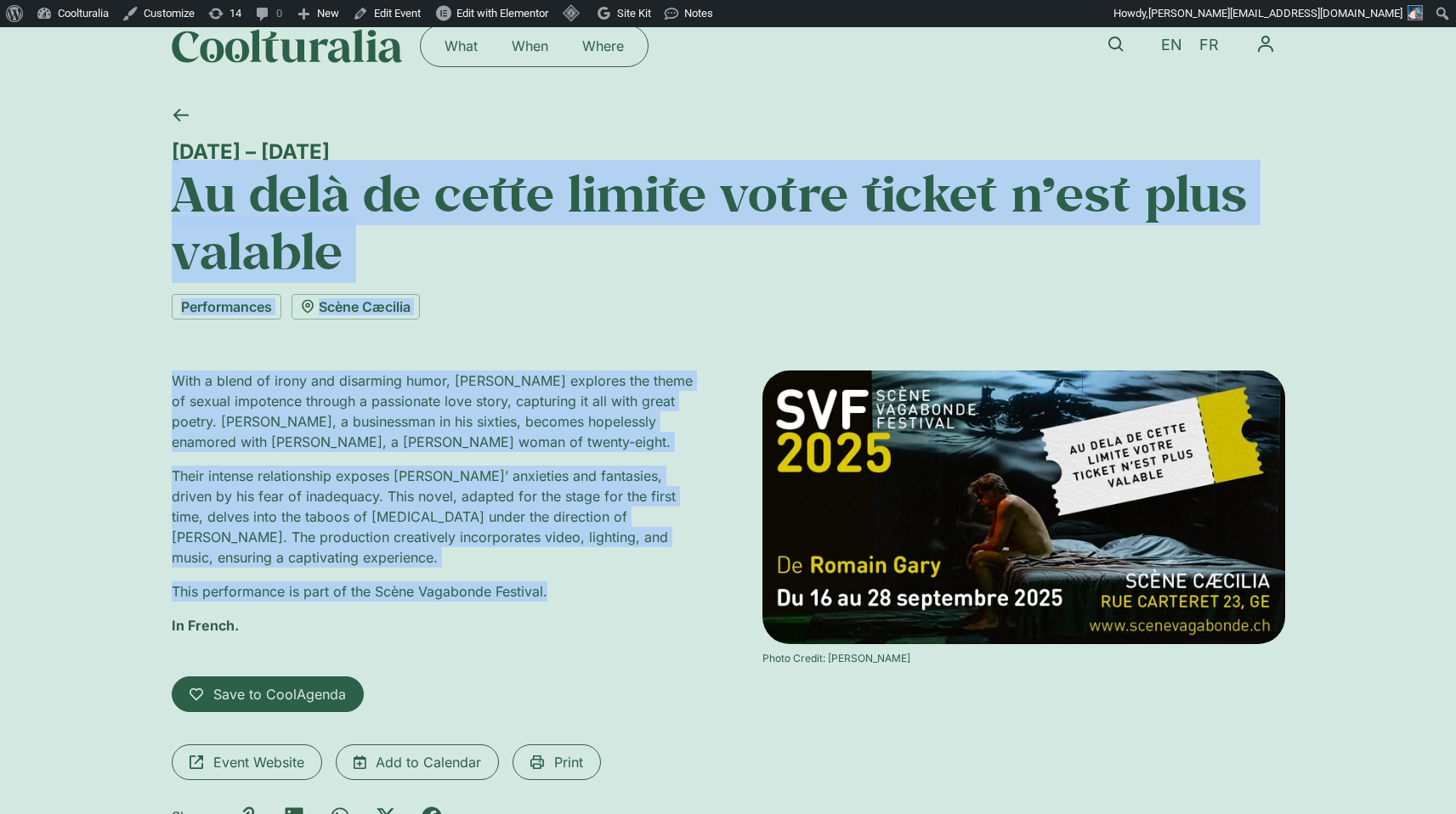
drag, startPoint x: 178, startPoint y: 199, endPoint x: 559, endPoint y: 601, distance: 553.9
click at [555, 604] on div "16 – 28 September Au delà de cette limite votre ticket n’est plus valable Perfo…" at bounding box center [728, 497] width 1114 height 806
click at [580, 593] on p "This performance is part of the Scène Vagabonde Festival." at bounding box center [433, 592] width 523 height 21
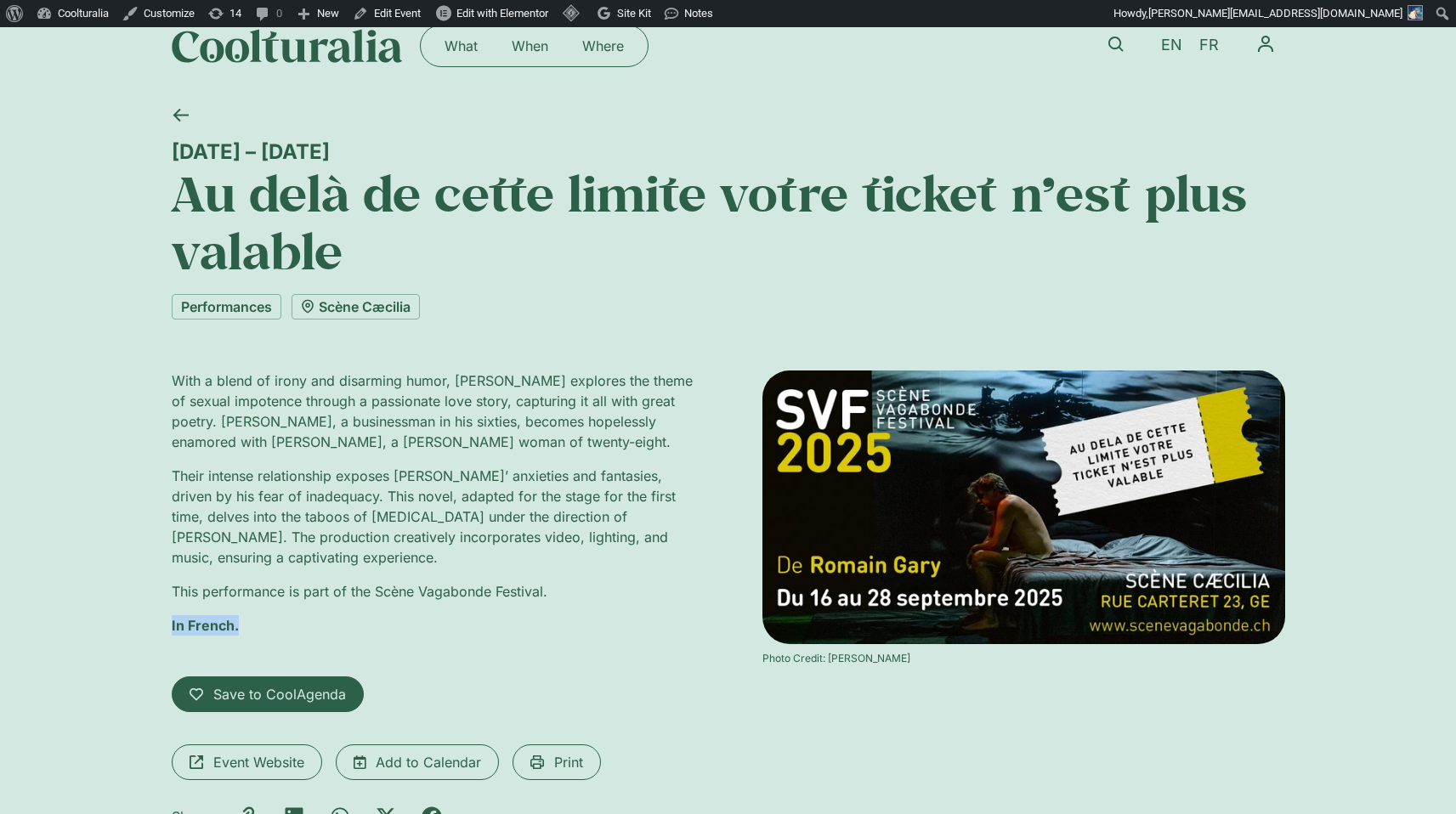
drag, startPoint x: 239, startPoint y: 627, endPoint x: 164, endPoint y: 628, distance: 75.0
click at [164, 628] on div "16 – 28 September Au delà de cette limite votre ticket n’est plus valable Perfo…" at bounding box center [728, 497] width 1456 height 806
click at [260, 622] on p "In French." at bounding box center [433, 626] width 523 height 21
drag, startPoint x: 250, startPoint y: 624, endPoint x: 169, endPoint y: 630, distance: 81.2
click at [169, 630] on div "16 – 28 September Au delà de cette limite votre ticket n’est plus valable Perfo…" at bounding box center [728, 497] width 1456 height 806
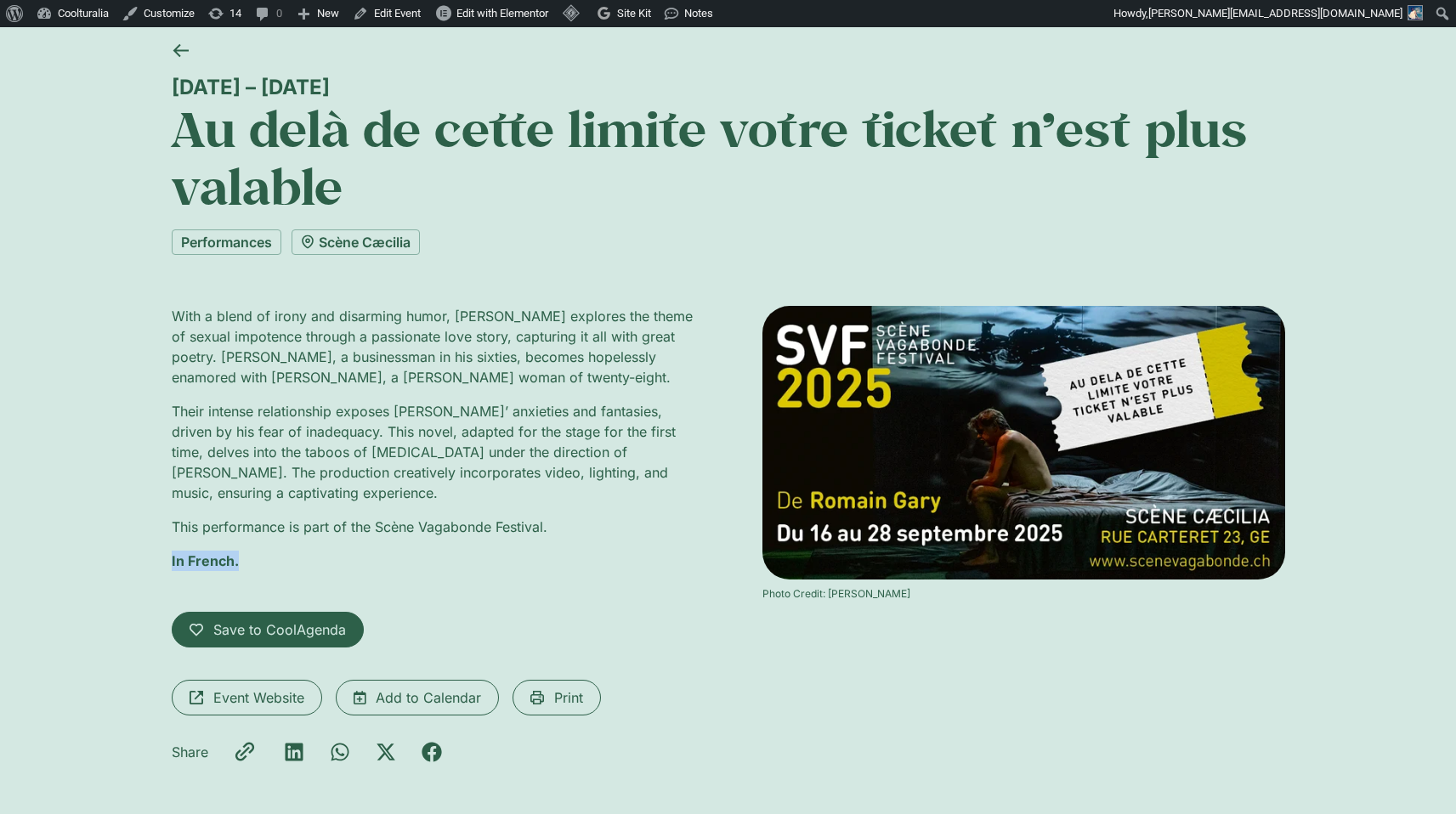
scroll to position [121, 0]
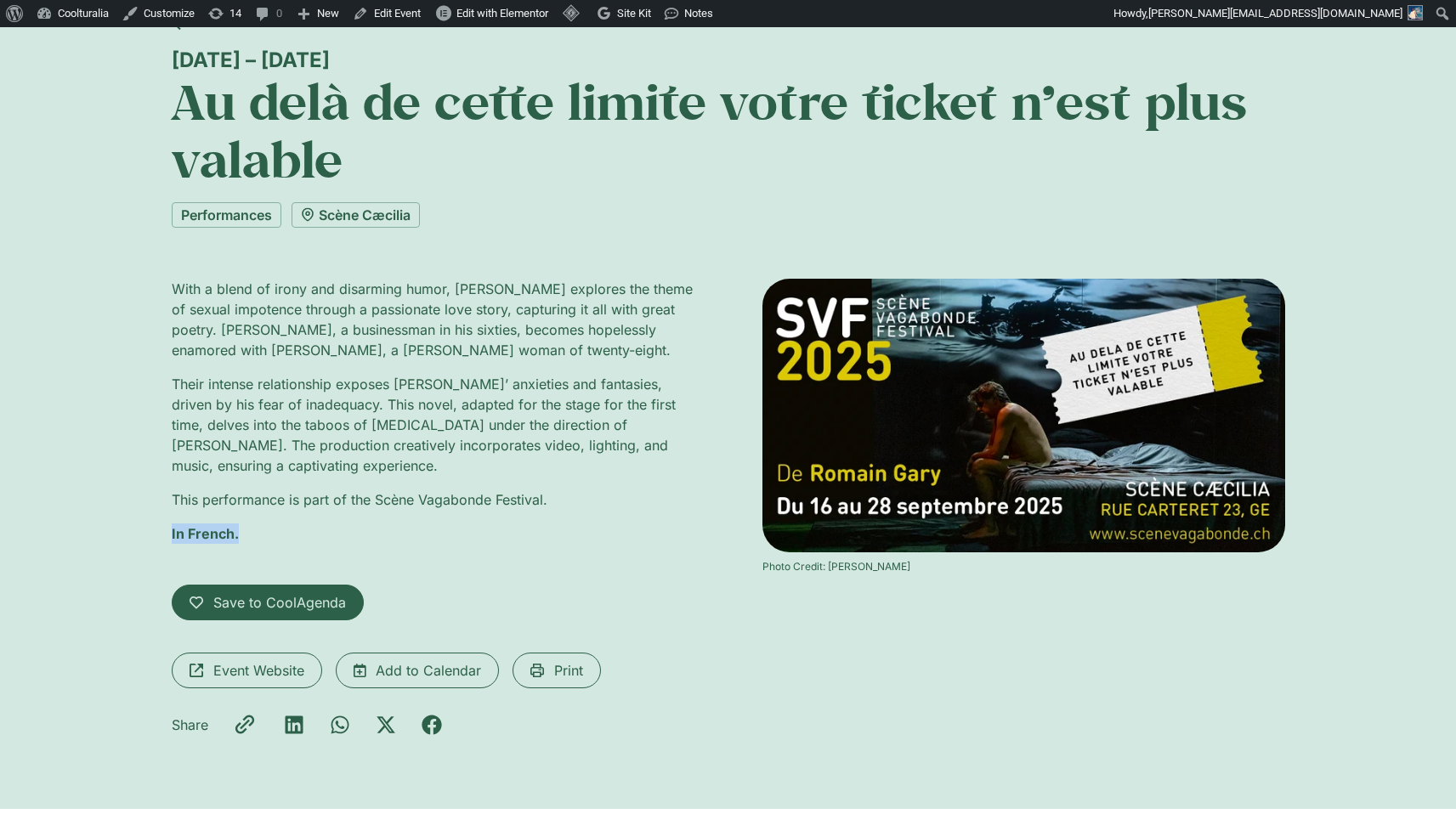
click at [241, 542] on p "In French." at bounding box center [433, 534] width 523 height 21
drag, startPoint x: 240, startPoint y: 535, endPoint x: 162, endPoint y: 537, distance: 78.0
click at [162, 537] on div "16 – 28 September Au delà de cette limite votre ticket n’est plus valable Perfo…" at bounding box center [728, 405] width 1456 height 806
click at [280, 528] on p "In French." at bounding box center [433, 534] width 523 height 21
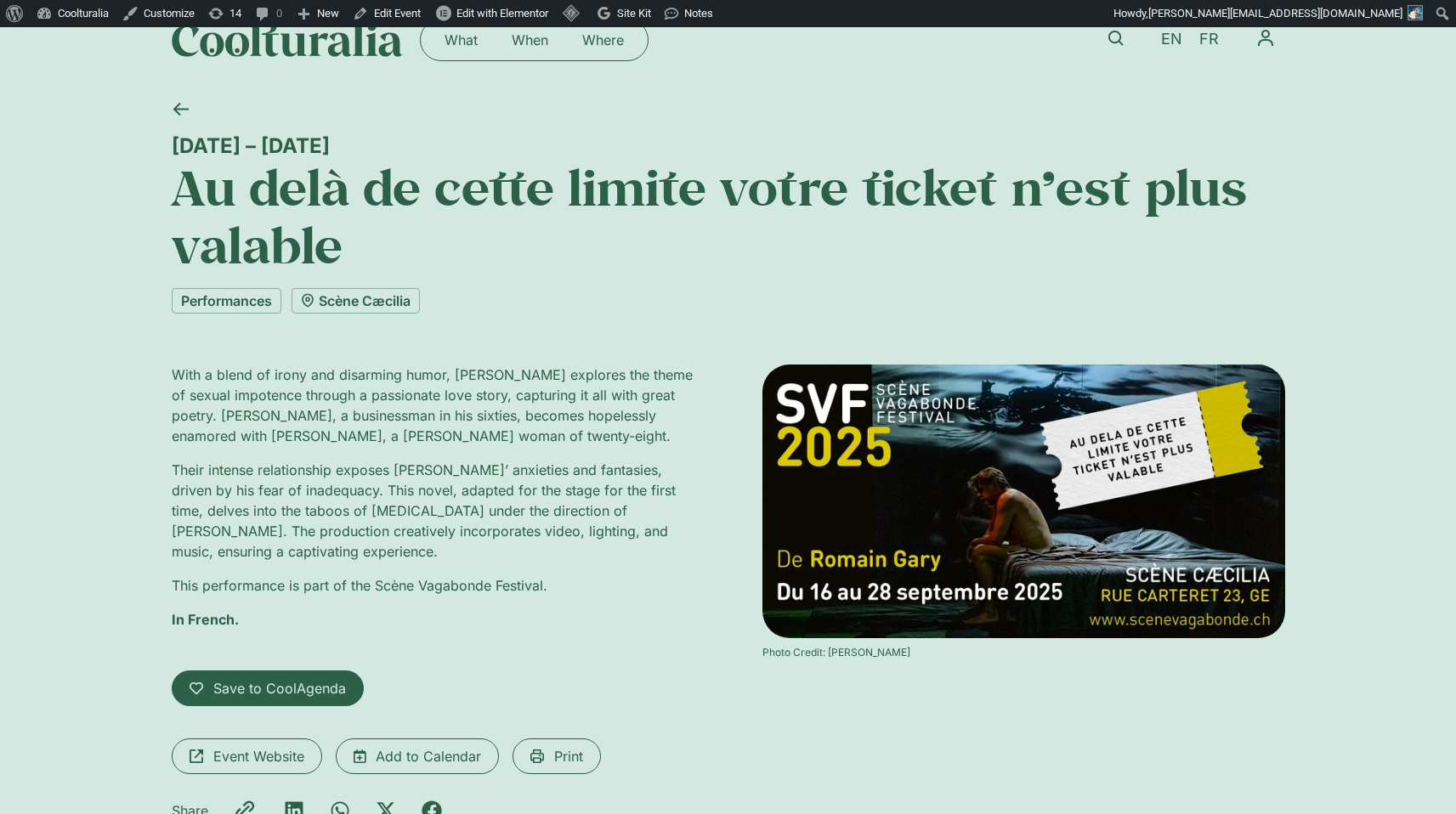
scroll to position [37, 0]
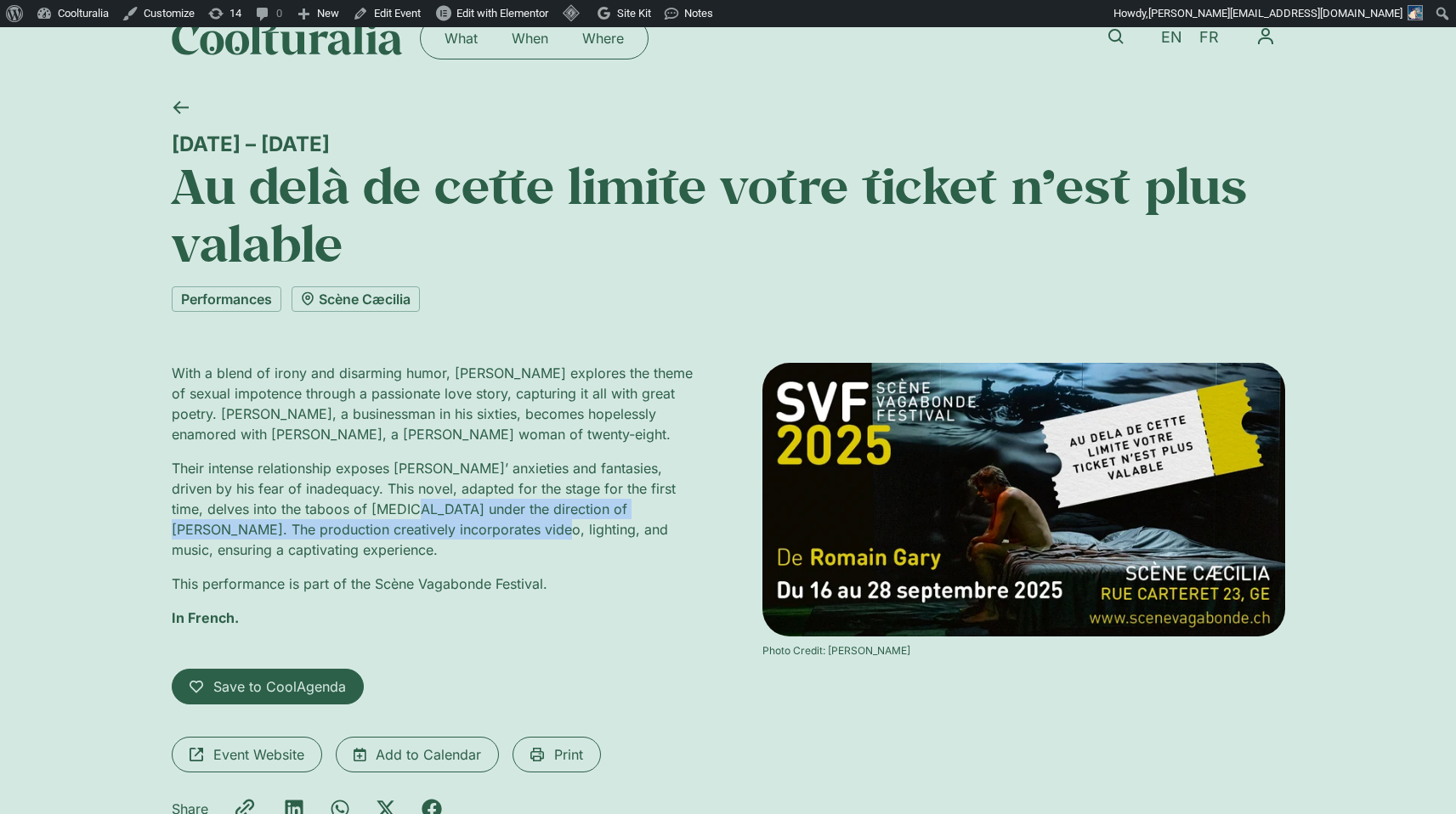
drag, startPoint x: 379, startPoint y: 499, endPoint x: 460, endPoint y: 524, distance: 84.8
click at [460, 526] on p "Their intense relationship exposes [PERSON_NAME]’ anxieties and fantasies, driv…" at bounding box center [433, 509] width 523 height 102
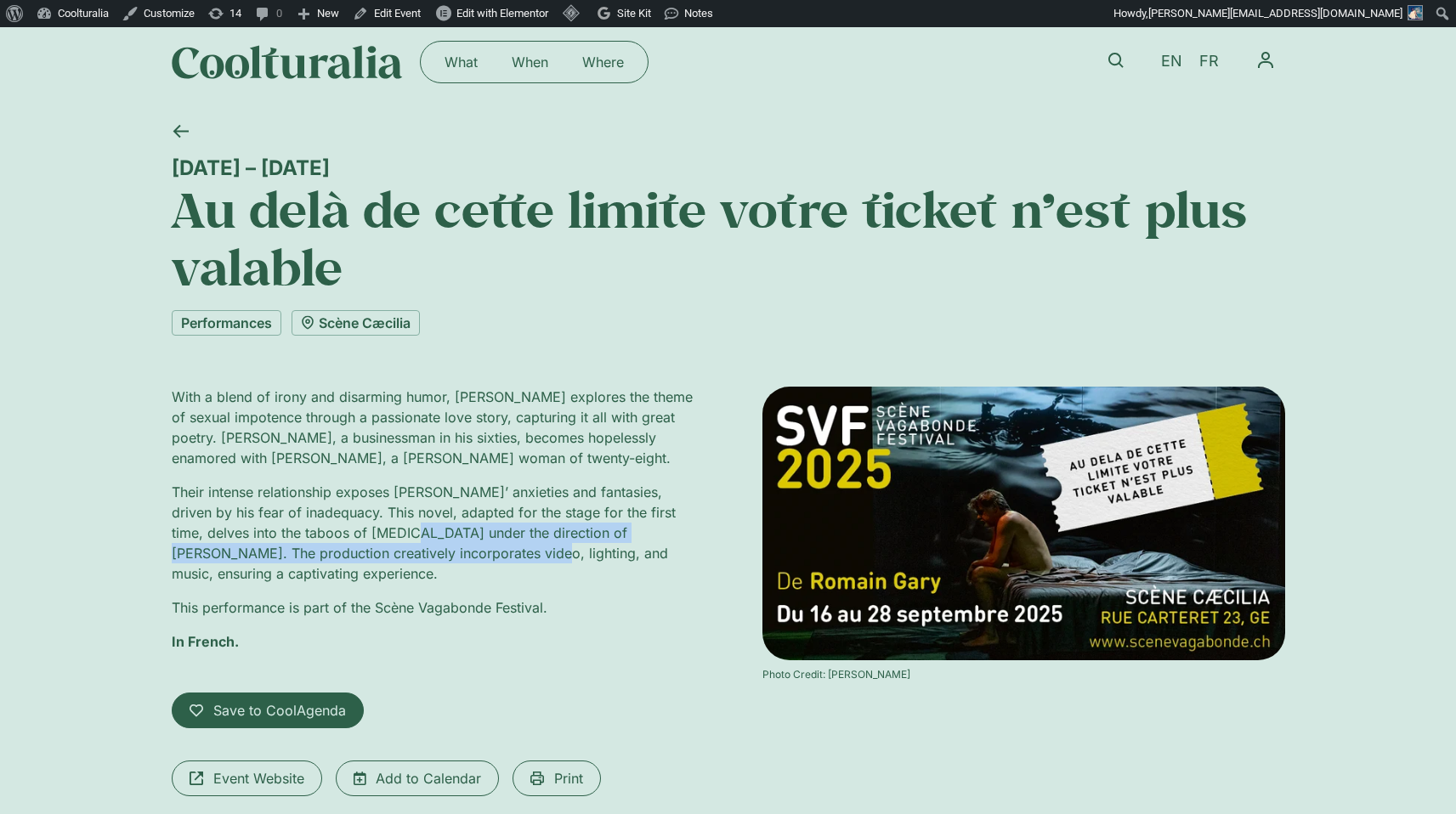
scroll to position [10, 0]
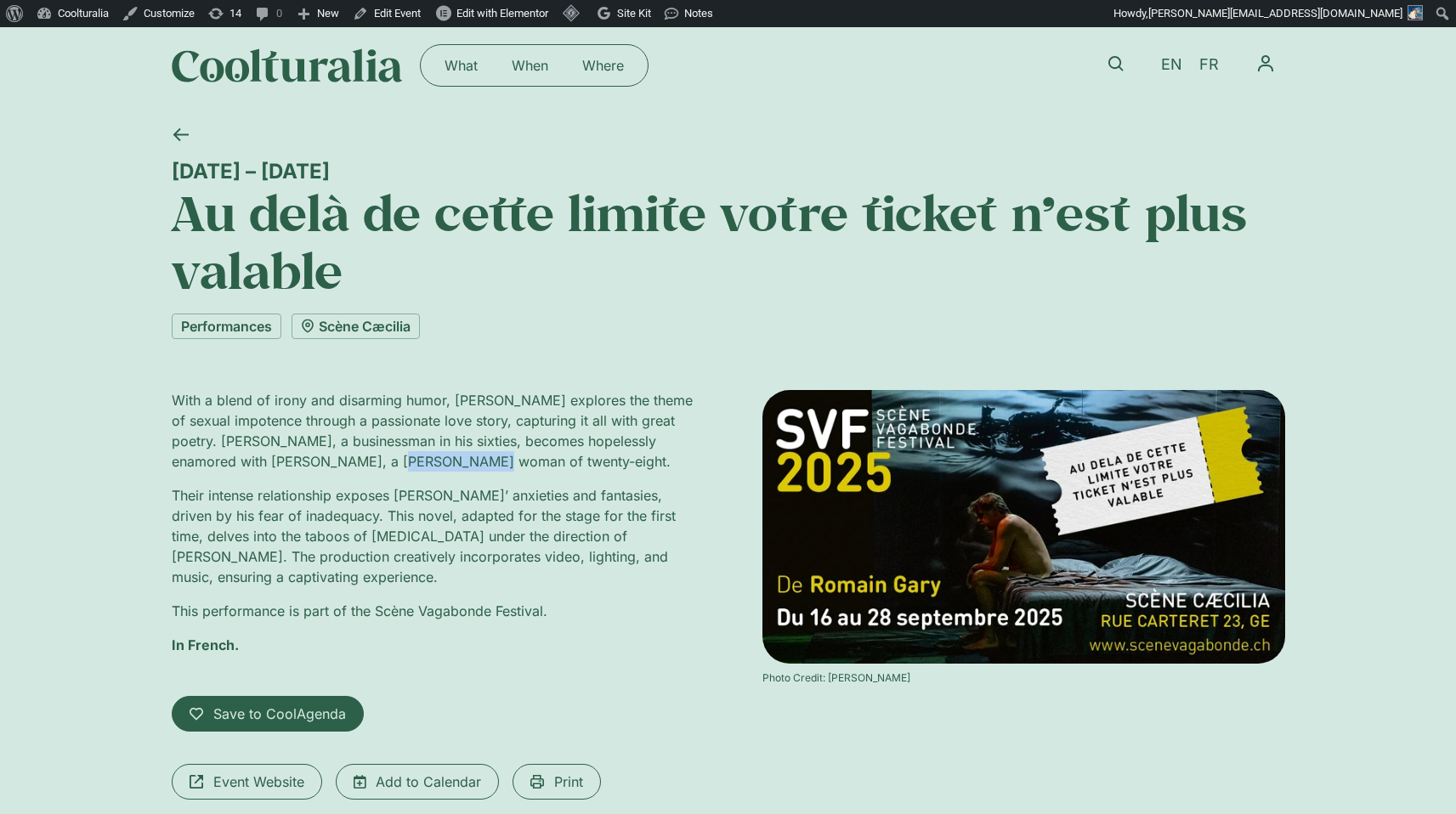
drag, startPoint x: 449, startPoint y: 461, endPoint x: 332, endPoint y: 442, distance: 118.5
click at [368, 450] on p "With a blend of irony and disarming humor, Gary explores the theme of sexual im…" at bounding box center [433, 430] width 523 height 82
click at [389, 427] on p "With a blend of irony and disarming humor, Gary explores the theme of sexual im…" at bounding box center [433, 430] width 523 height 82
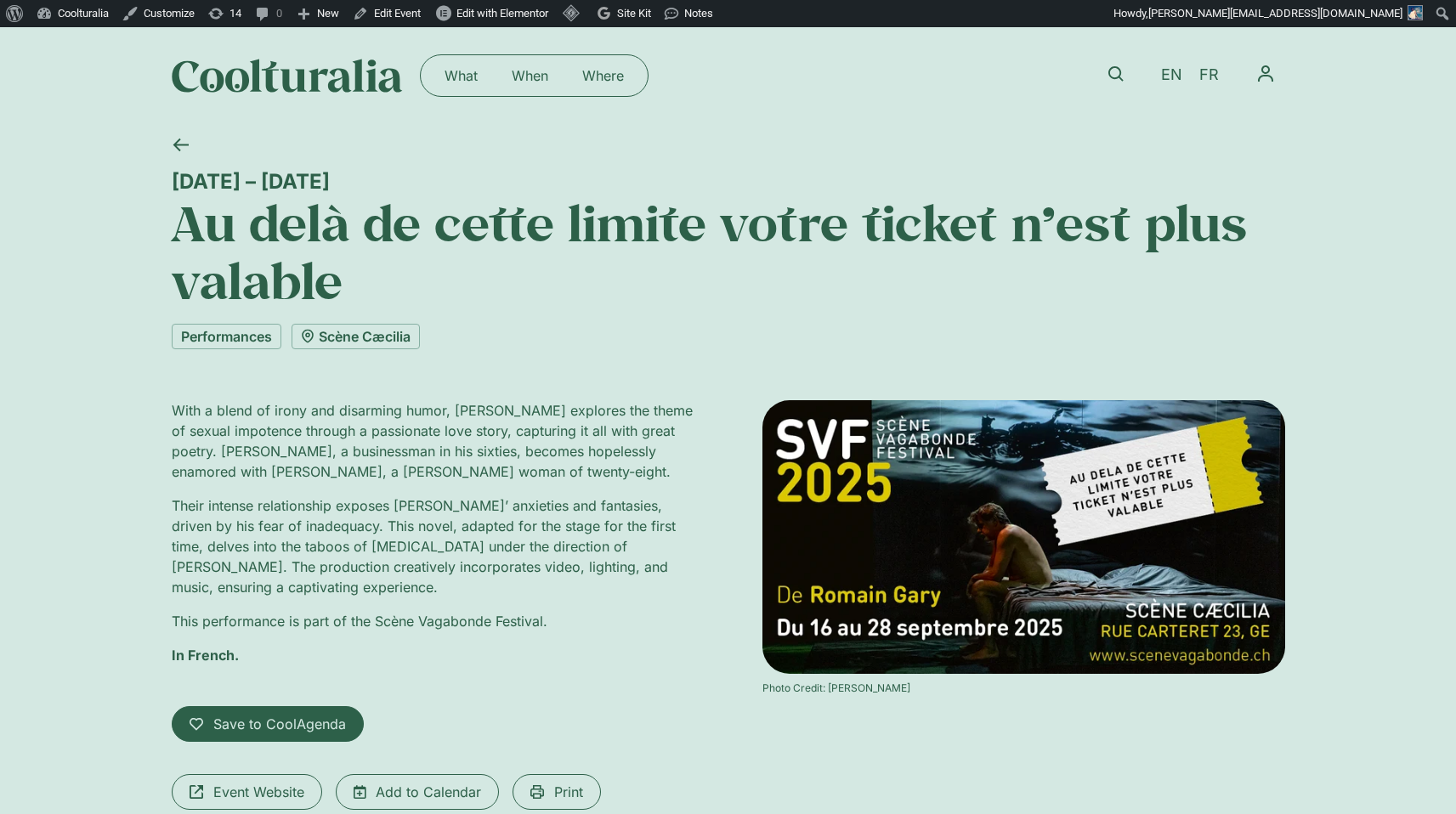
drag, startPoint x: 171, startPoint y: 181, endPoint x: 380, endPoint y: 177, distance: 209.0
click at [380, 177] on div "16 – 28 September" at bounding box center [728, 181] width 1114 height 24
click at [313, 725] on span "Save to CoolAgenda" at bounding box center [280, 725] width 133 height 21
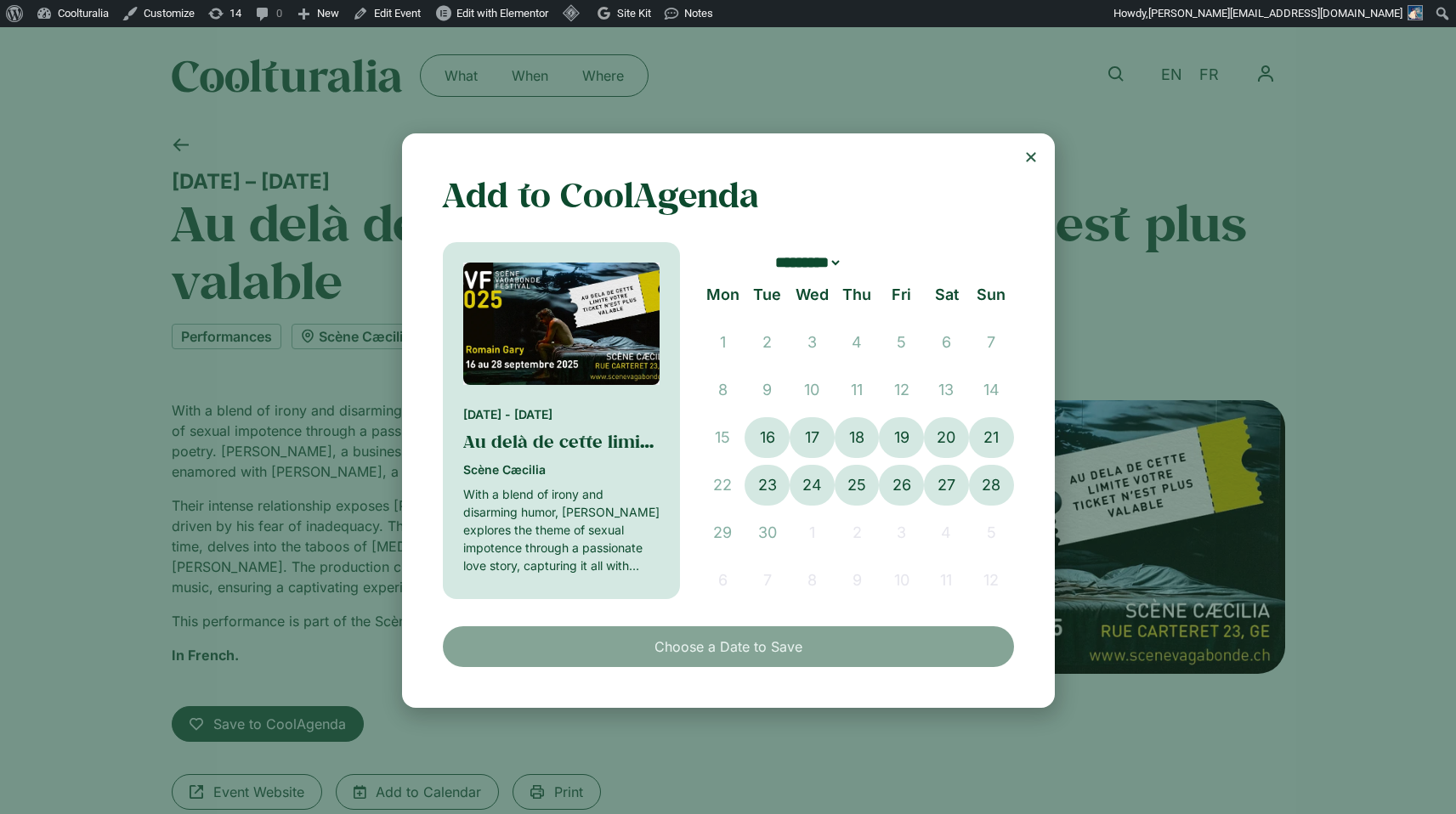
click at [1029, 156] on icon "Close" at bounding box center [1031, 157] width 14 height 14
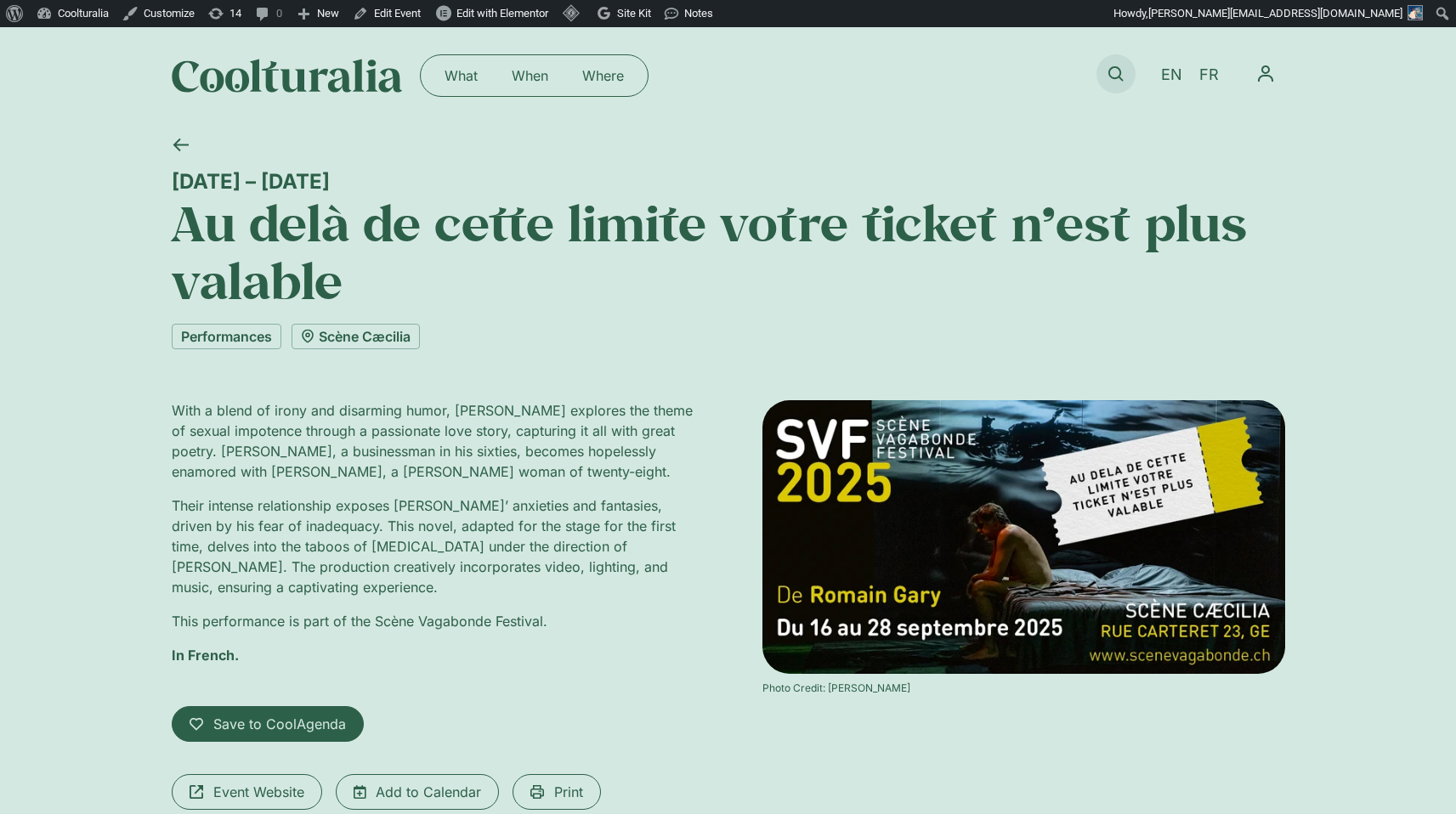
click at [1117, 64] on link at bounding box center [1116, 74] width 39 height 39
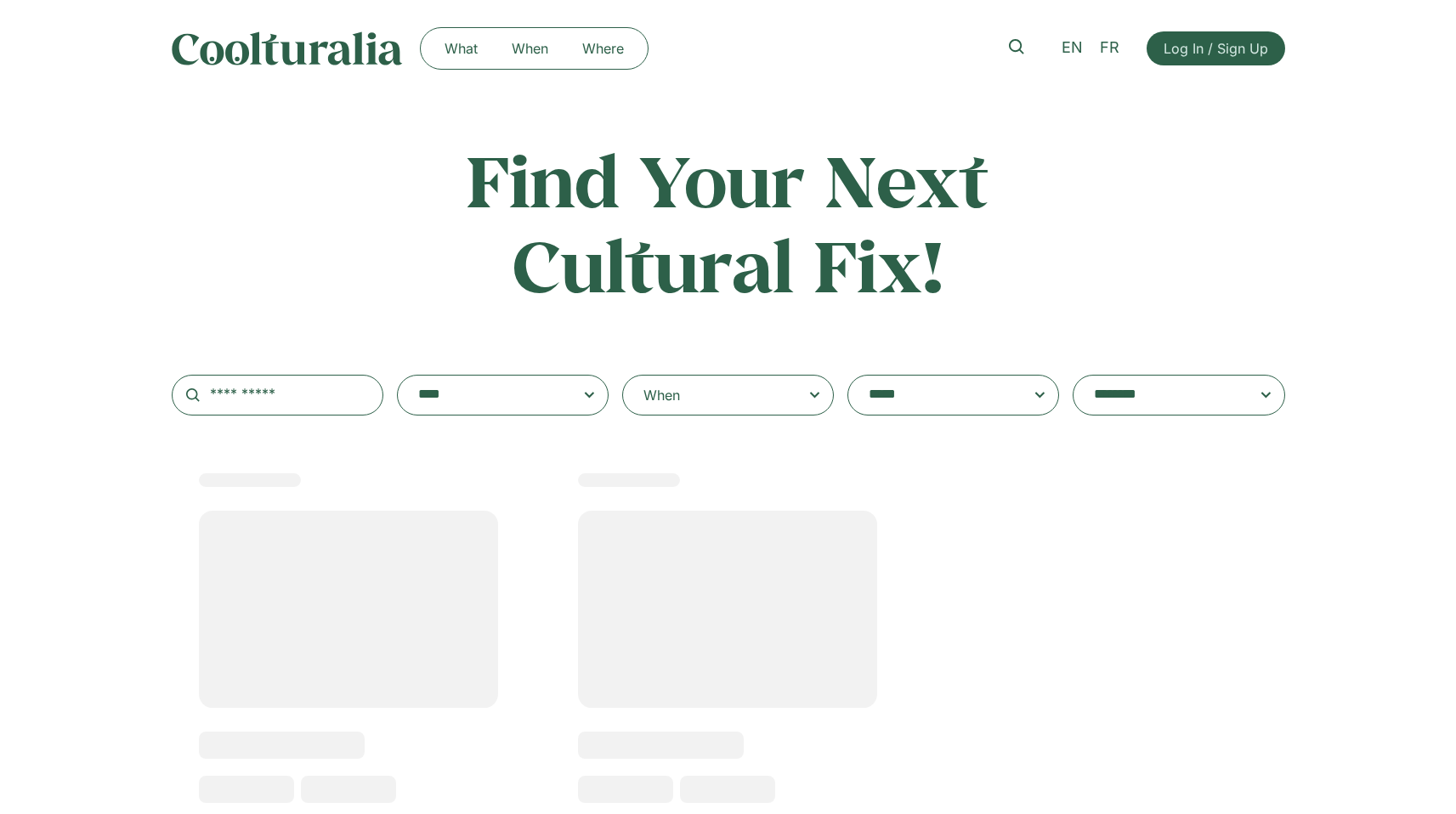
click at [572, 399] on span at bounding box center [503, 395] width 183 height 23
click at [398, 376] on select "**********" at bounding box center [397, 375] width 1 height 1
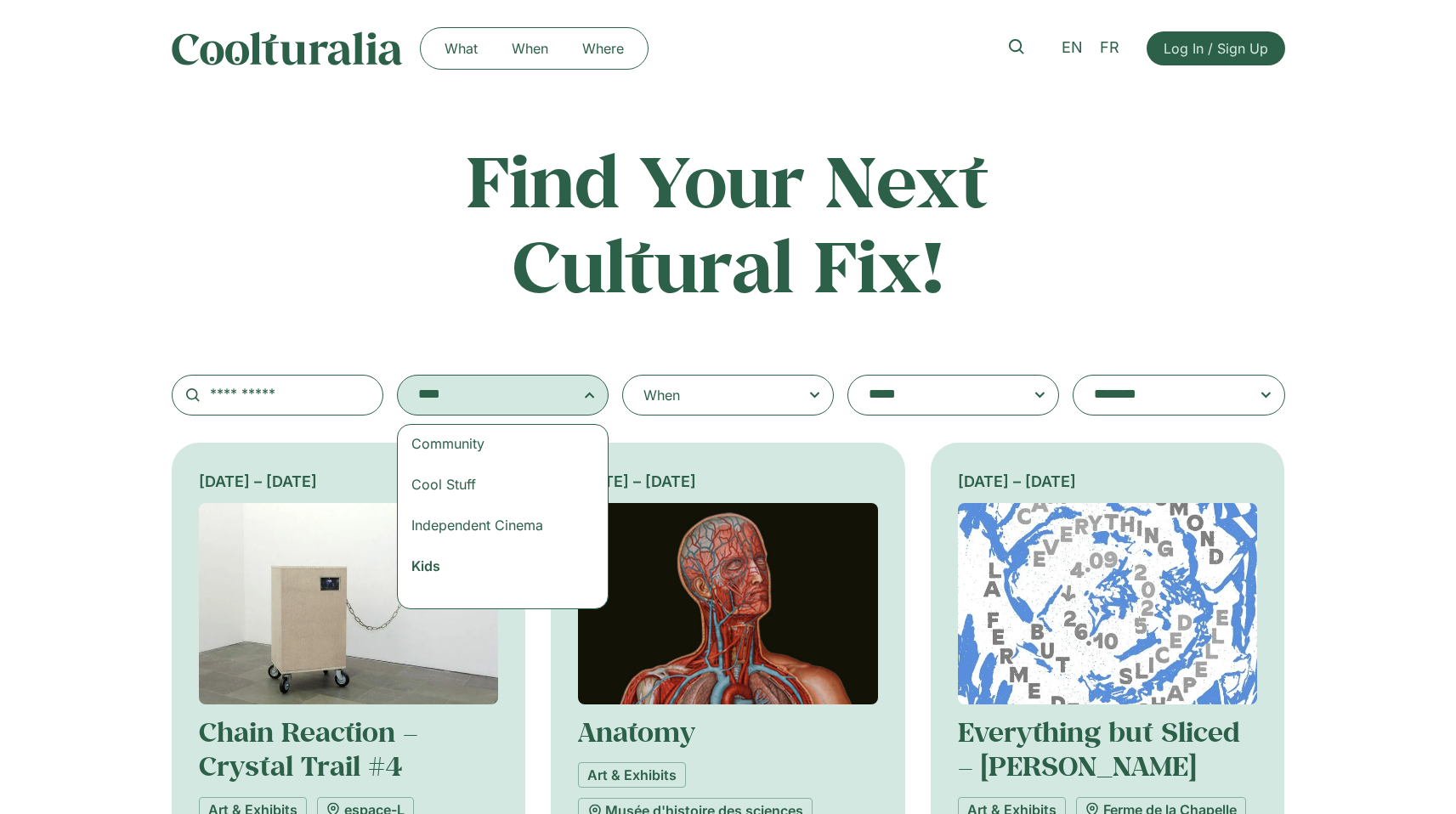
scroll to position [156, 0]
select select "***"
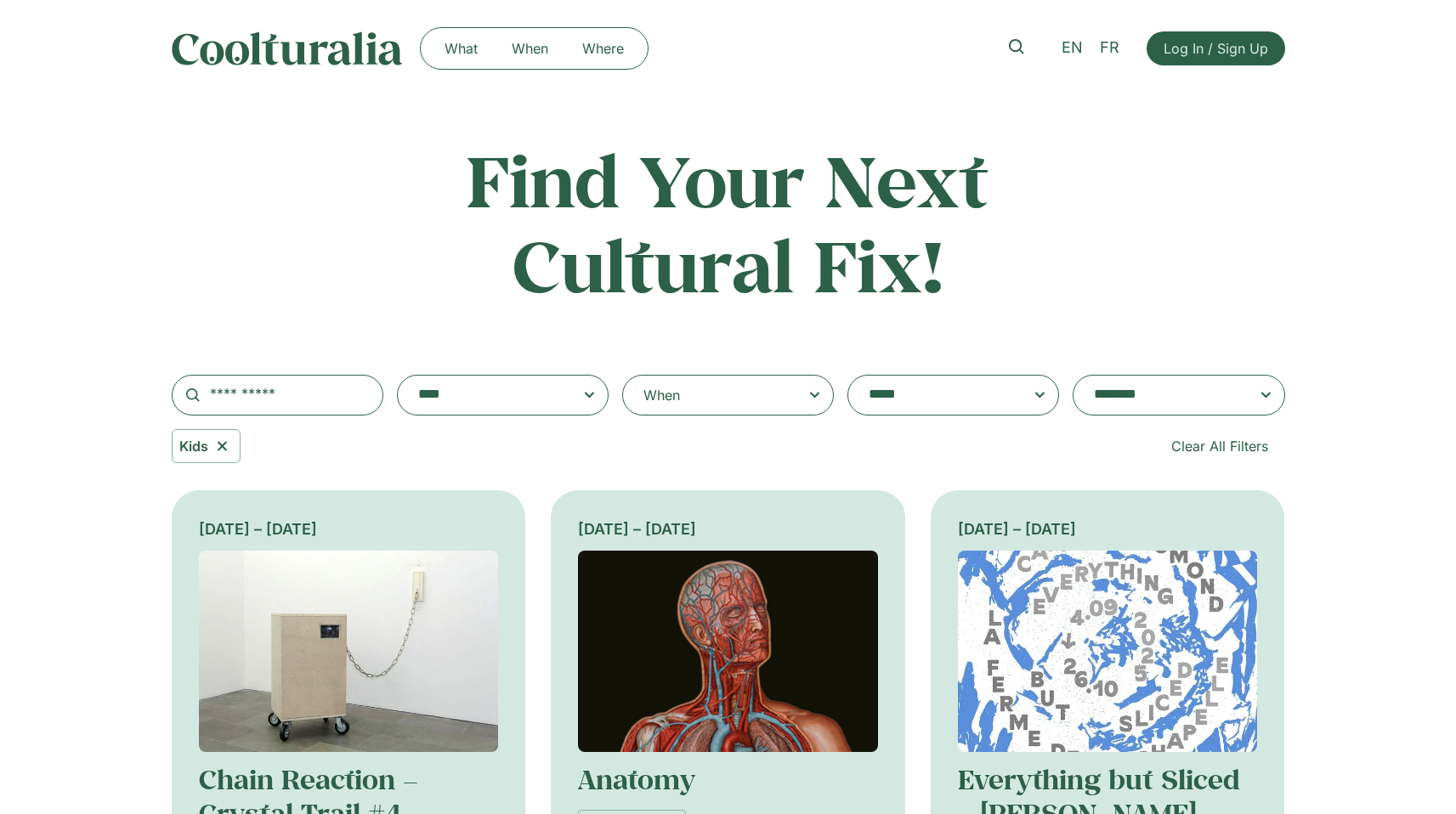
scroll to position [69, 0]
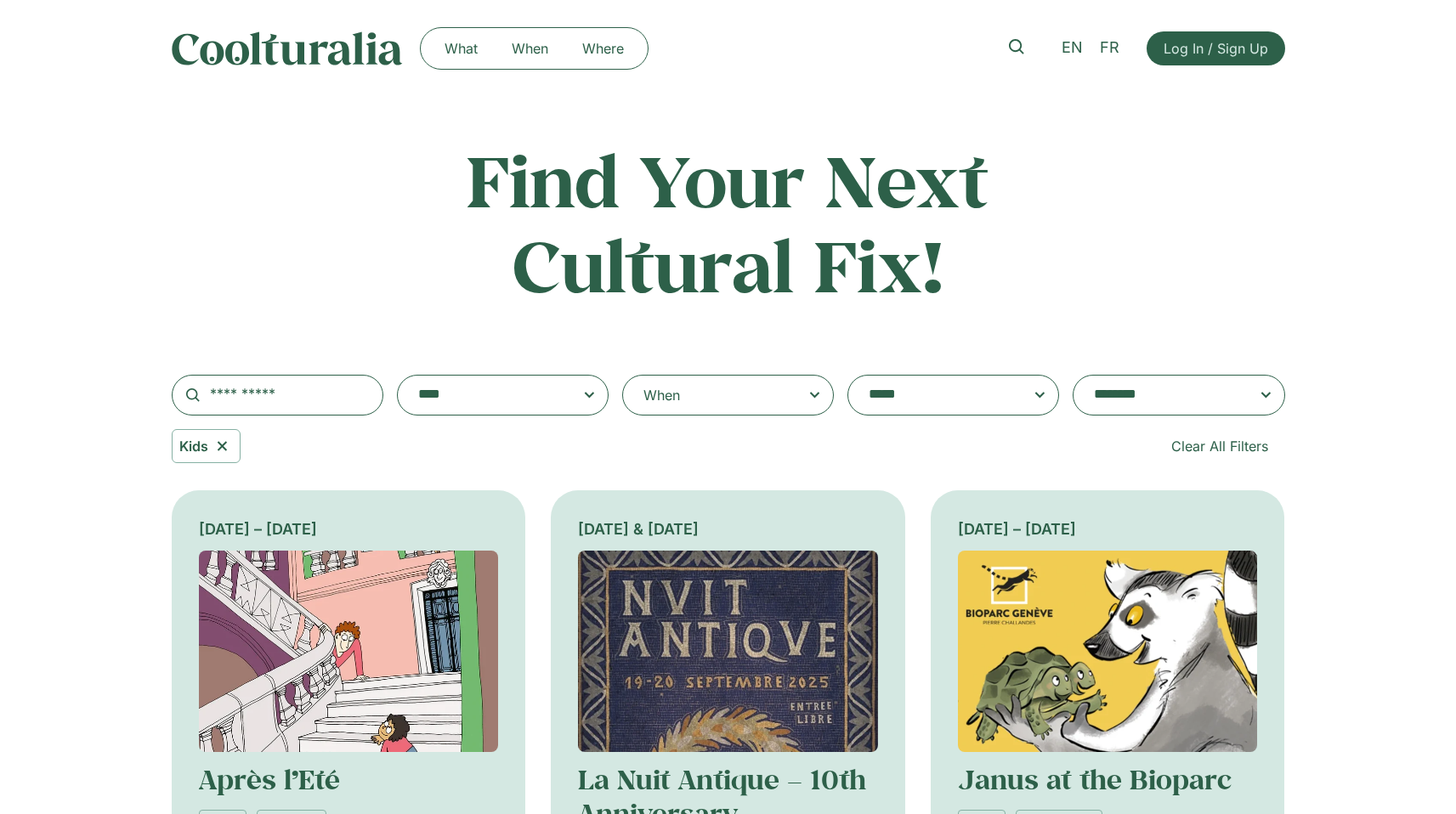
click at [816, 389] on icon at bounding box center [814, 396] width 21 height 21
click at [0, 0] on input "When" at bounding box center [0, 0] width 0 height 0
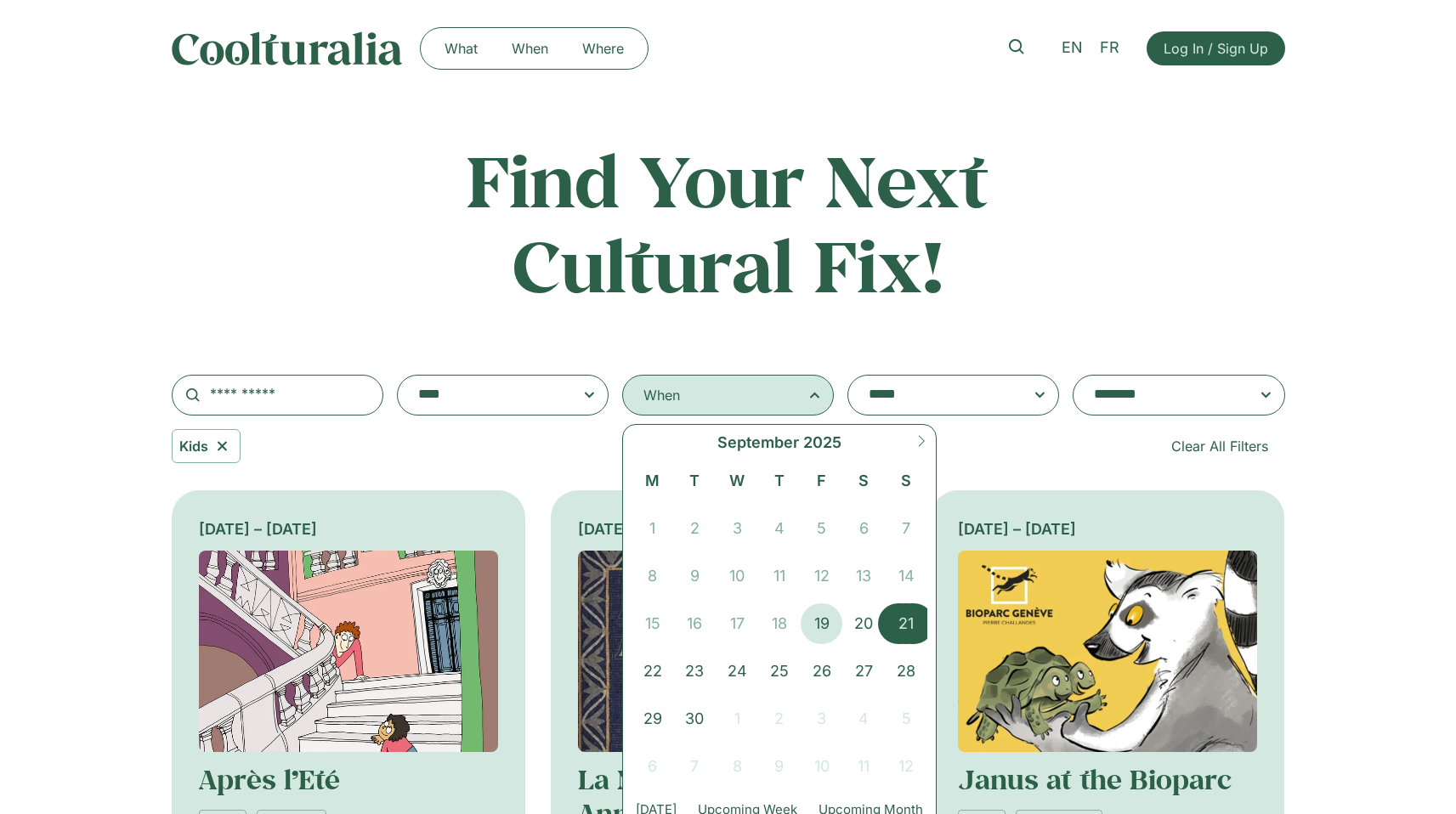
click at [896, 623] on span "21" at bounding box center [906, 623] width 43 height 41
click at [901, 624] on span "21" at bounding box center [906, 623] width 43 height 41
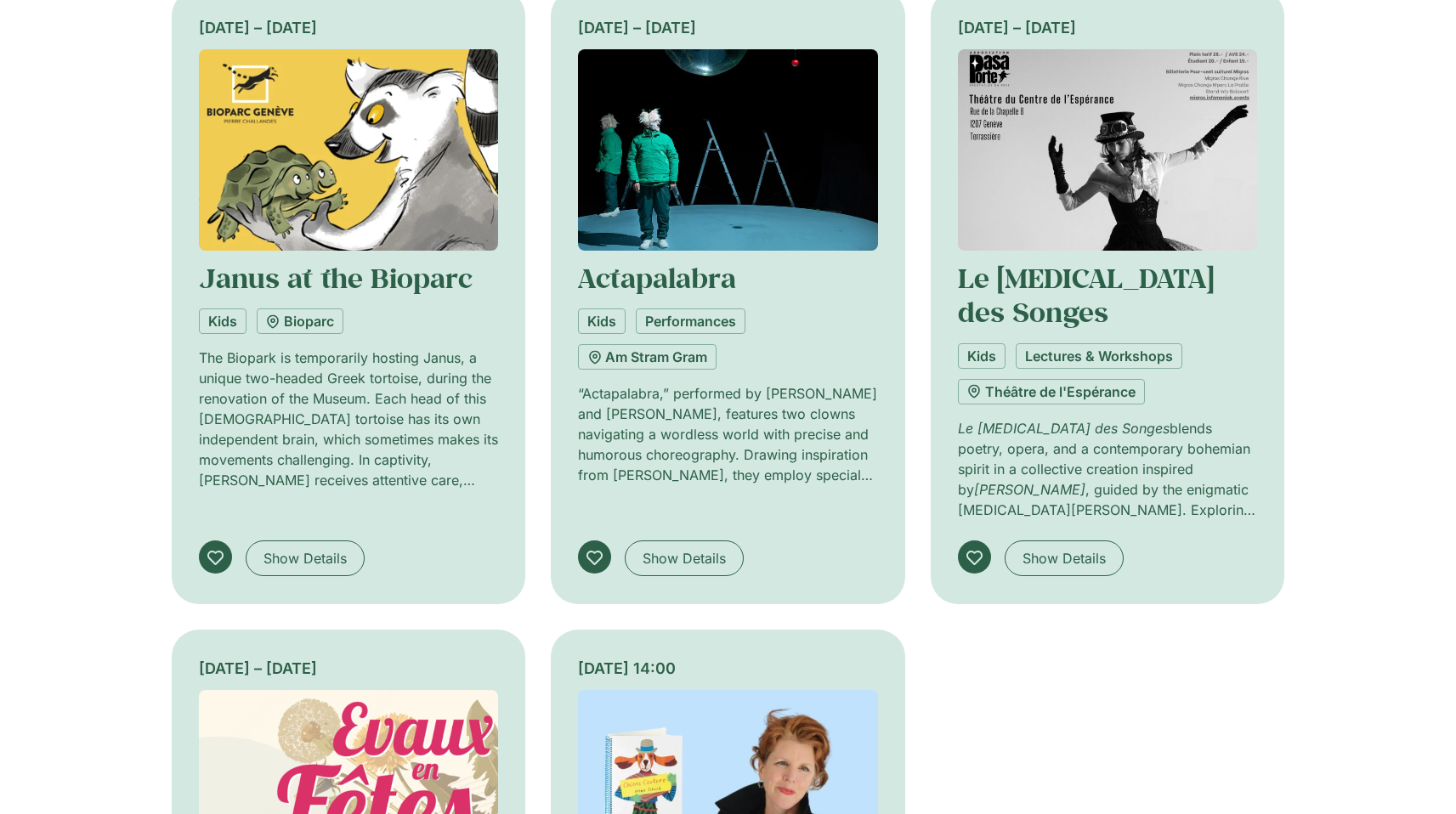
scroll to position [276, 0]
